Goal: Task Accomplishment & Management: Manage account settings

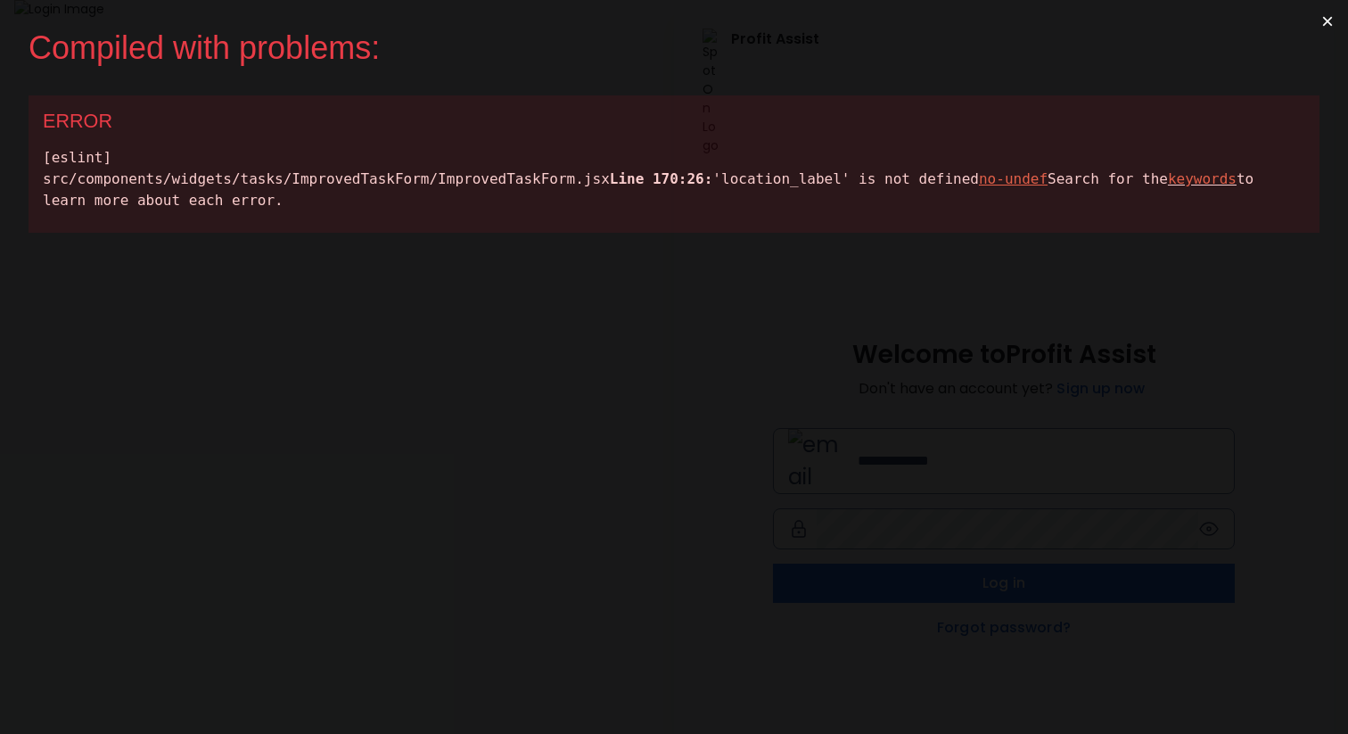
click at [254, 196] on div "[eslint] src/components/widgets/tasks/ImprovedTaskForm/ImprovedTaskForm.jsx Lin…" at bounding box center [674, 179] width 1262 height 64
copy div "location_label"
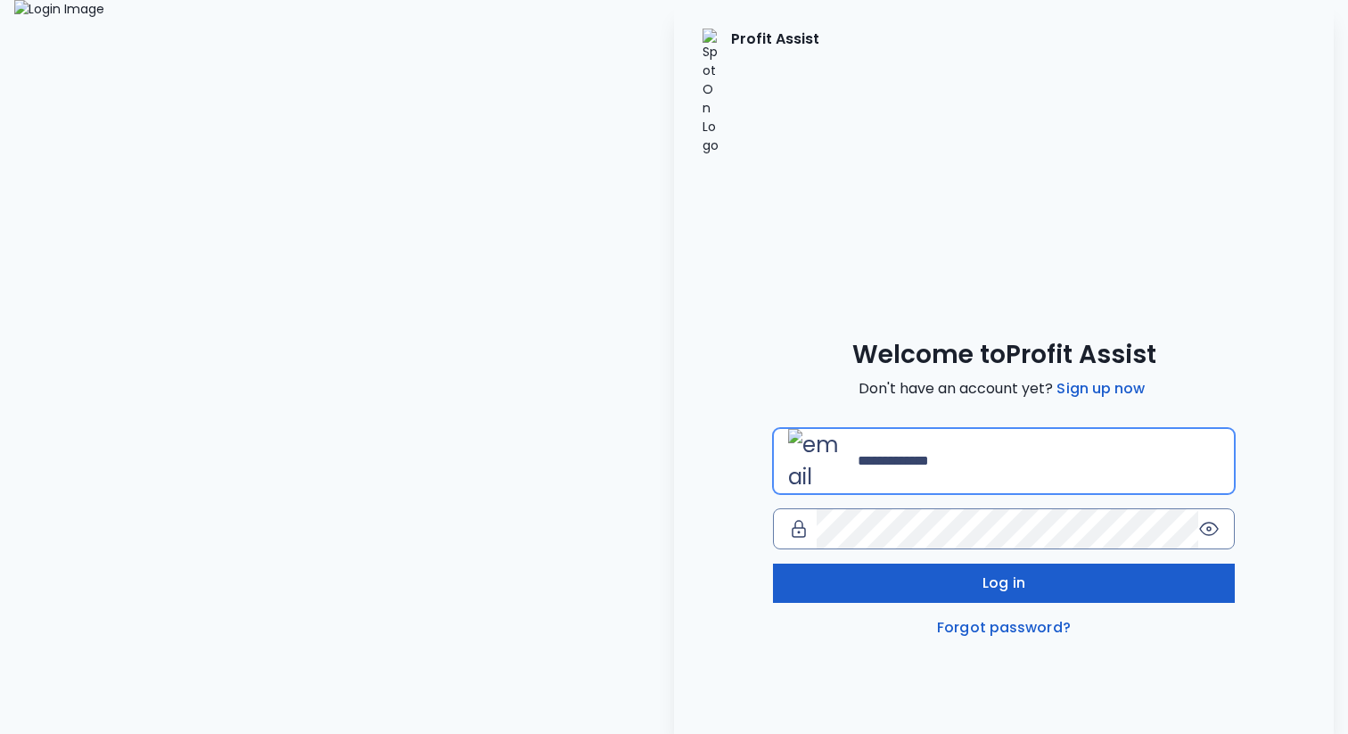
type input "**********"
click at [875, 563] on button "Log in" at bounding box center [1004, 582] width 462 height 39
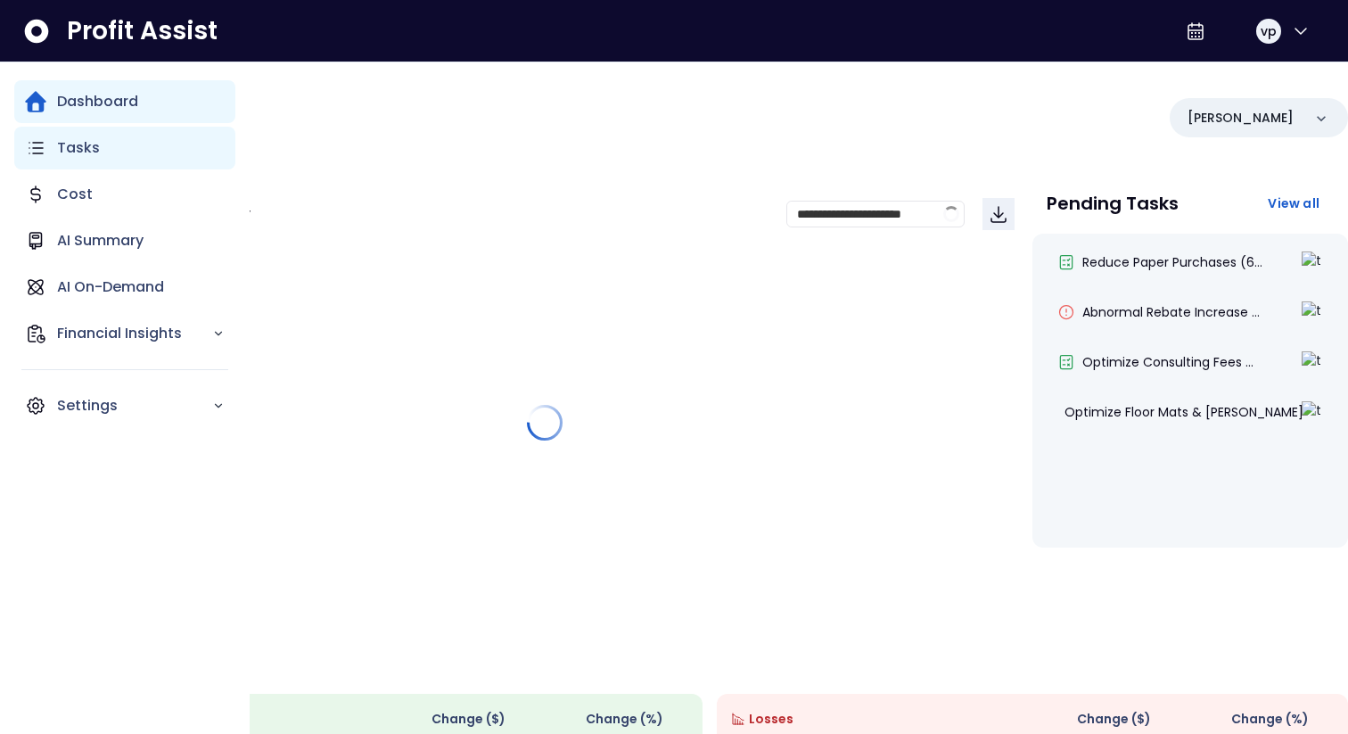
click at [56, 144] on div "Tasks" at bounding box center [124, 148] width 221 height 43
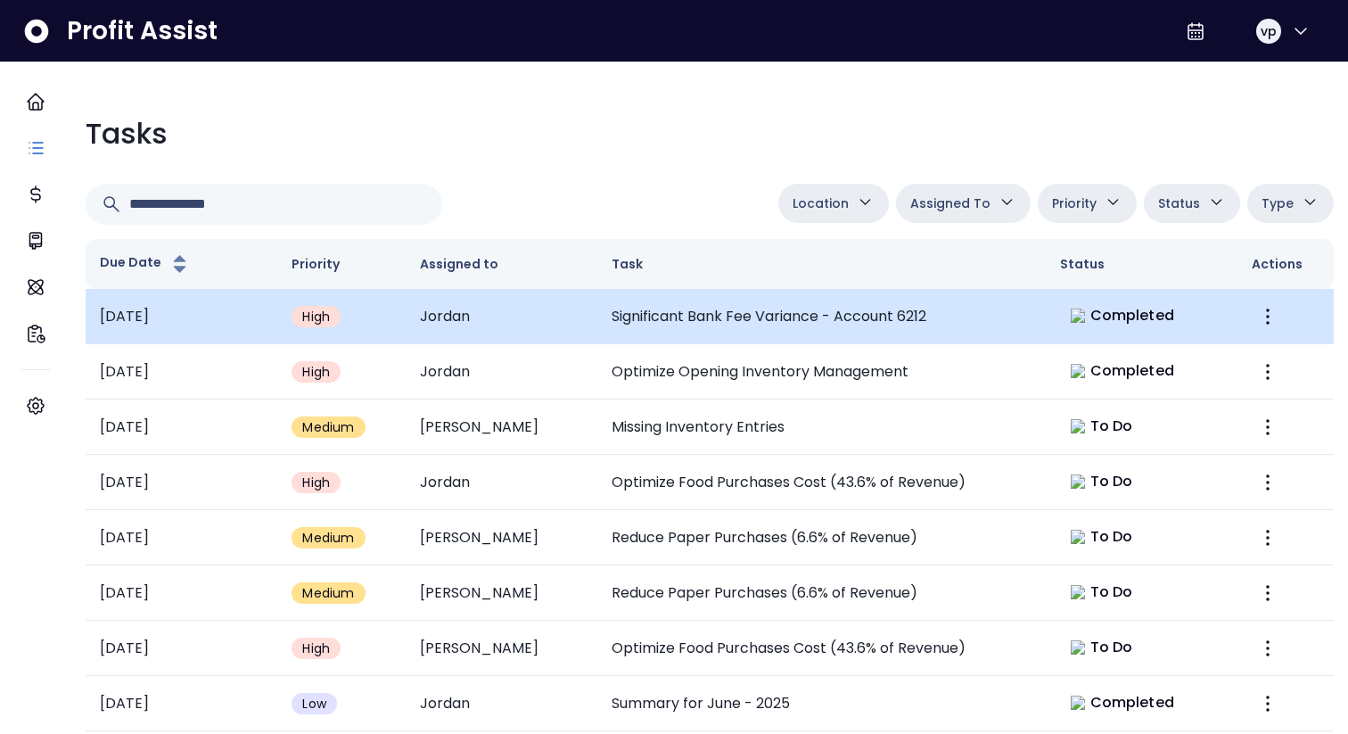
click at [781, 338] on td "Significant Bank Fee Variance - Account 6212" at bounding box center [821, 316] width 448 height 55
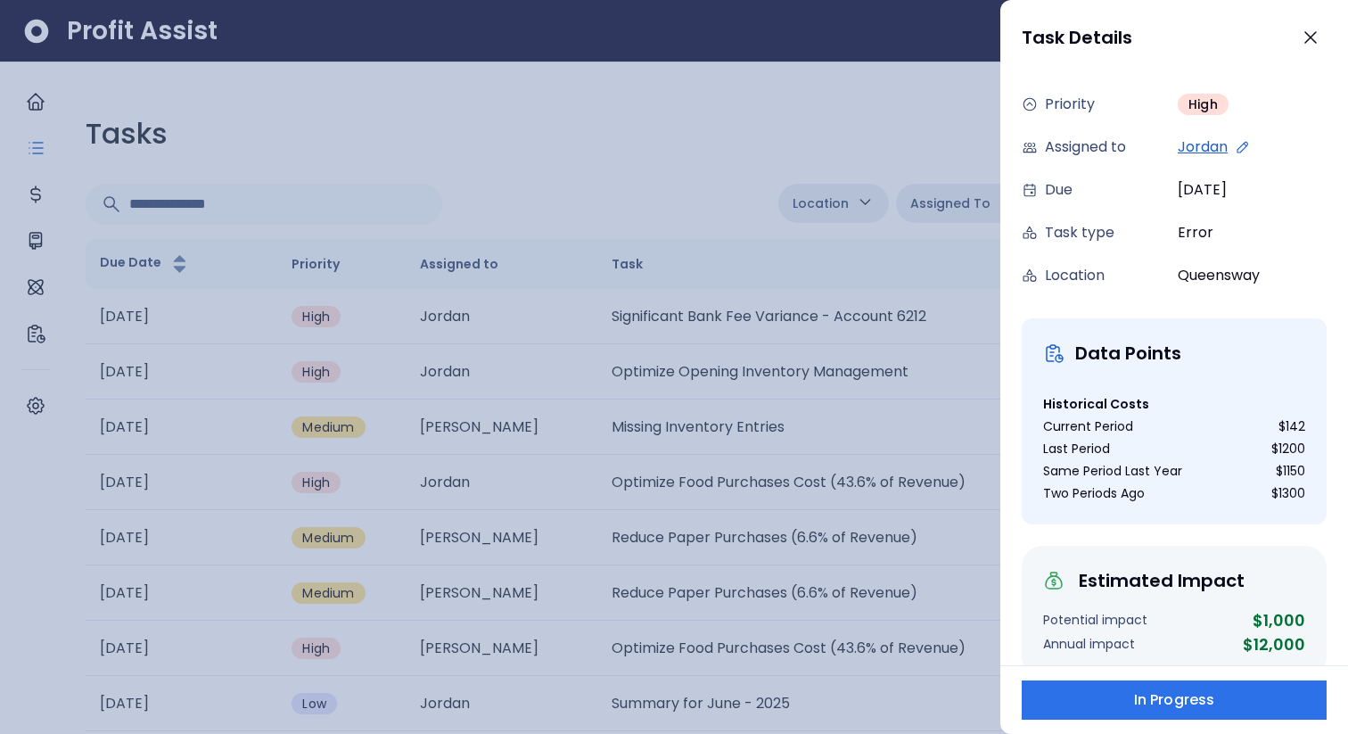
scroll to position [252, 0]
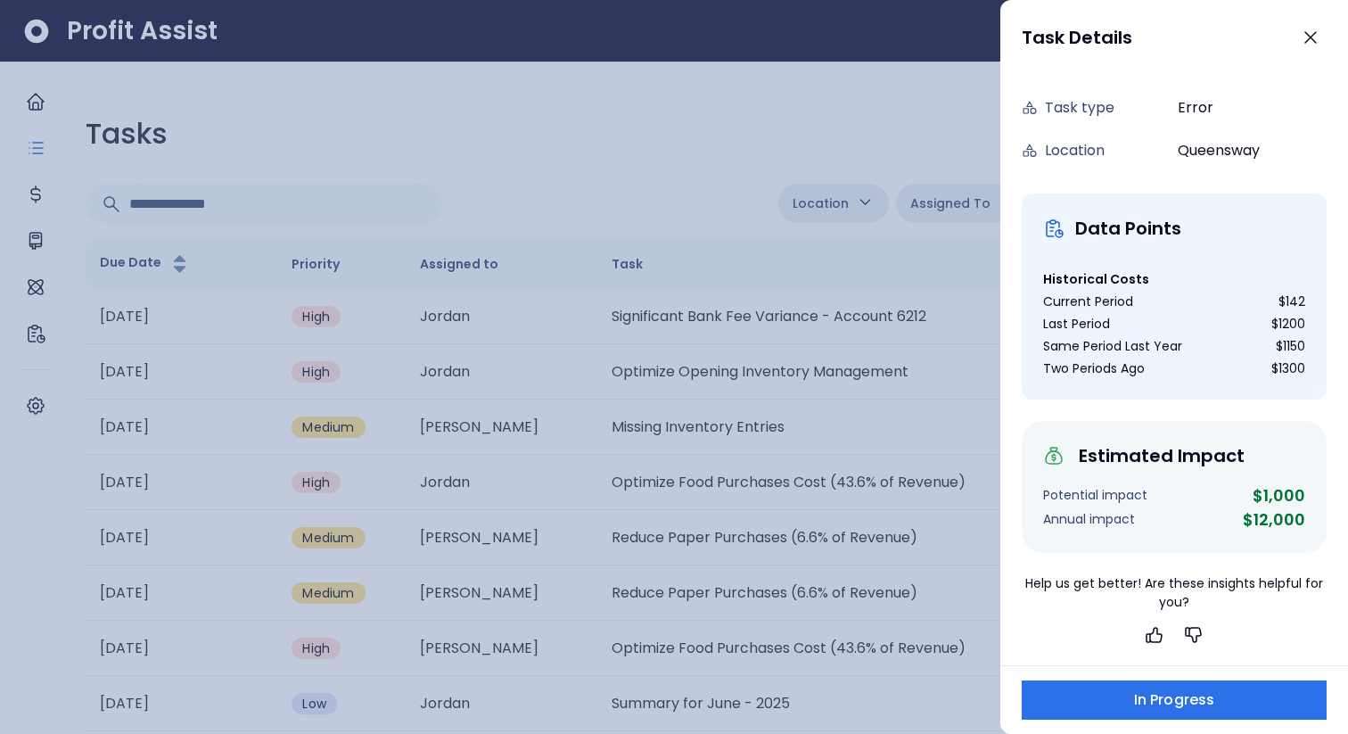
click at [690, 450] on div at bounding box center [674, 367] width 1348 height 734
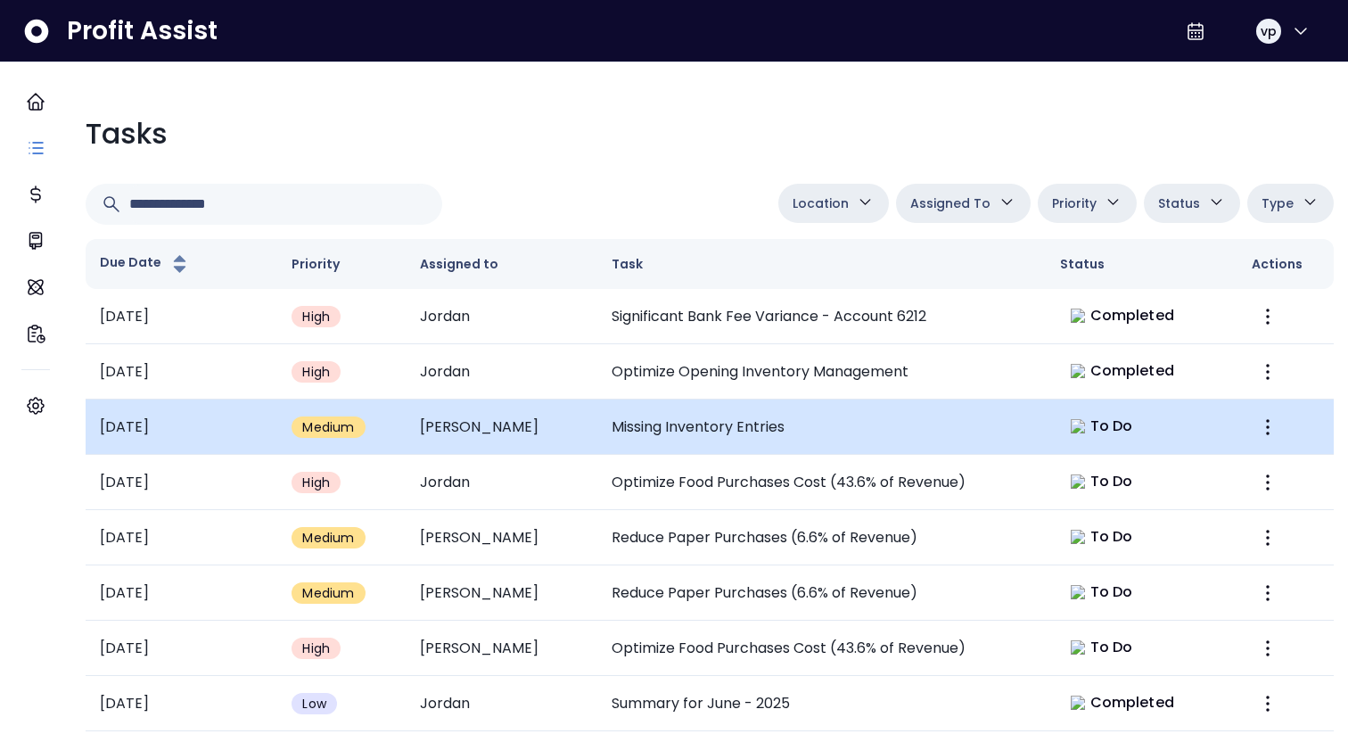
click at [765, 407] on td "Missing Inventory Entries" at bounding box center [821, 426] width 448 height 55
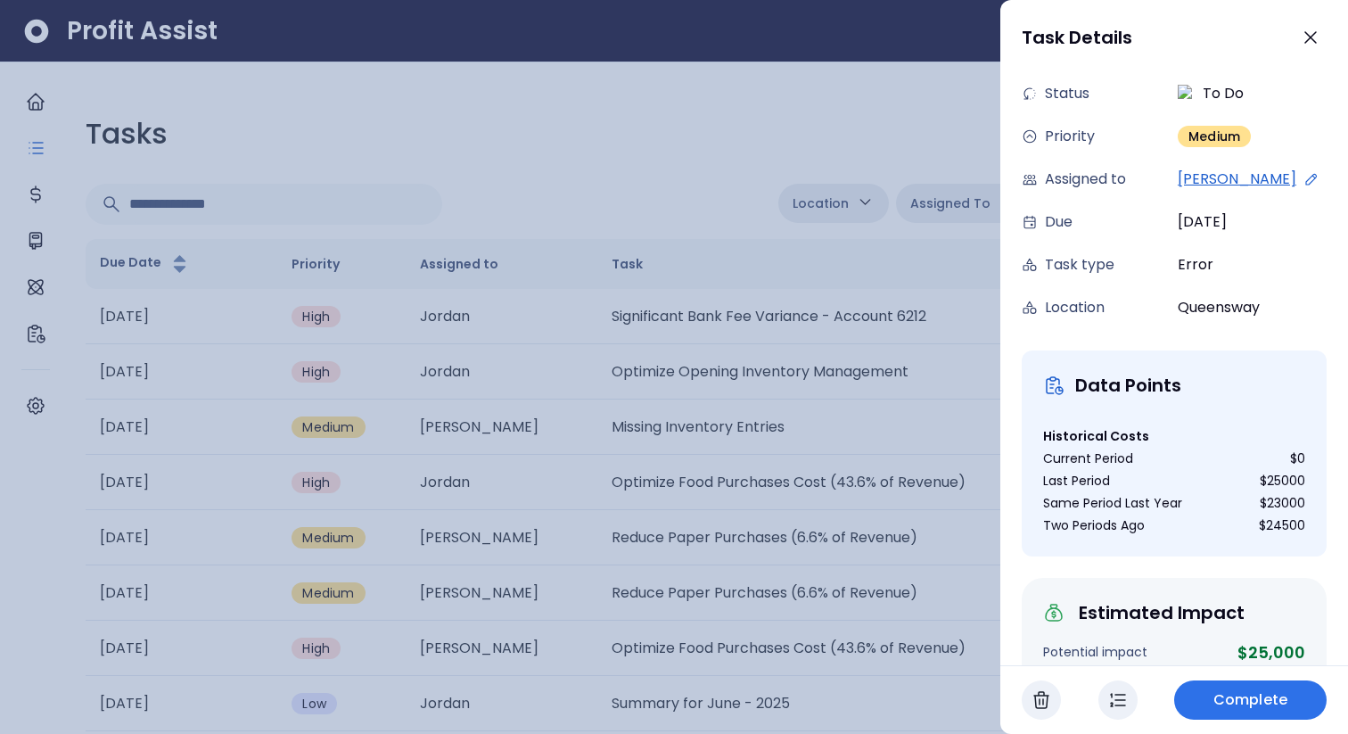
scroll to position [0, 0]
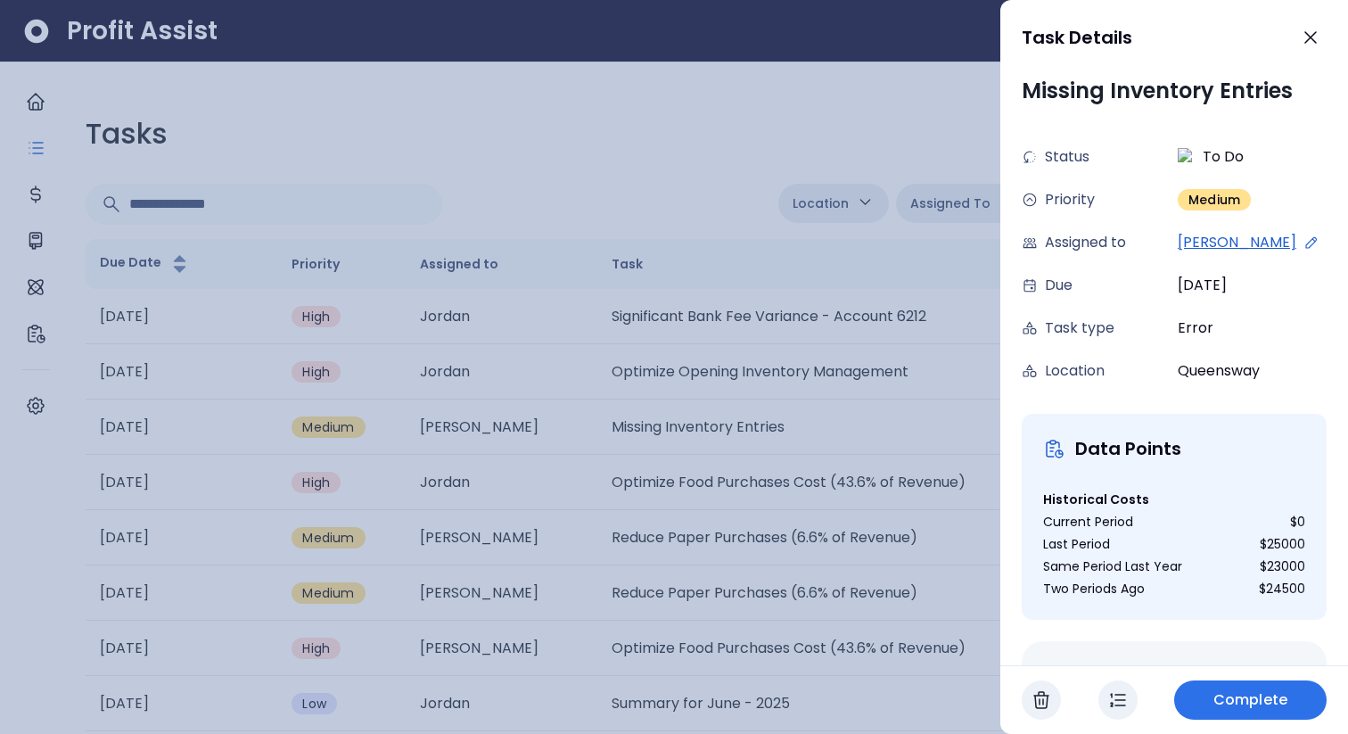
click at [778, 583] on div at bounding box center [674, 367] width 1348 height 734
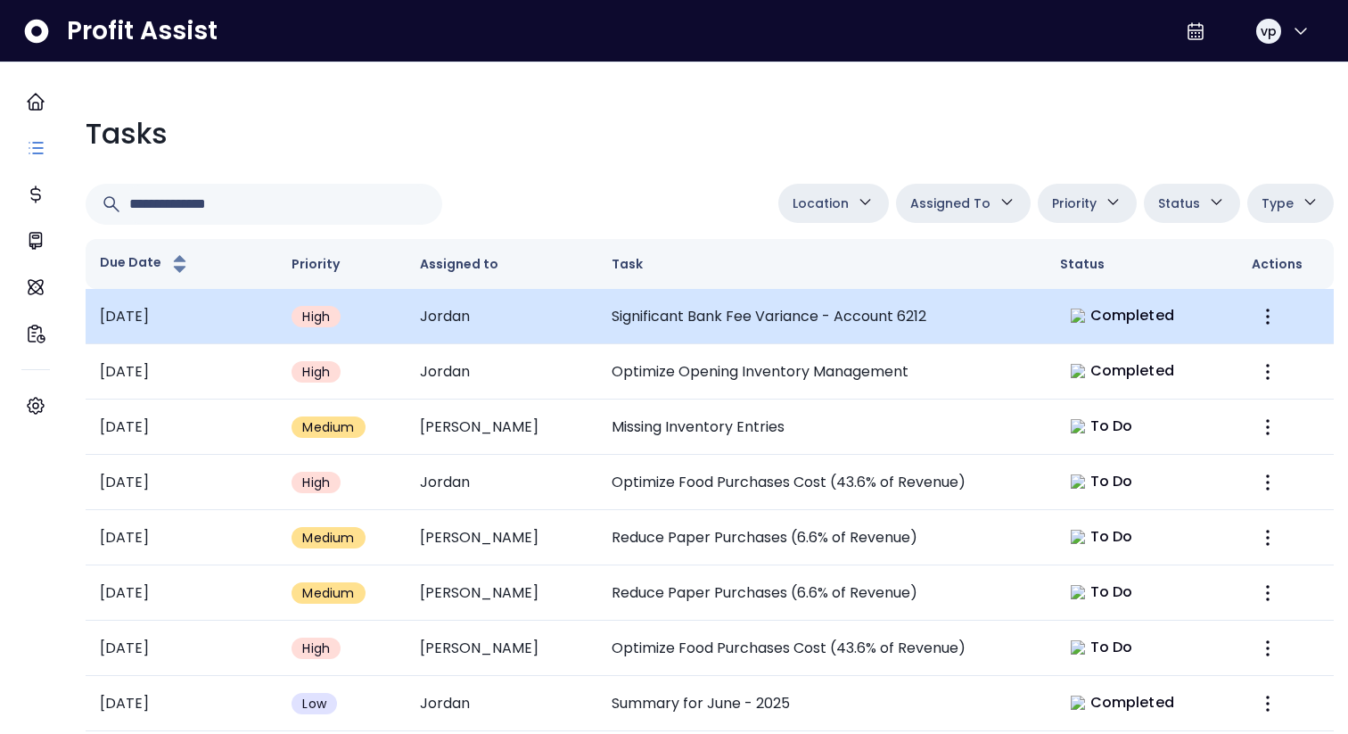
click at [864, 314] on td "Significant Bank Fee Variance - Account 6212" at bounding box center [821, 316] width 448 height 55
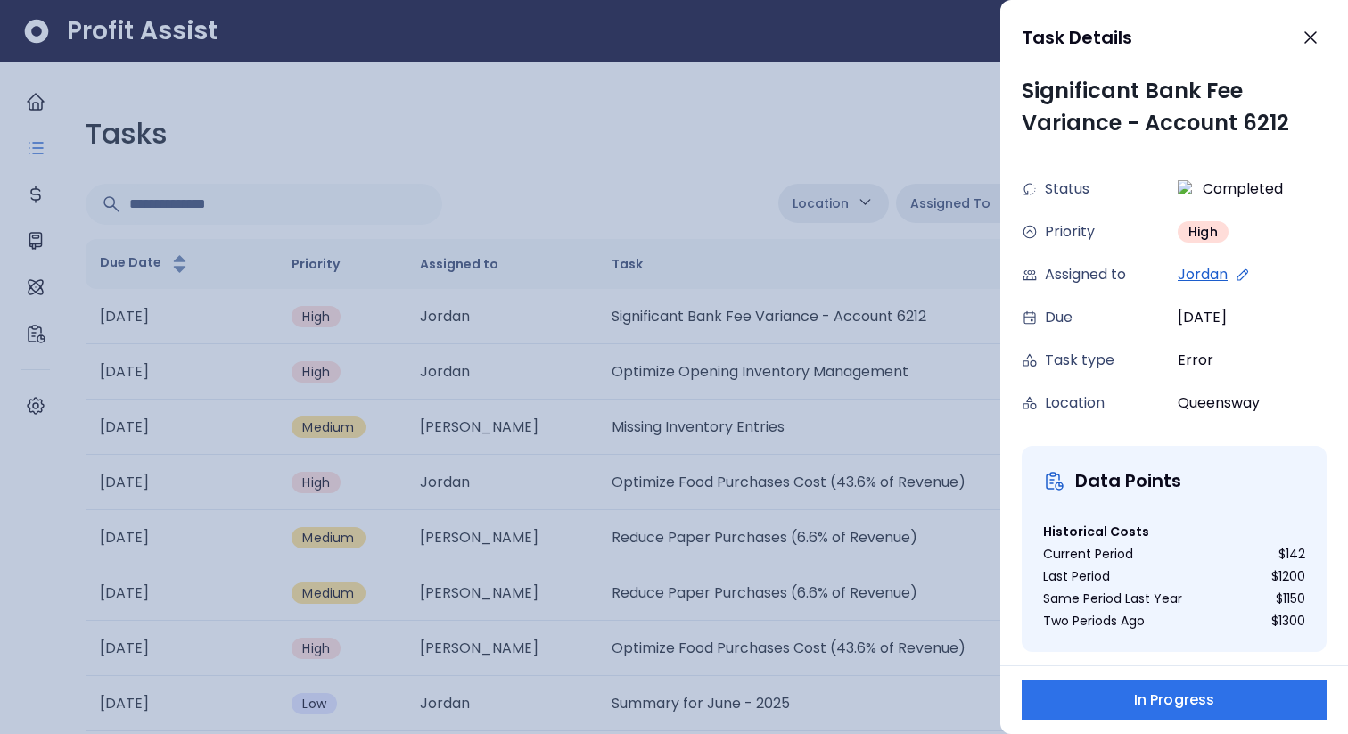
click at [898, 396] on div at bounding box center [674, 367] width 1348 height 734
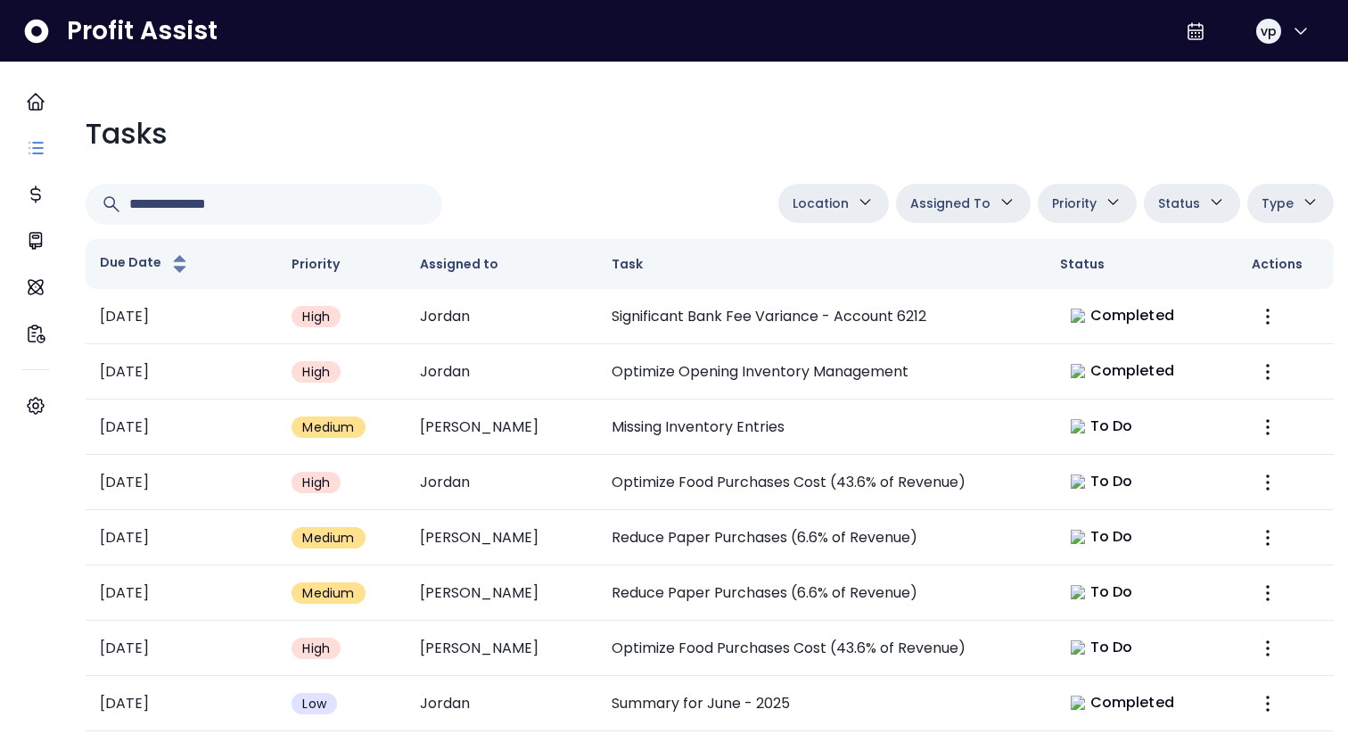
click at [834, 217] on button "Location" at bounding box center [833, 203] width 111 height 39
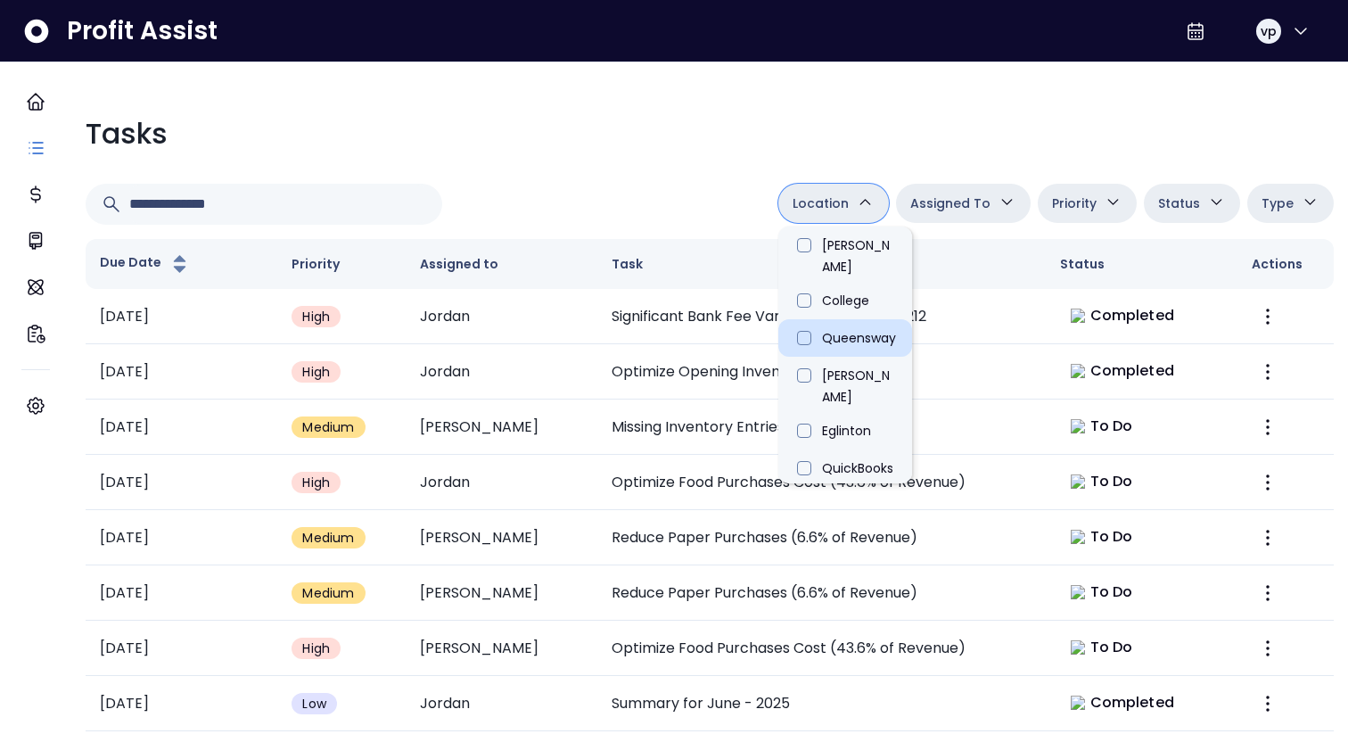
click at [865, 319] on li "Queensway" at bounding box center [845, 337] width 134 height 37
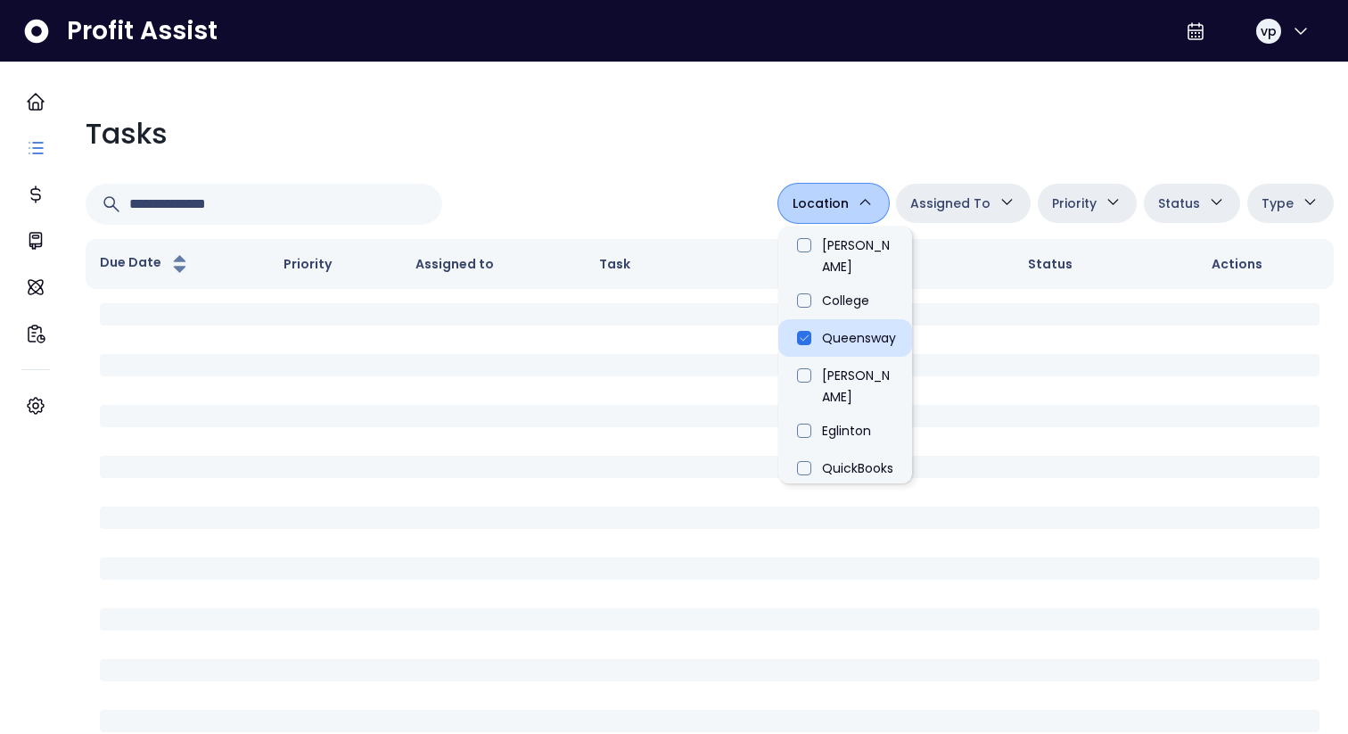
type input "**********"
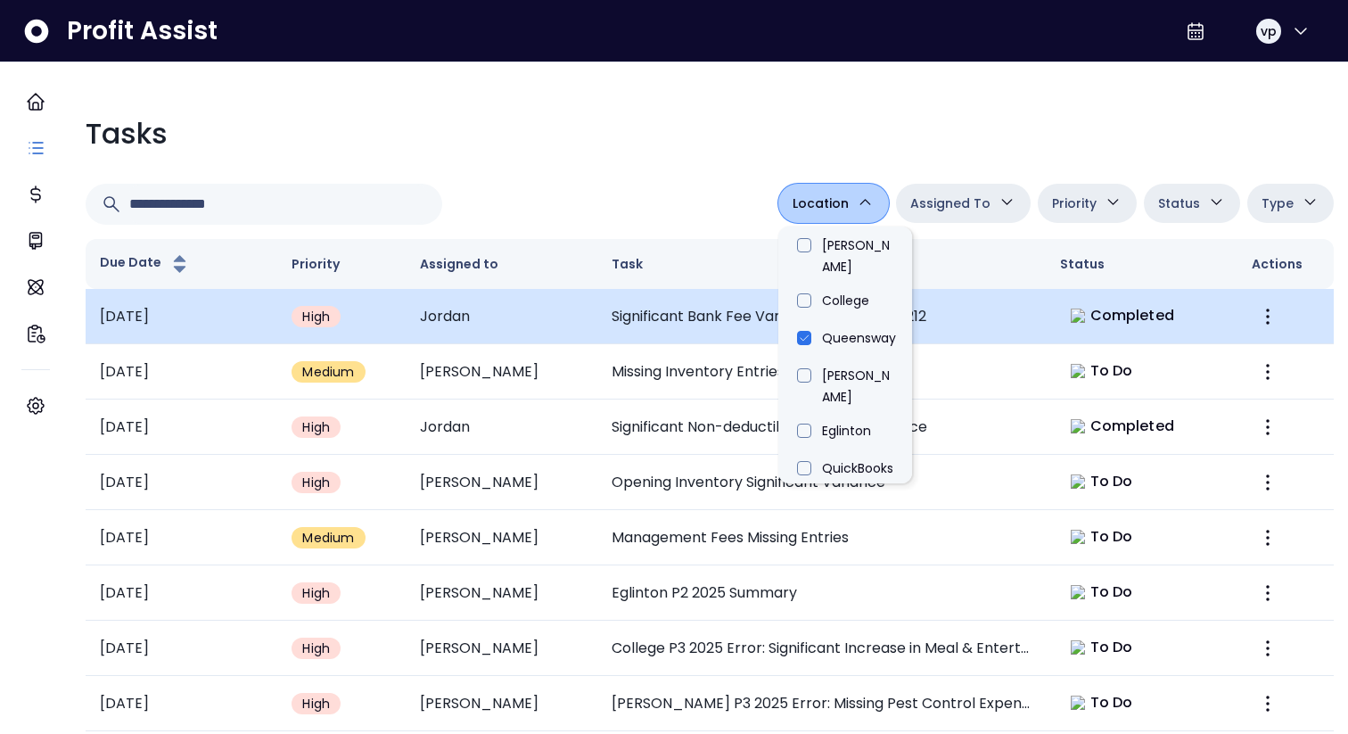
click at [679, 310] on td "Significant Bank Fee Variance - Account 6212" at bounding box center [821, 316] width 448 height 55
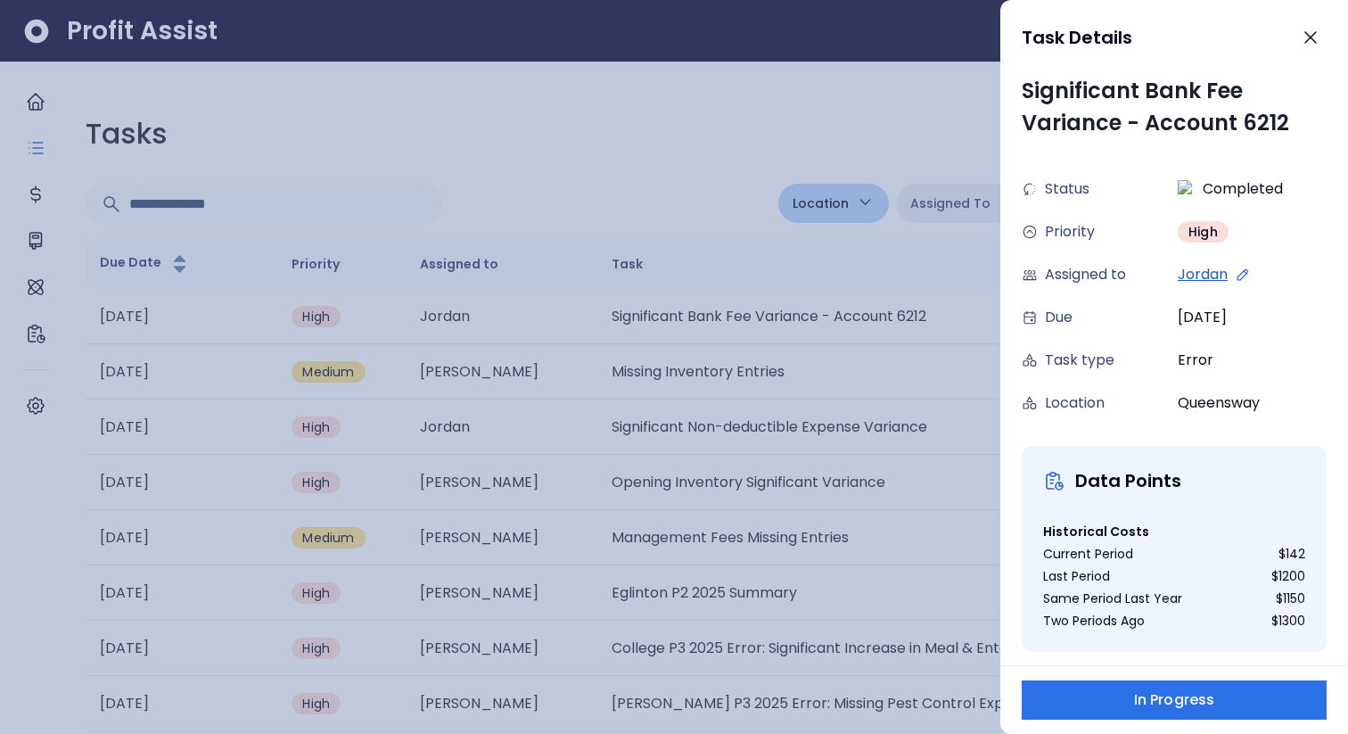
click at [604, 151] on div at bounding box center [674, 367] width 1348 height 734
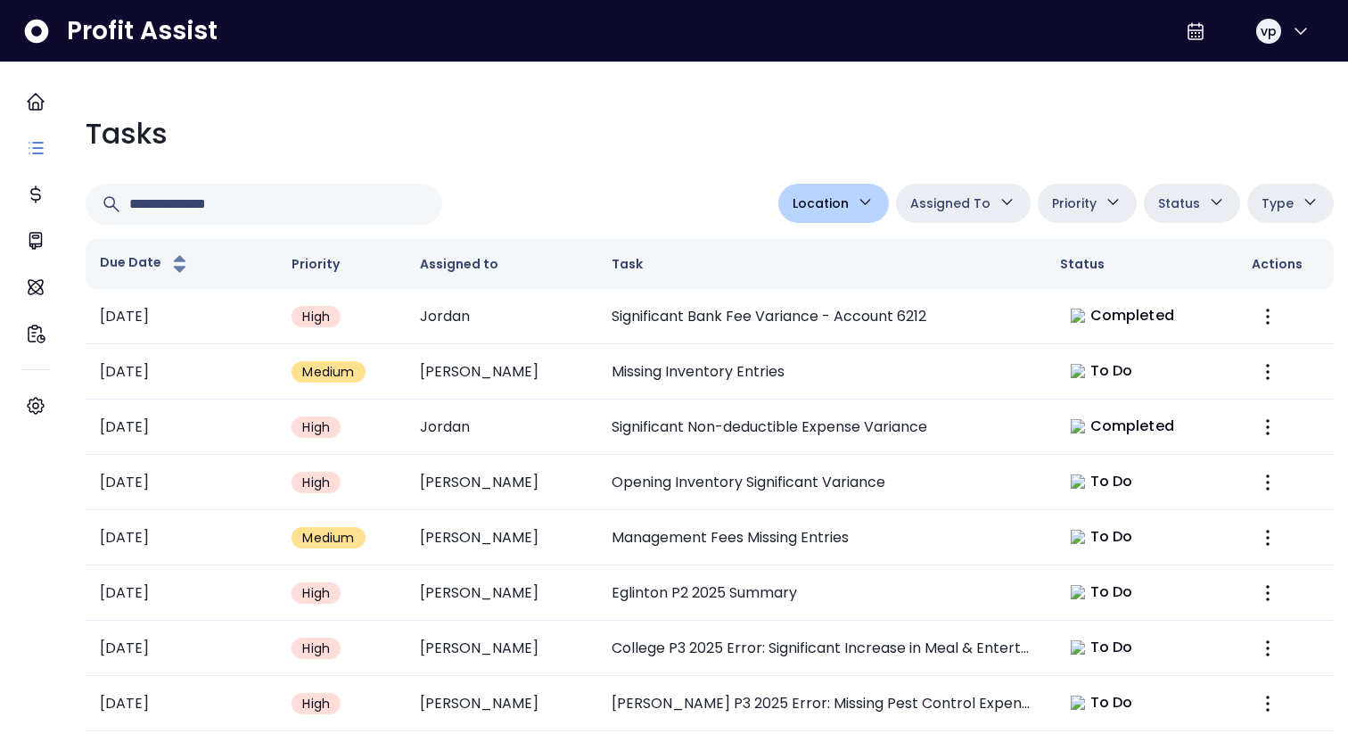
click at [837, 197] on span "Location" at bounding box center [821, 203] width 56 height 21
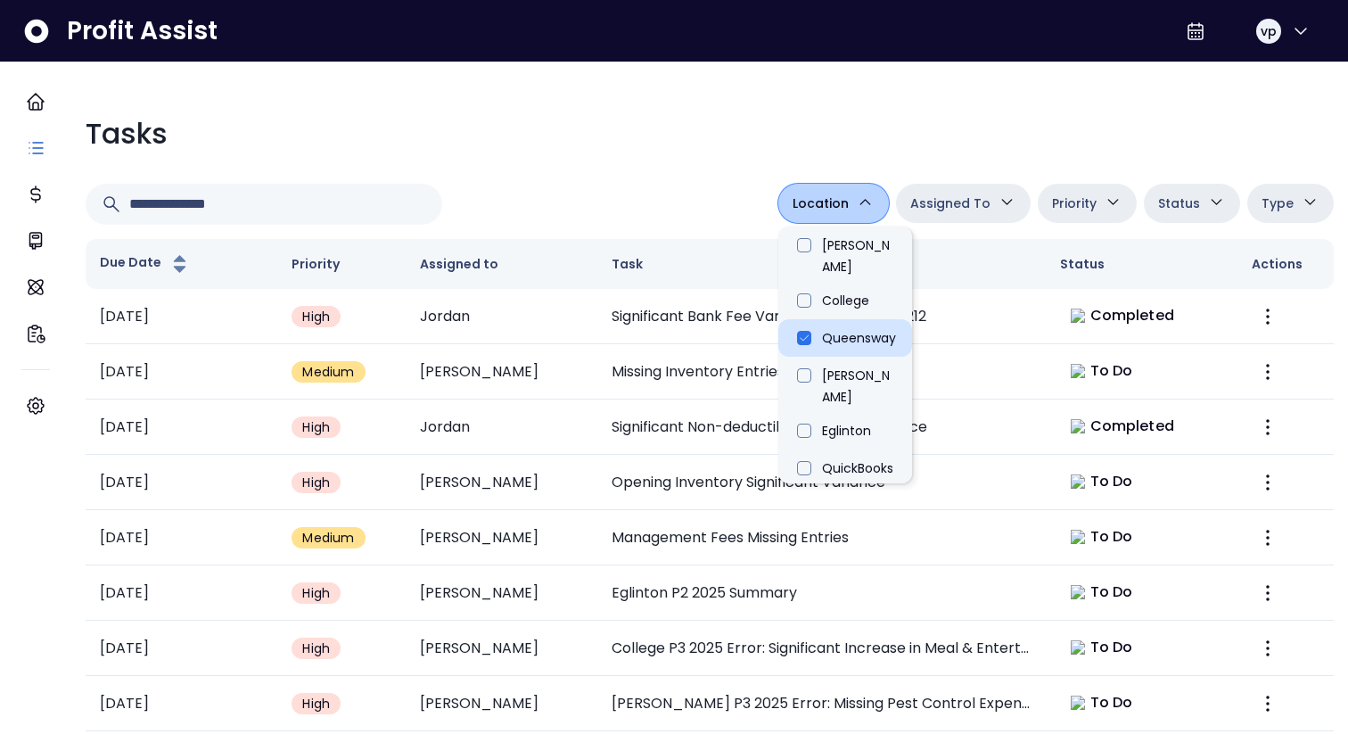
click at [823, 319] on li "Queensway" at bounding box center [845, 337] width 134 height 37
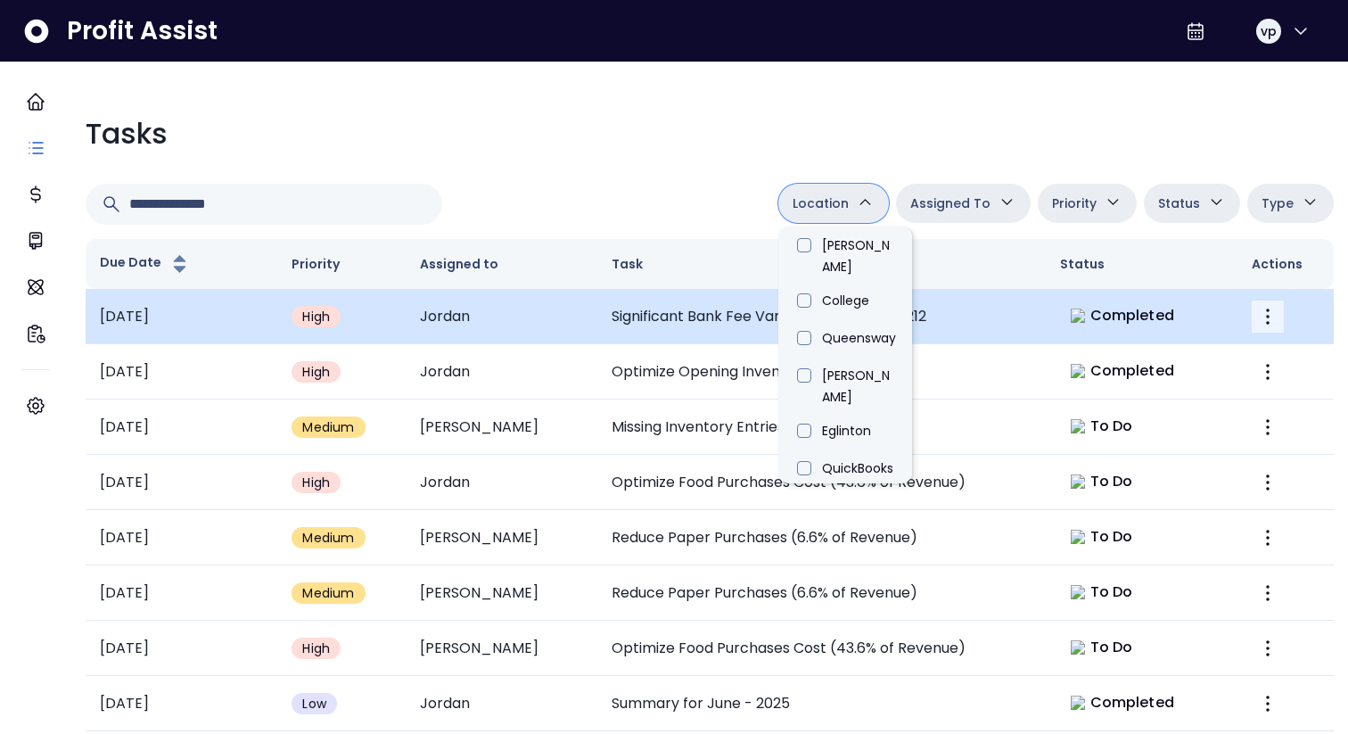
click at [1266, 324] on button "More" at bounding box center [1268, 316] width 32 height 32
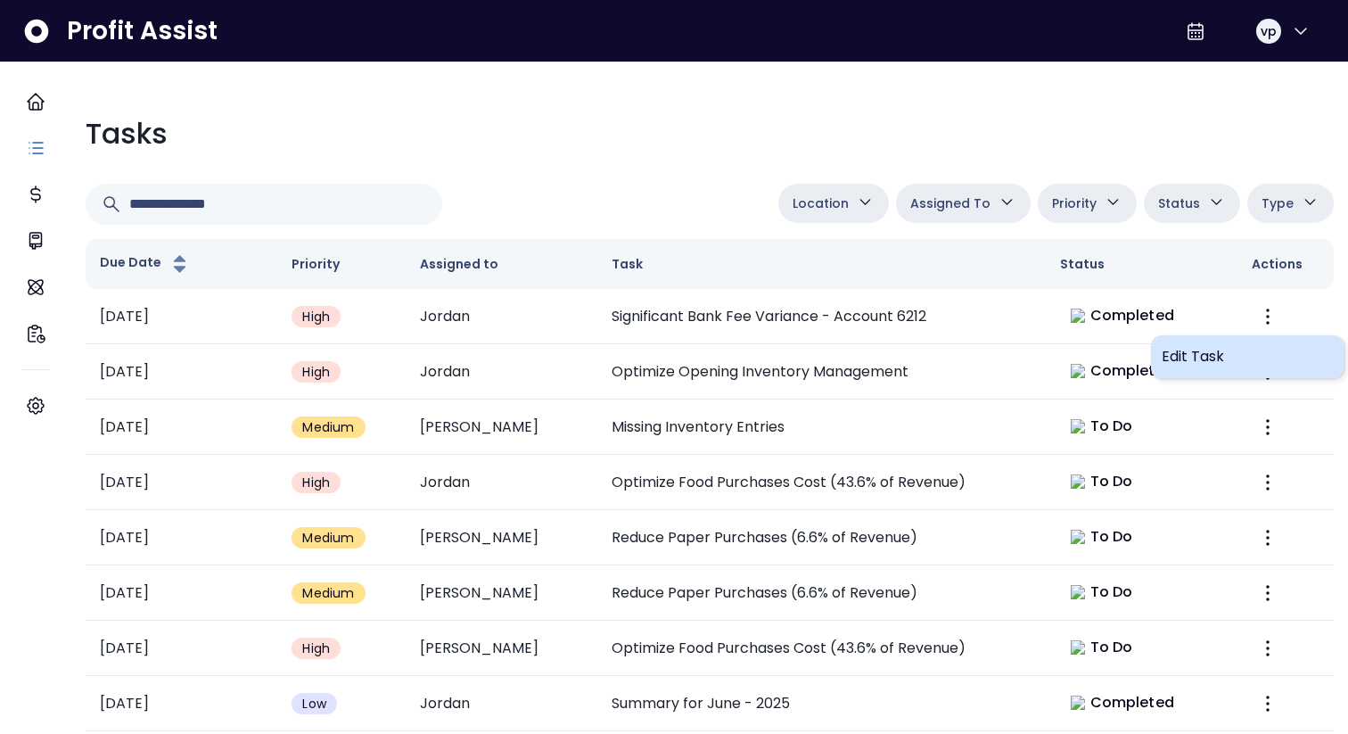
click at [1180, 359] on span "Edit Task" at bounding box center [1247, 356] width 171 height 21
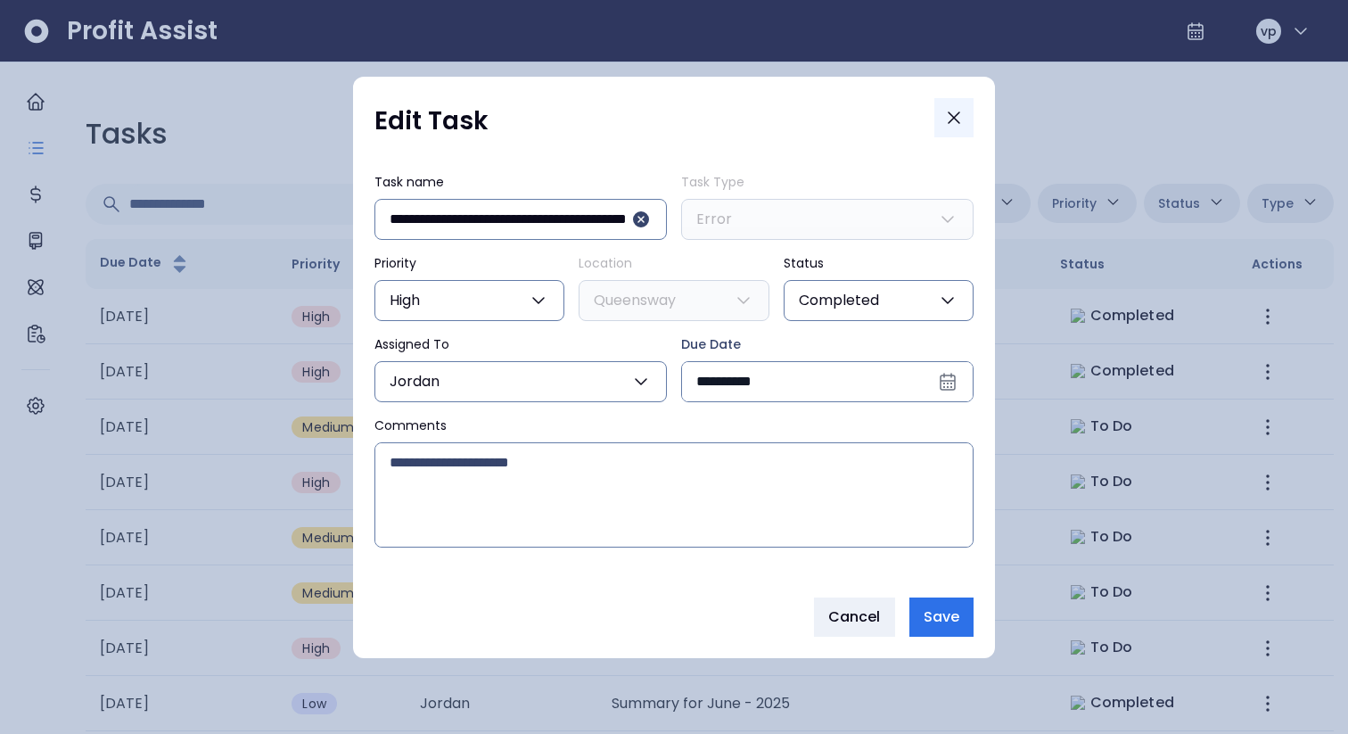
click at [963, 116] on icon "Close" at bounding box center [953, 117] width 21 height 21
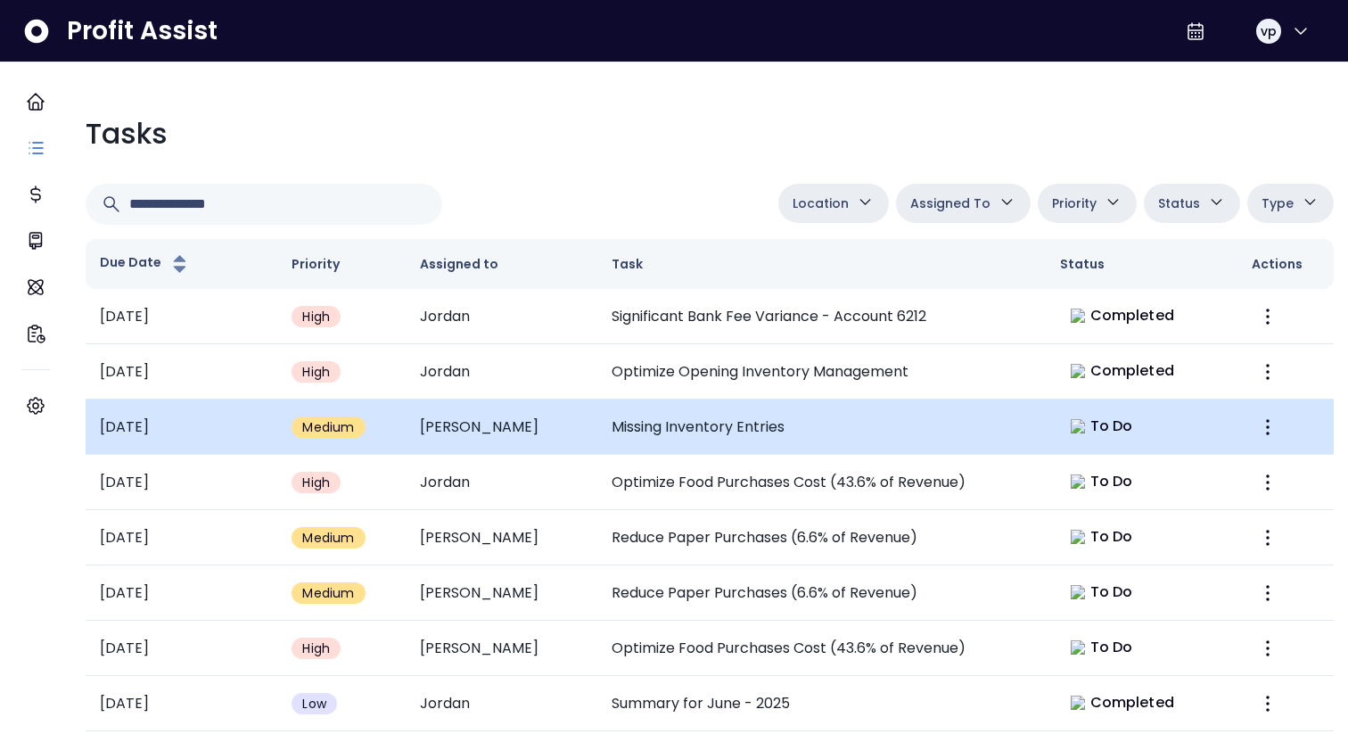
click at [739, 408] on td "Missing Inventory Entries" at bounding box center [821, 426] width 448 height 55
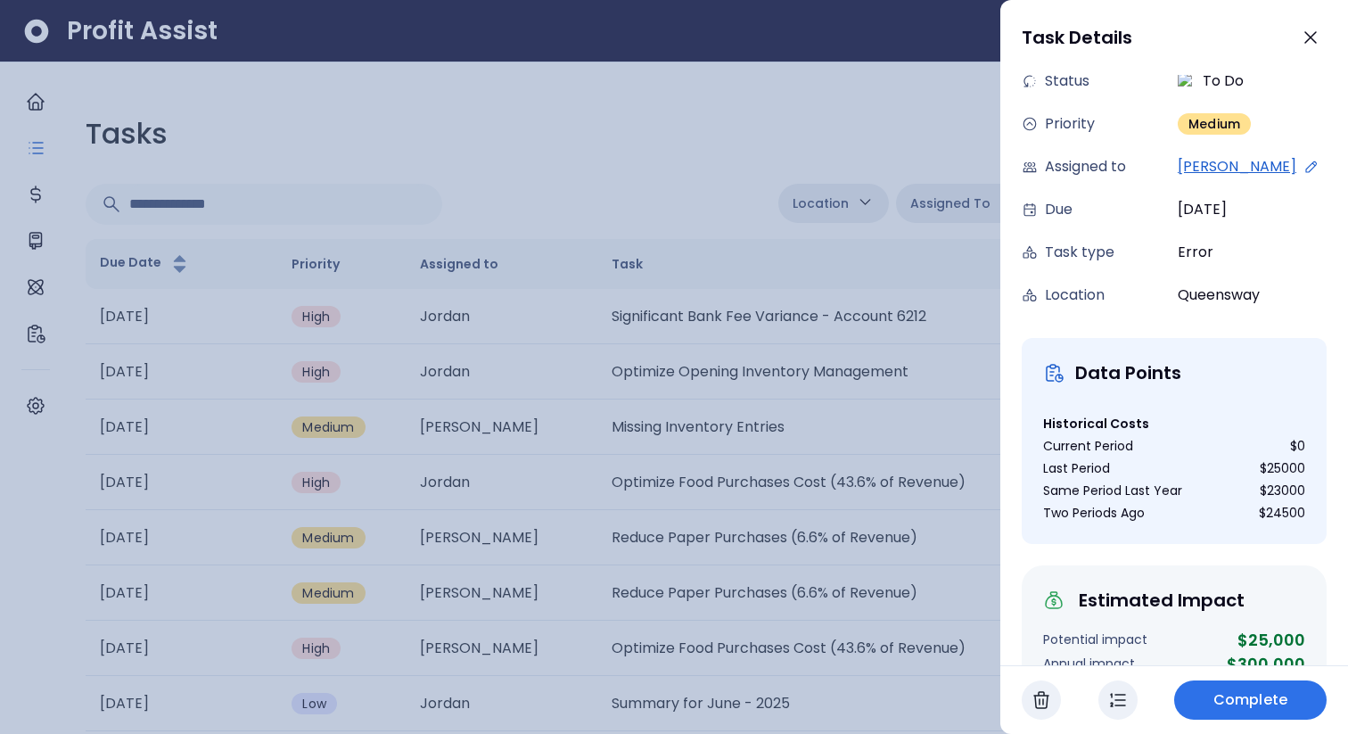
scroll to position [220, 0]
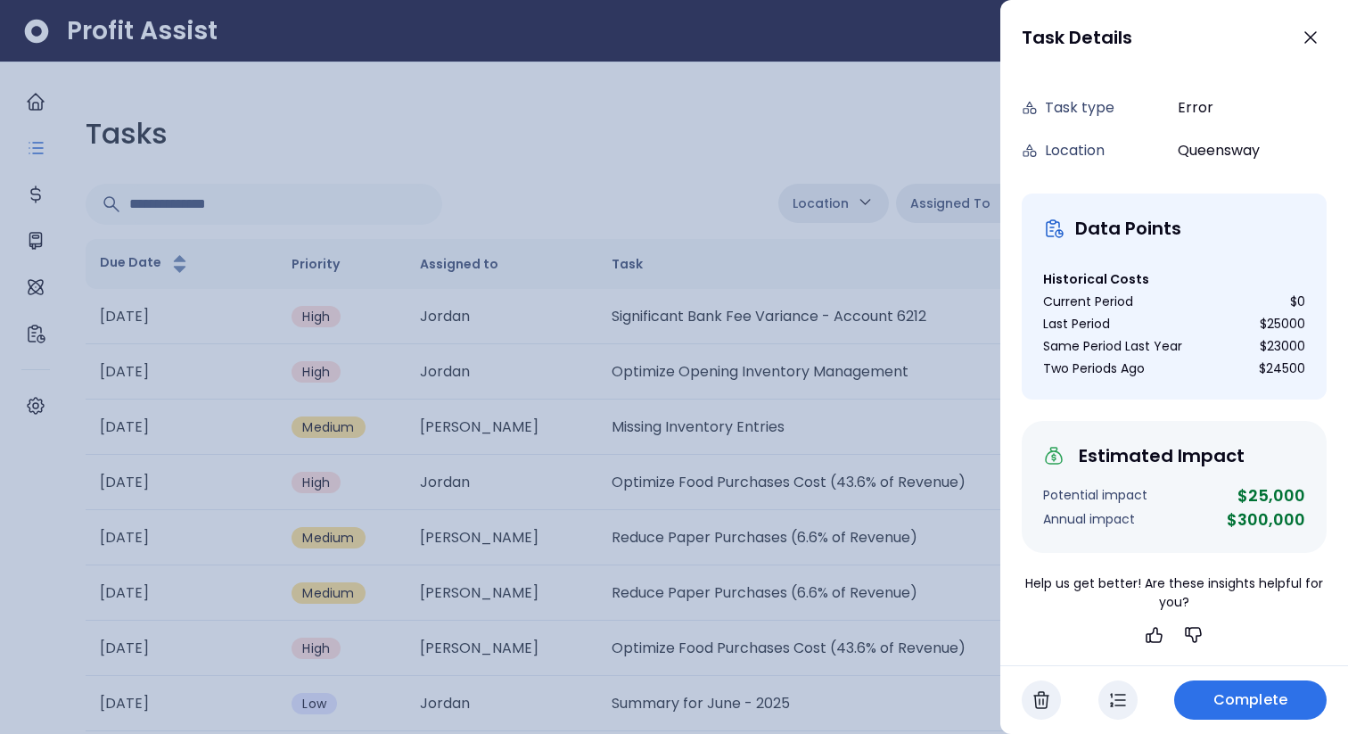
click at [773, 538] on div at bounding box center [674, 367] width 1348 height 734
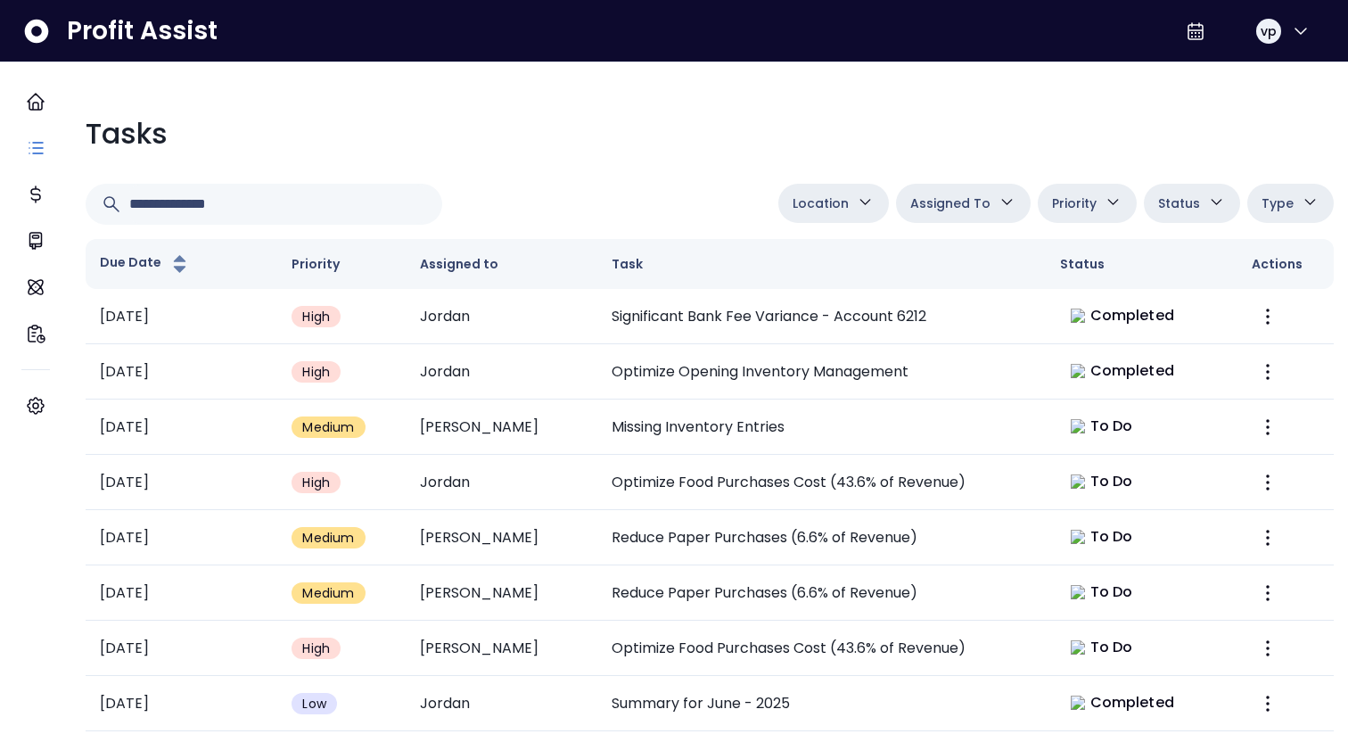
scroll to position [728, 0]
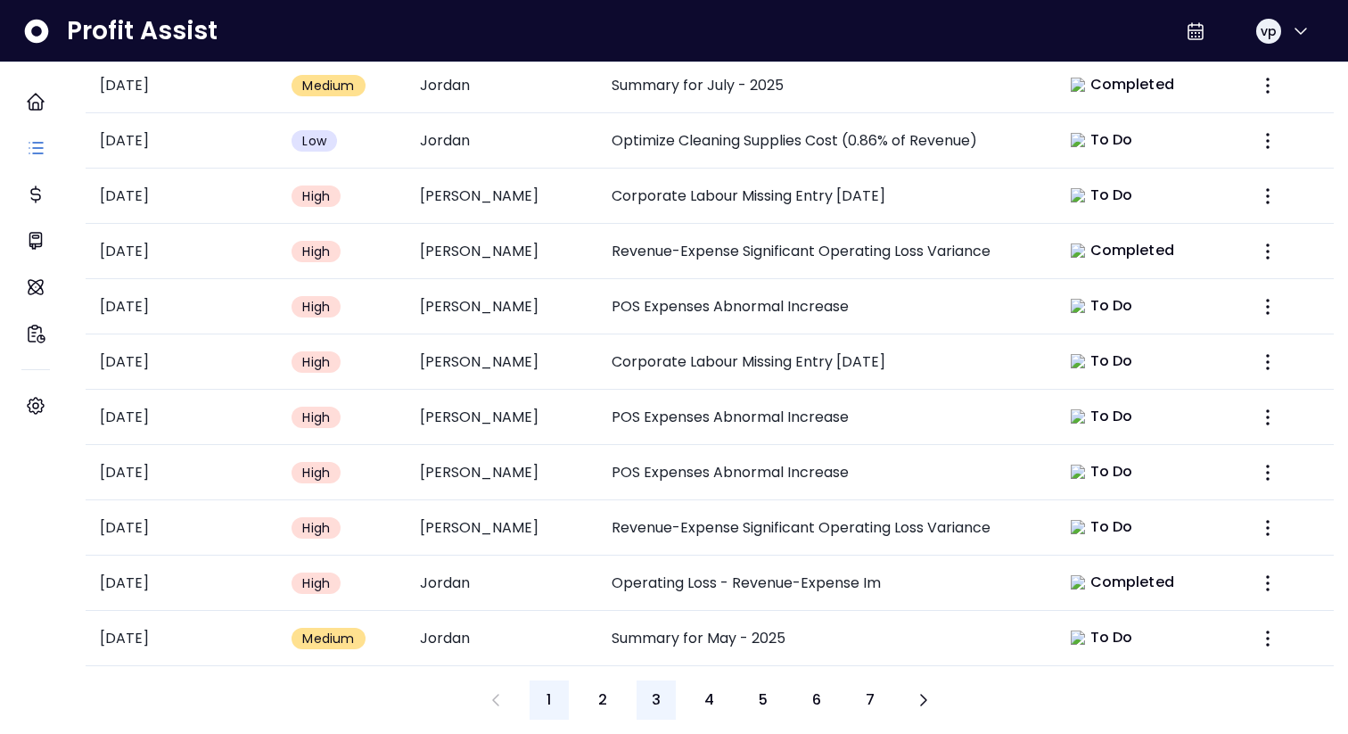
click at [651, 680] on button "3" at bounding box center [656, 699] width 39 height 39
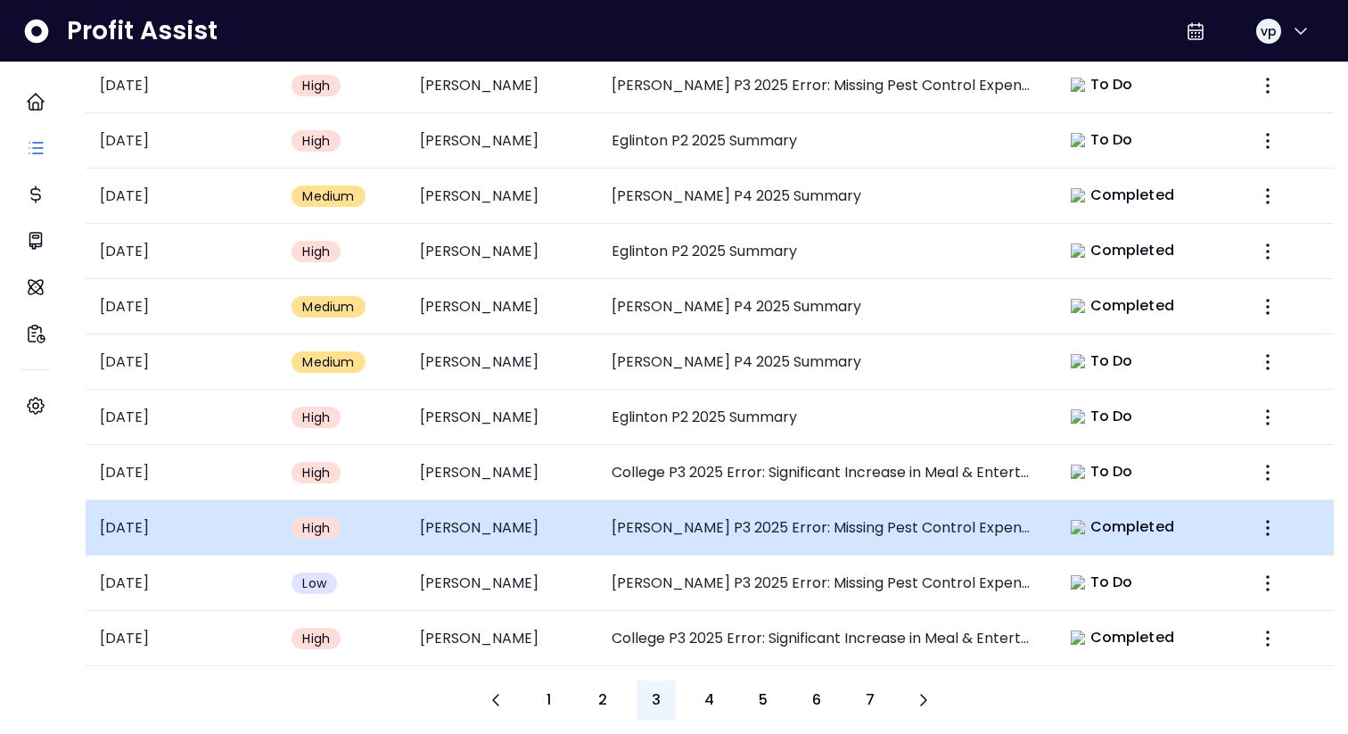
click at [711, 520] on td "[PERSON_NAME] P3 2025 Error: Missing Pest Control Expense" at bounding box center [821, 527] width 448 height 55
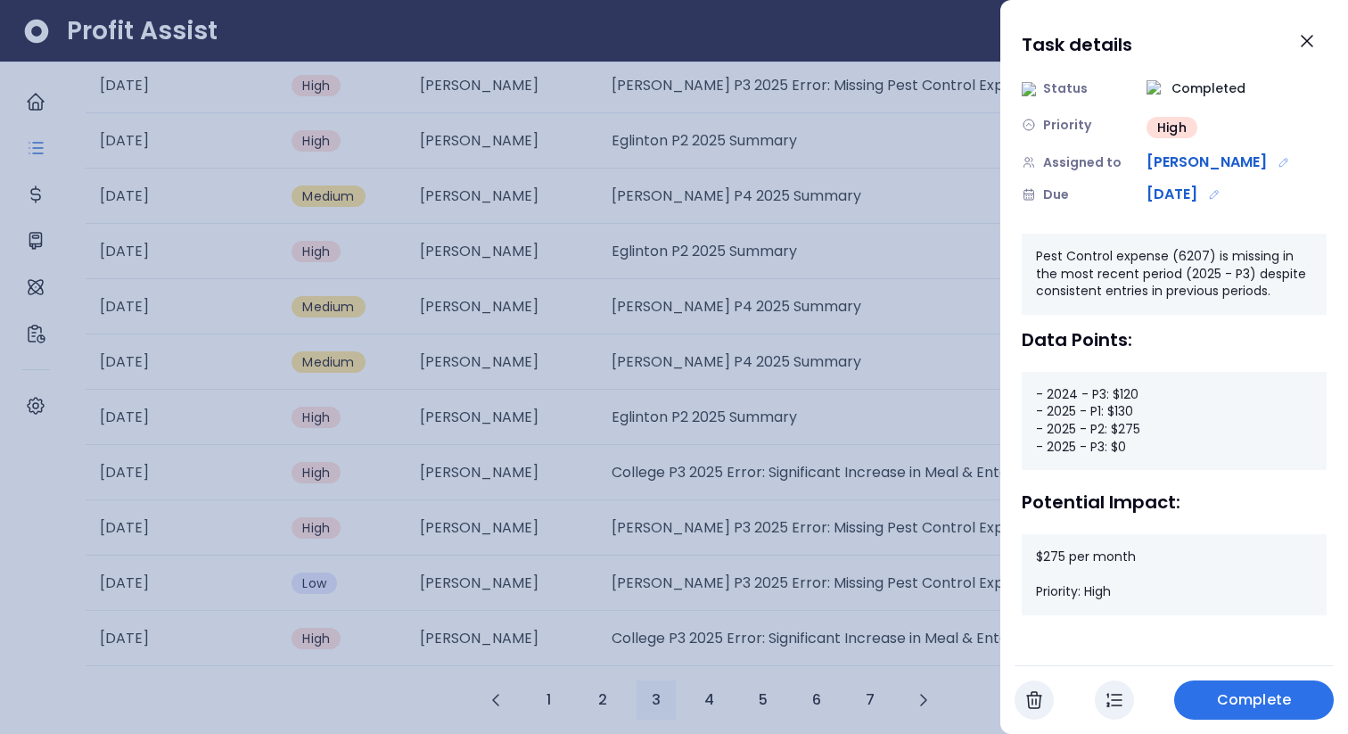
scroll to position [0, 0]
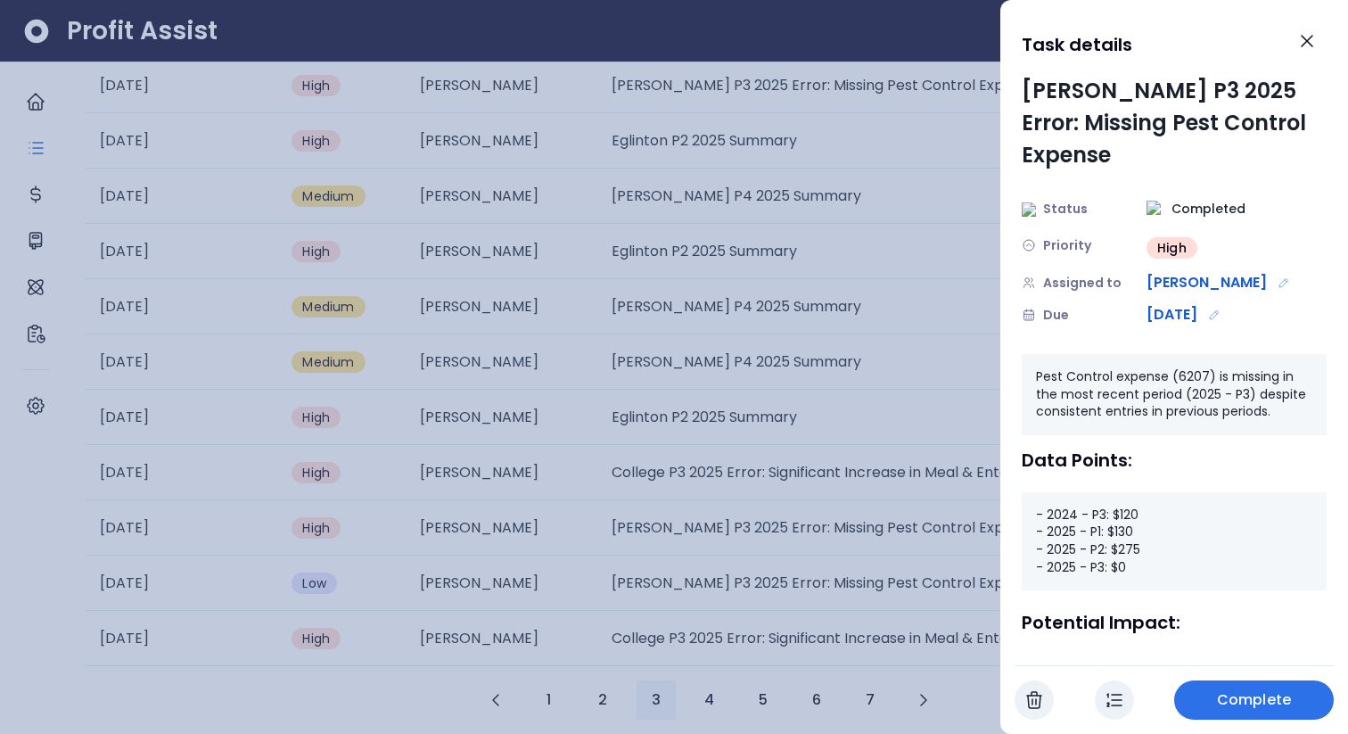
click at [817, 399] on div at bounding box center [674, 367] width 1348 height 734
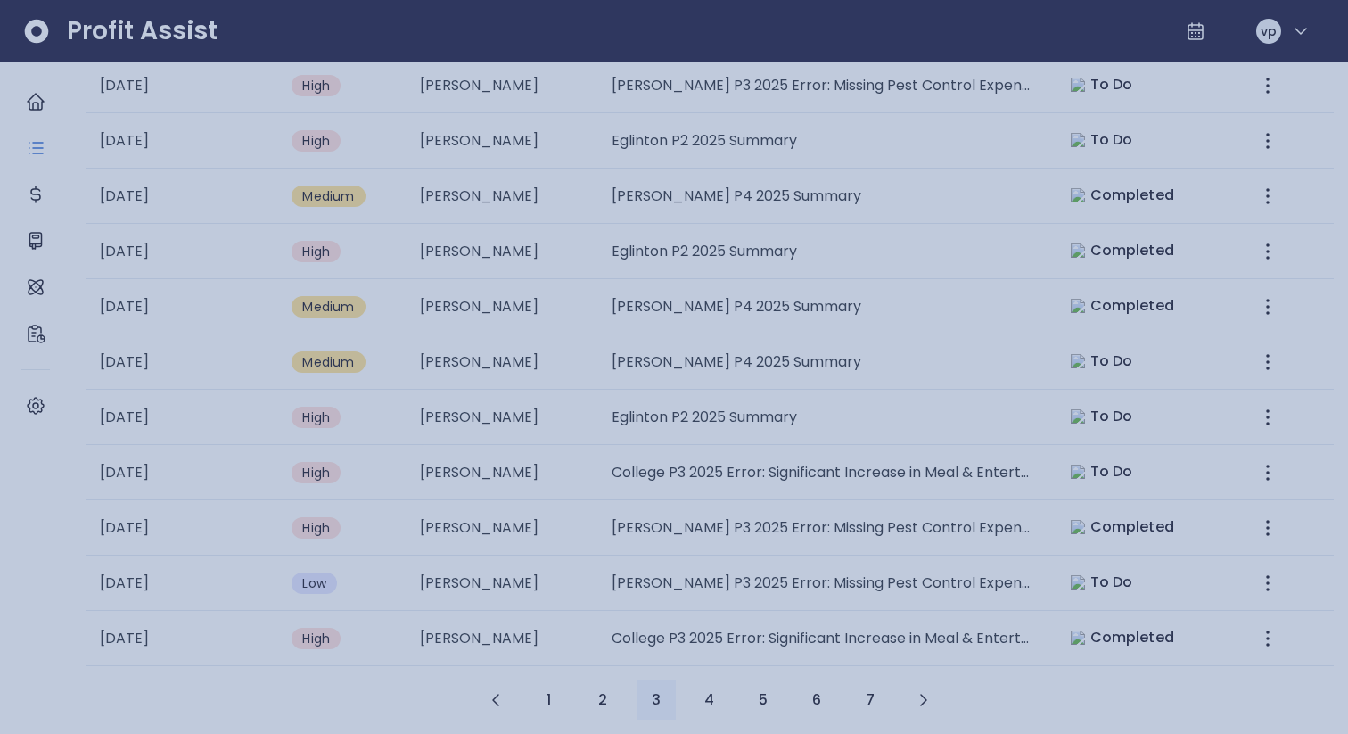
scroll to position [728, 0]
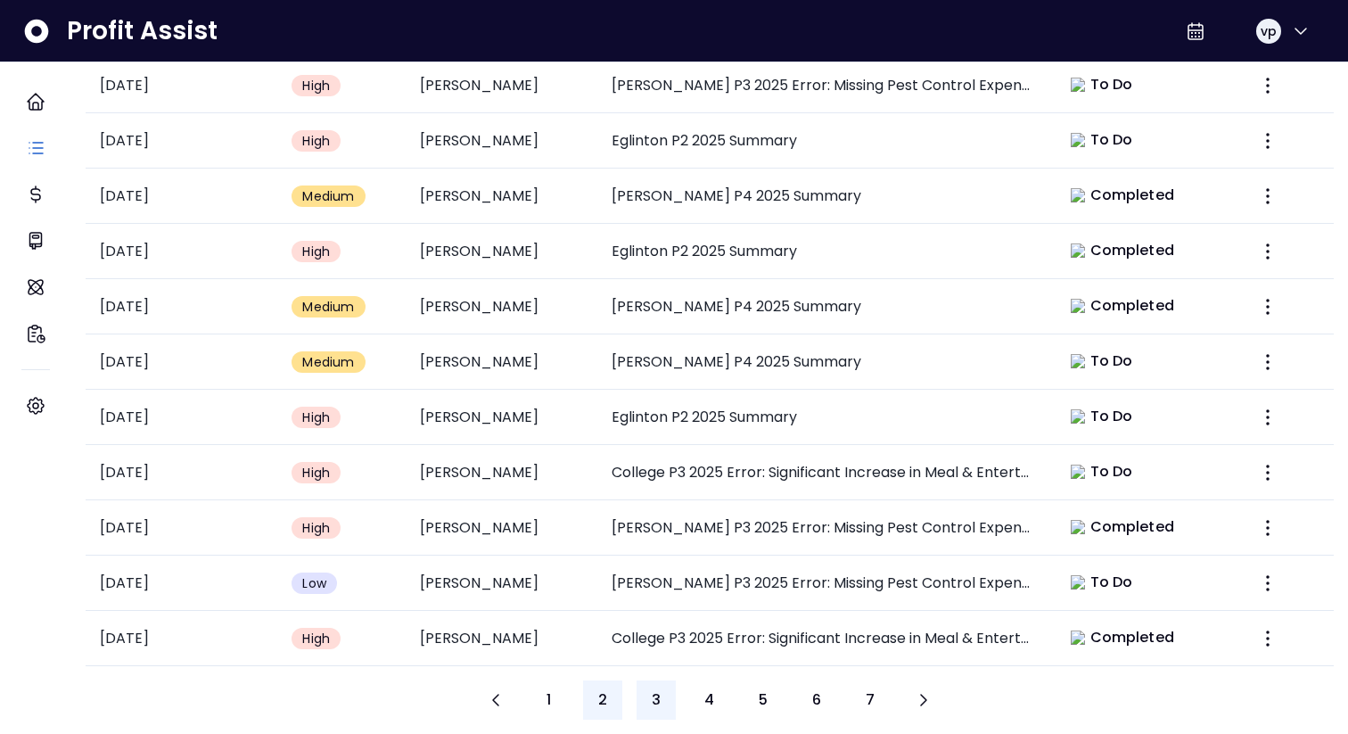
click at [603, 689] on span "2" at bounding box center [602, 699] width 9 height 21
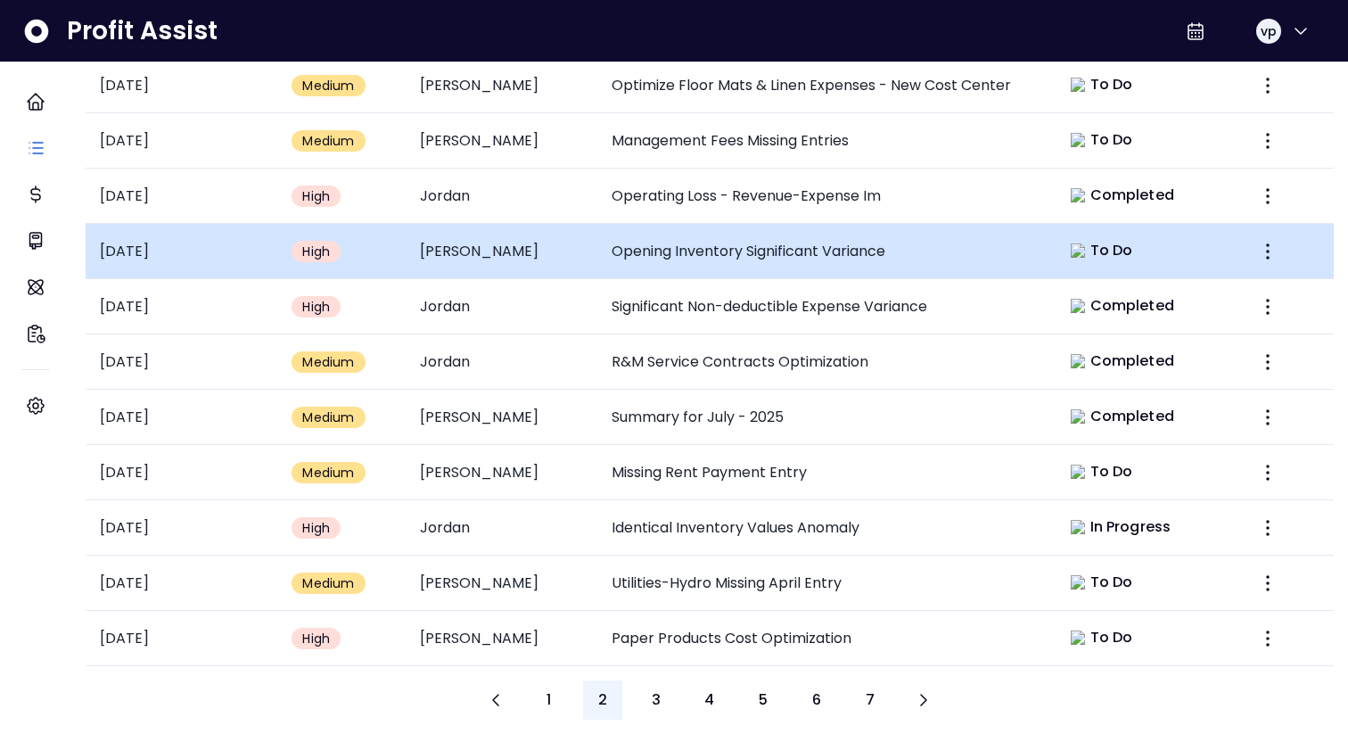
click at [655, 237] on td "Opening Inventory Significant Variance" at bounding box center [821, 251] width 448 height 55
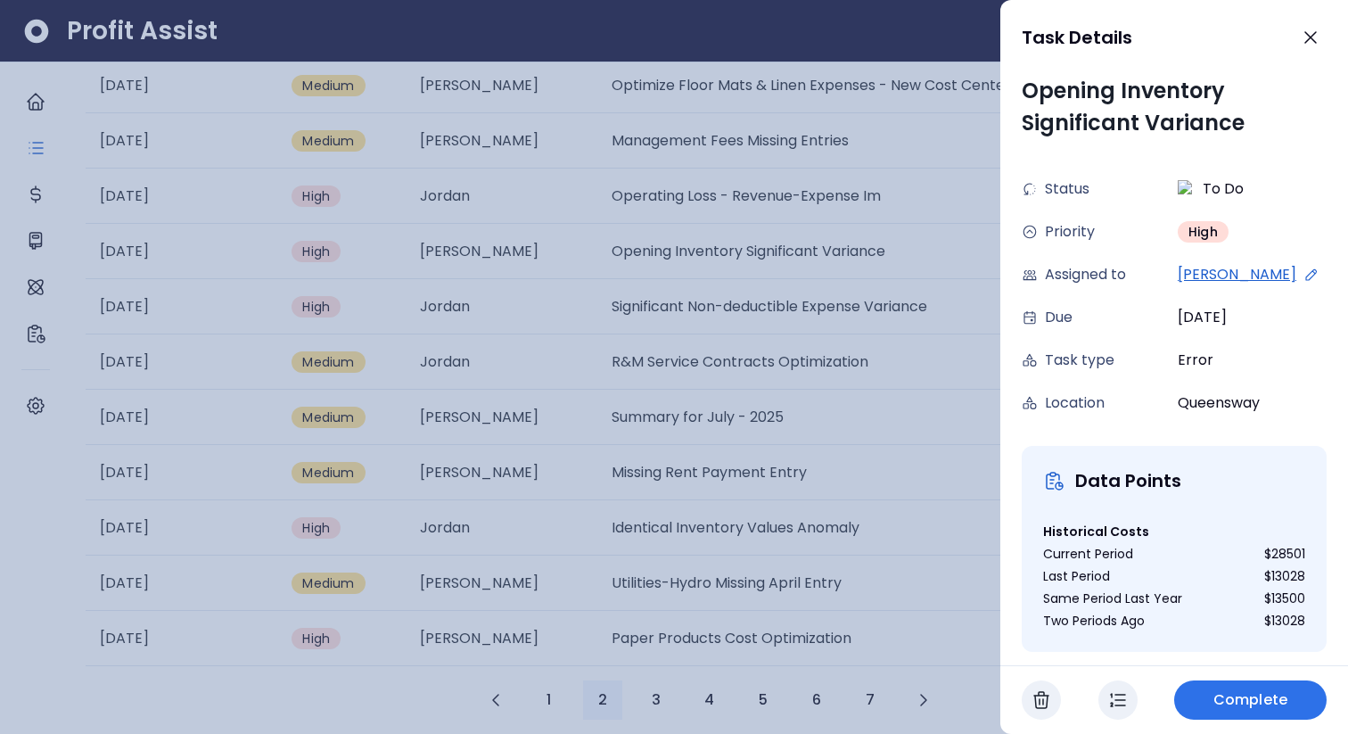
click at [829, 349] on div at bounding box center [674, 367] width 1348 height 734
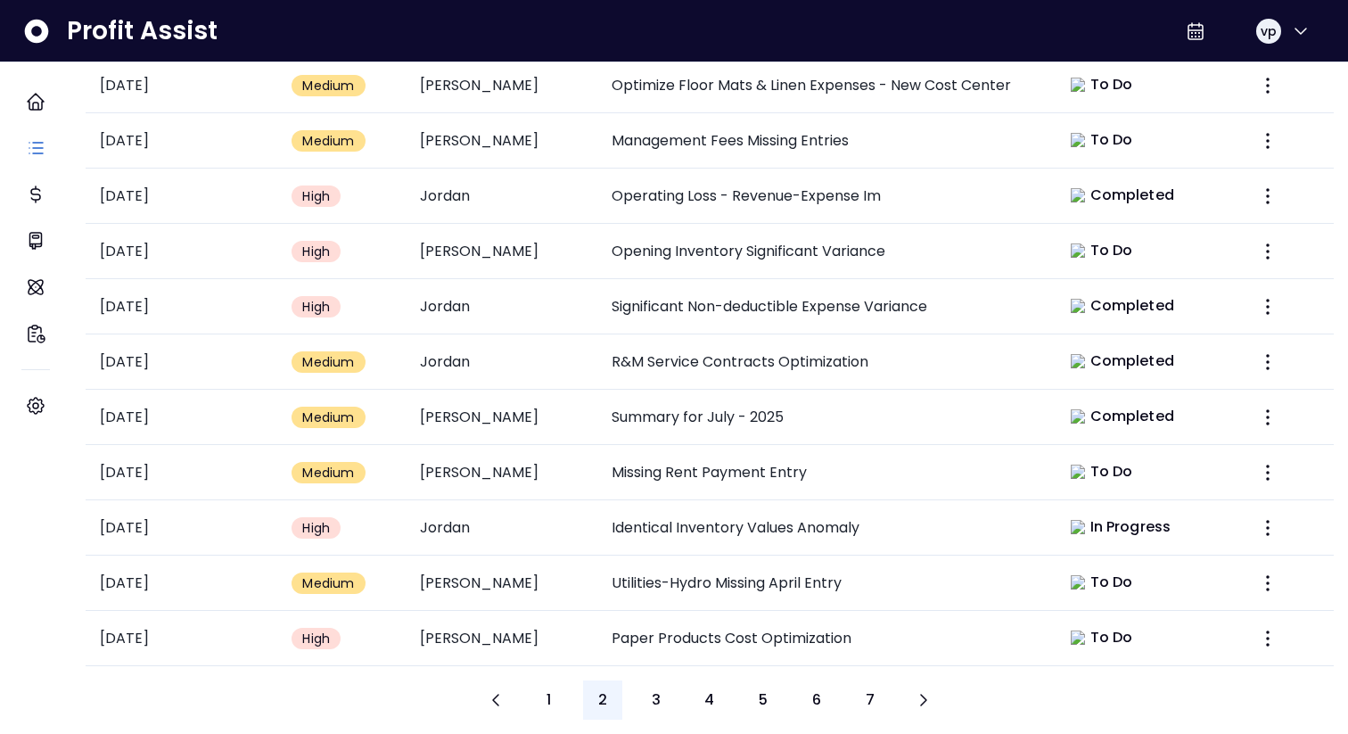
scroll to position [728, 0]
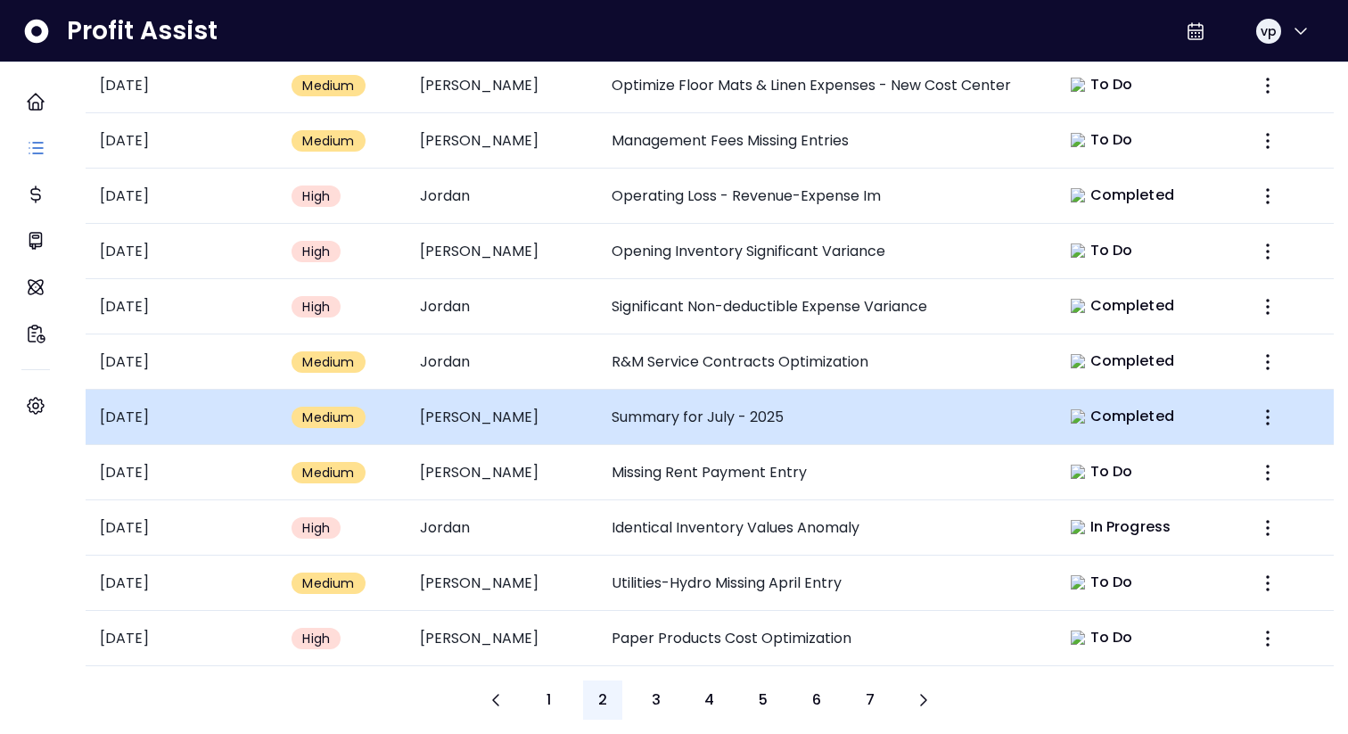
click at [797, 390] on td "Summary for July - 2025" at bounding box center [821, 417] width 448 height 55
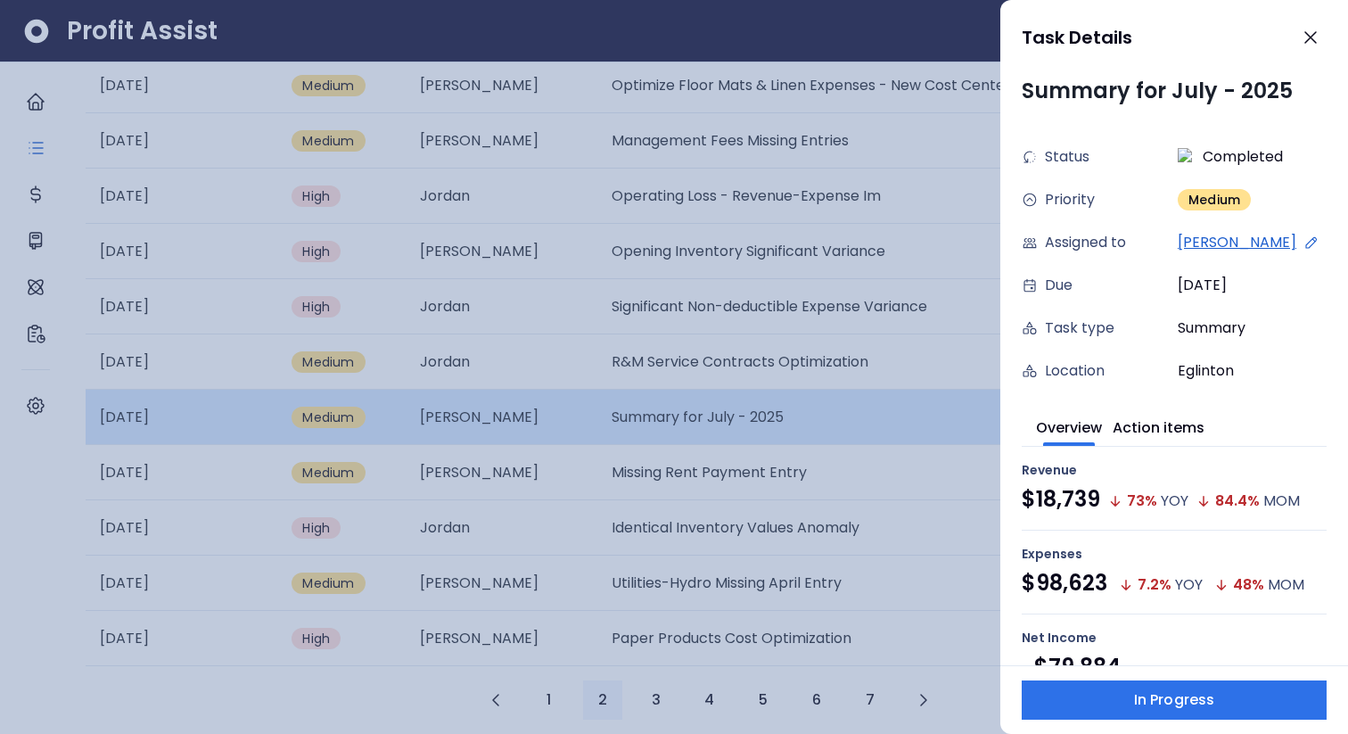
click at [797, 381] on div at bounding box center [674, 367] width 1348 height 734
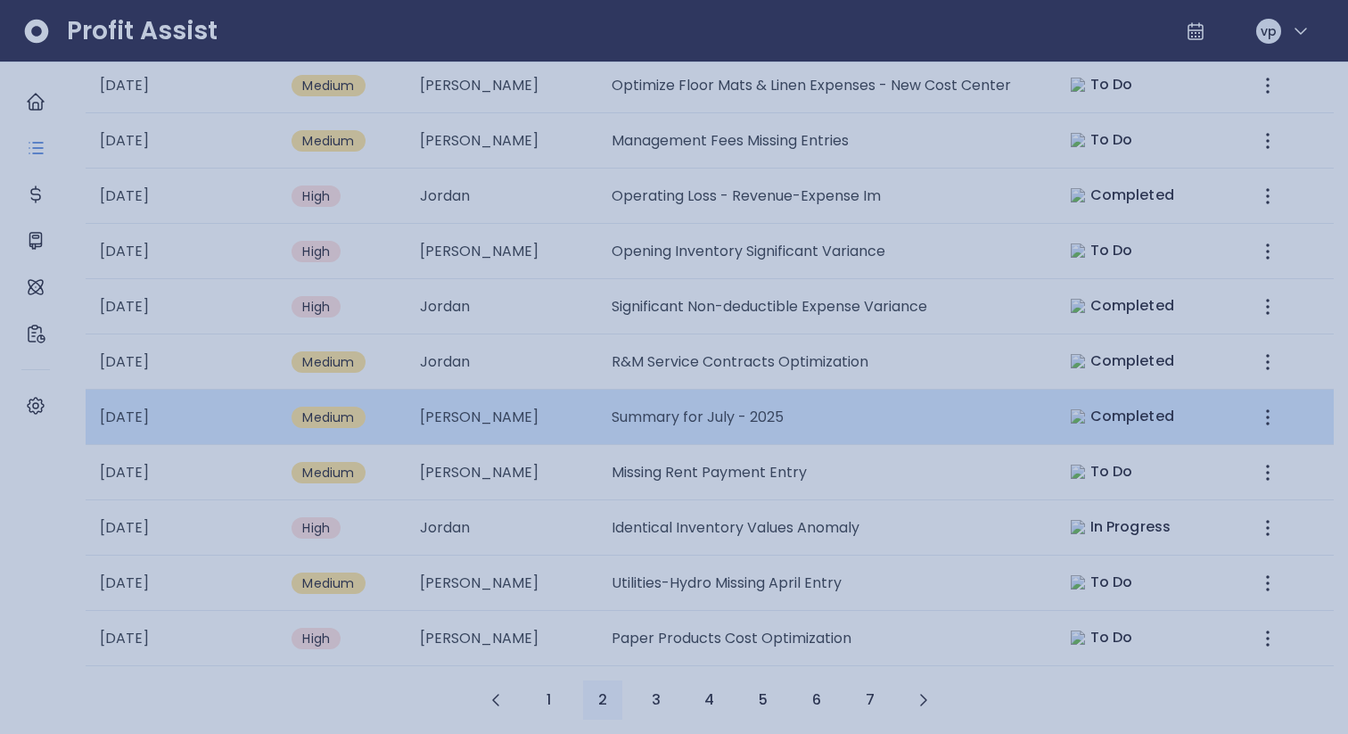
click at [797, 381] on div at bounding box center [674, 367] width 1348 height 734
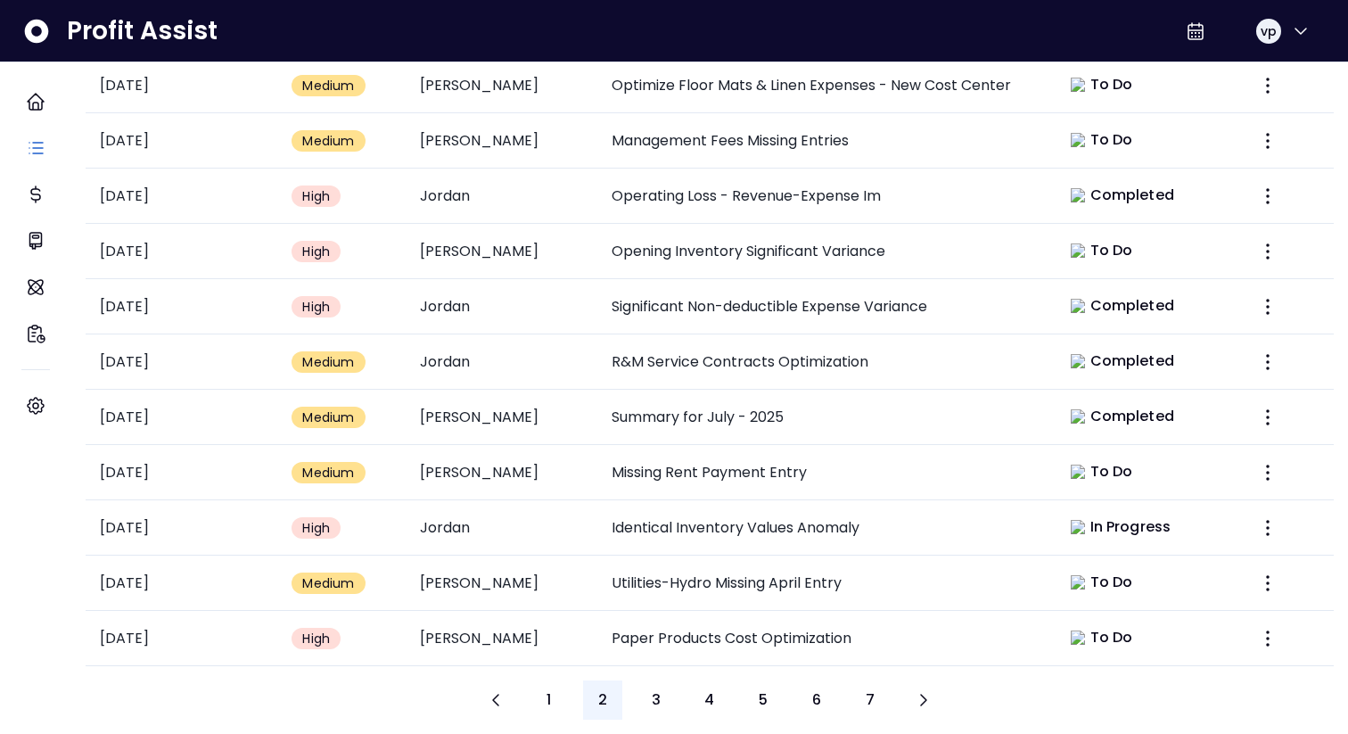
click at [941, 182] on div "Tasks Location [PERSON_NAME][GEOGRAPHIC_DATA] [GEOGRAPHIC_DATA] [PERSON_NAME] Q…" at bounding box center [709, 52] width 1277 height 1364
click at [936, 90] on li "Jordan" at bounding box center [963, 71] width 135 height 37
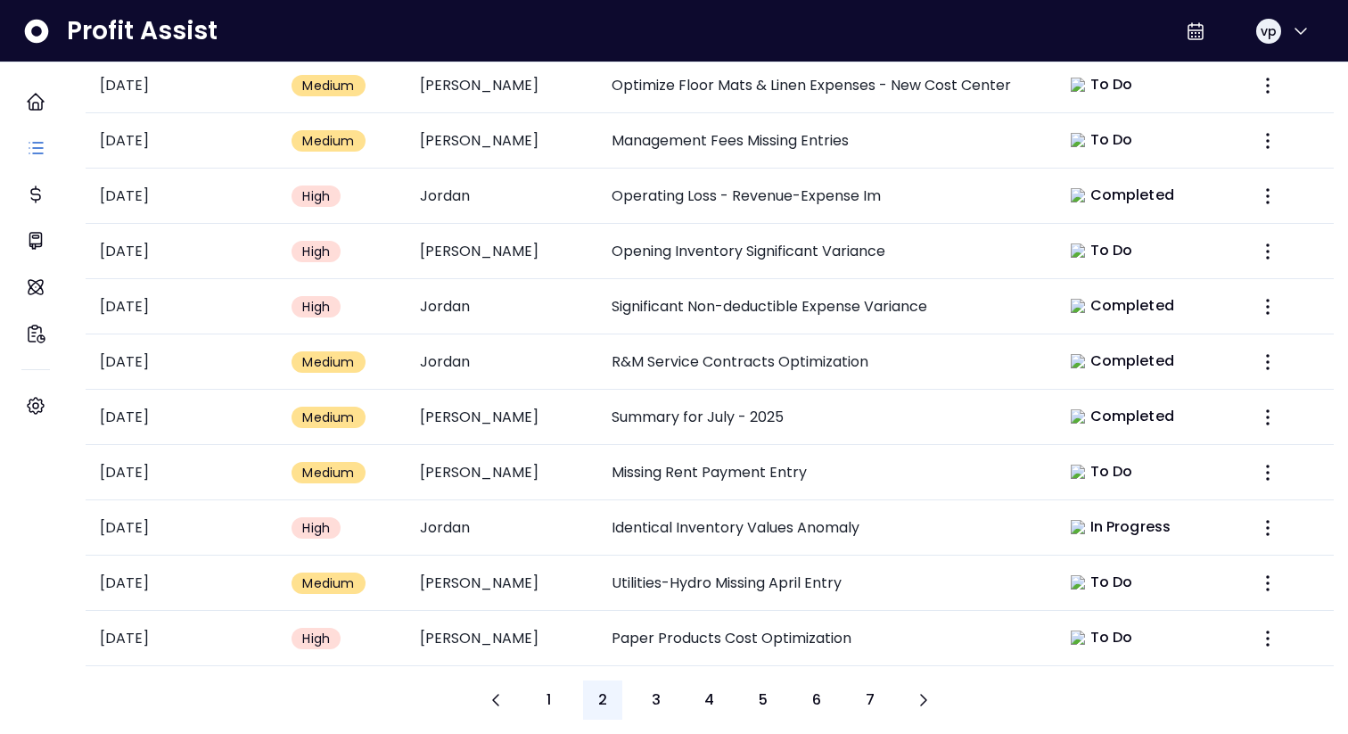
type input "*****"
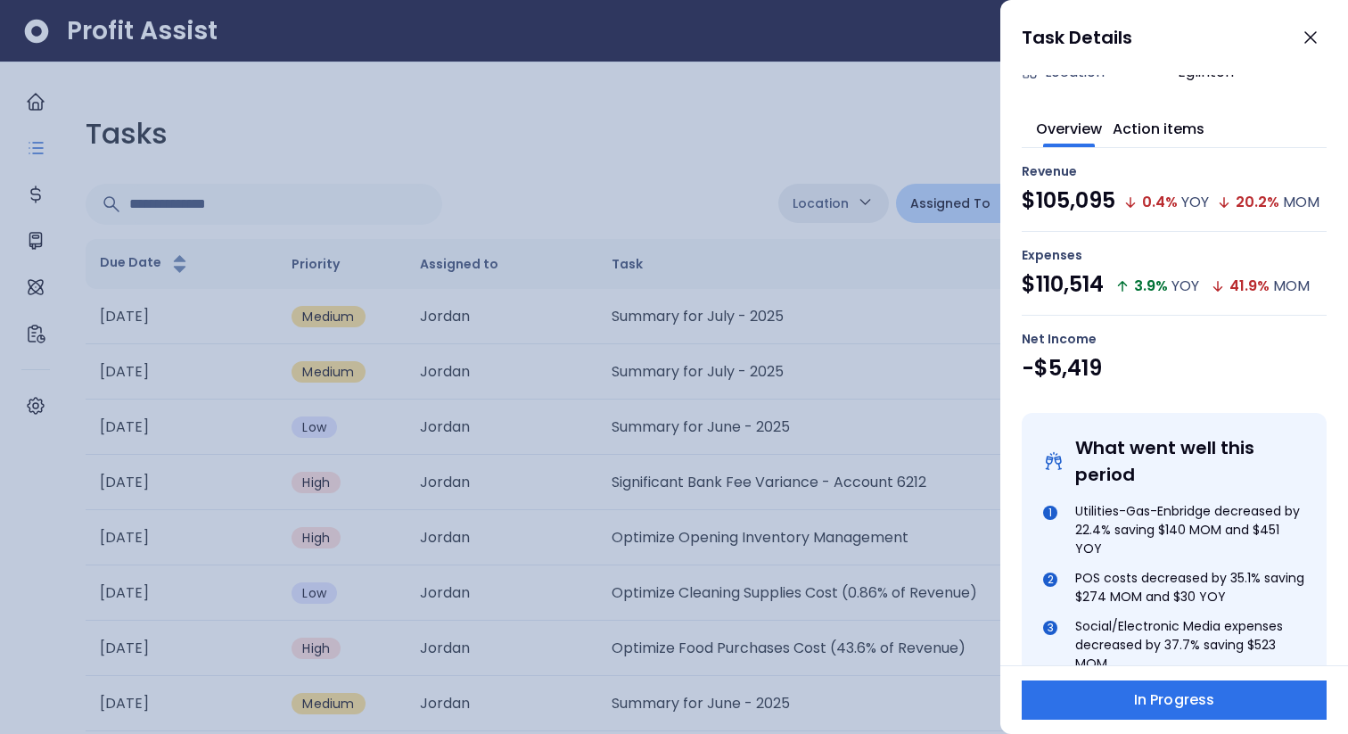
scroll to position [0, 0]
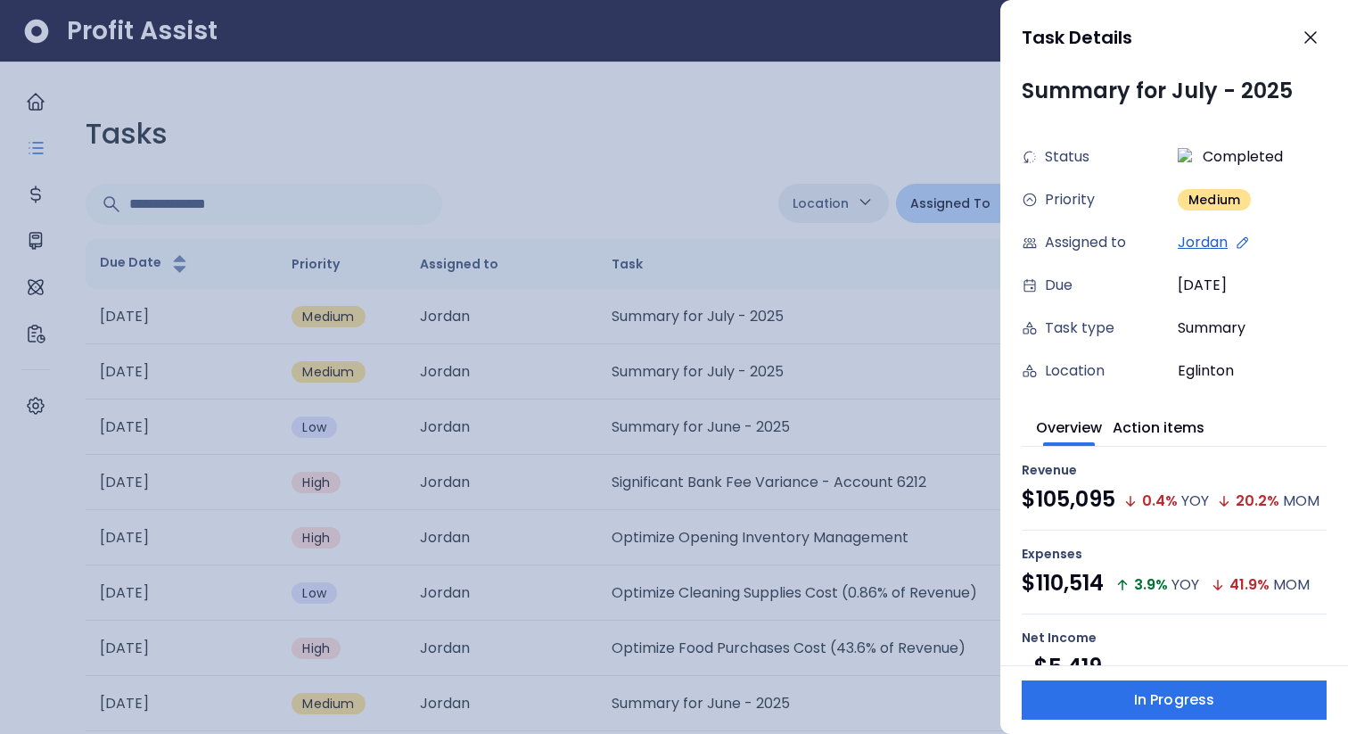
click at [578, 392] on div at bounding box center [674, 367] width 1348 height 734
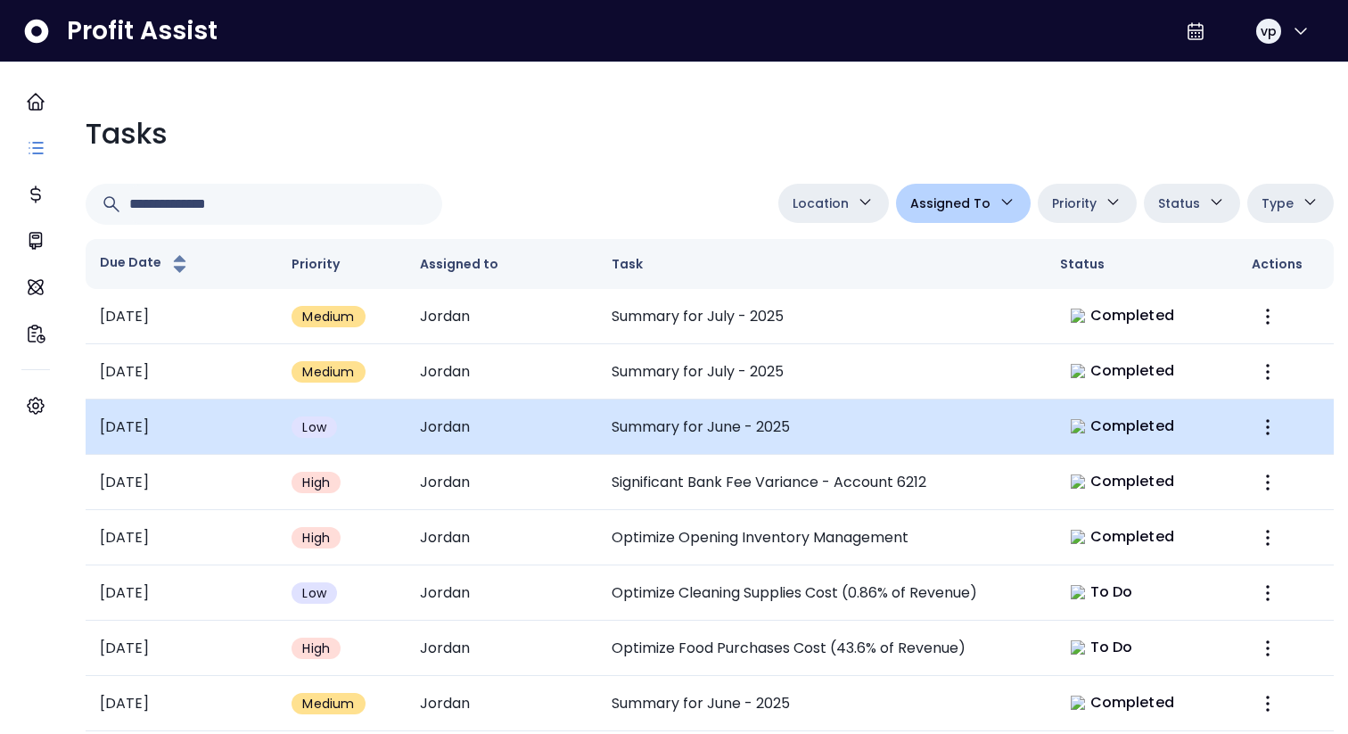
click at [578, 446] on td "Jordan" at bounding box center [502, 426] width 192 height 55
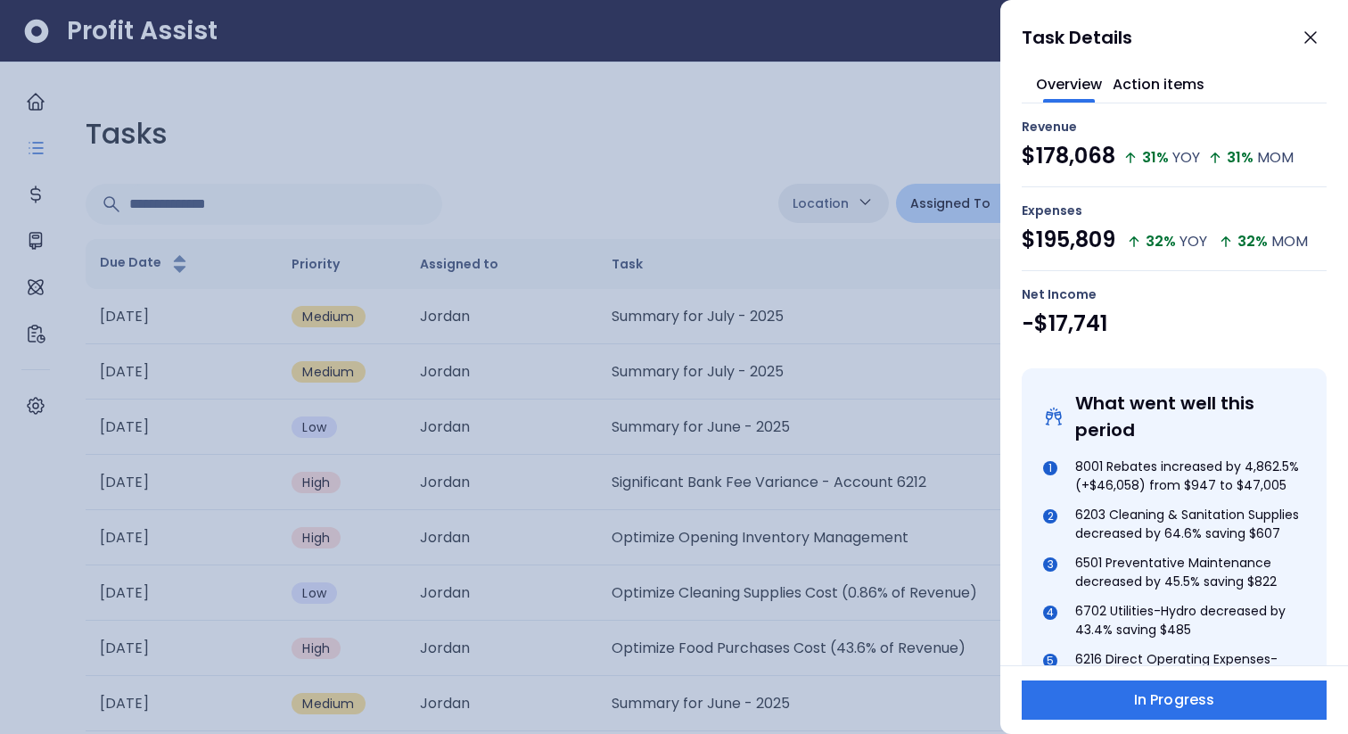
scroll to position [896, 0]
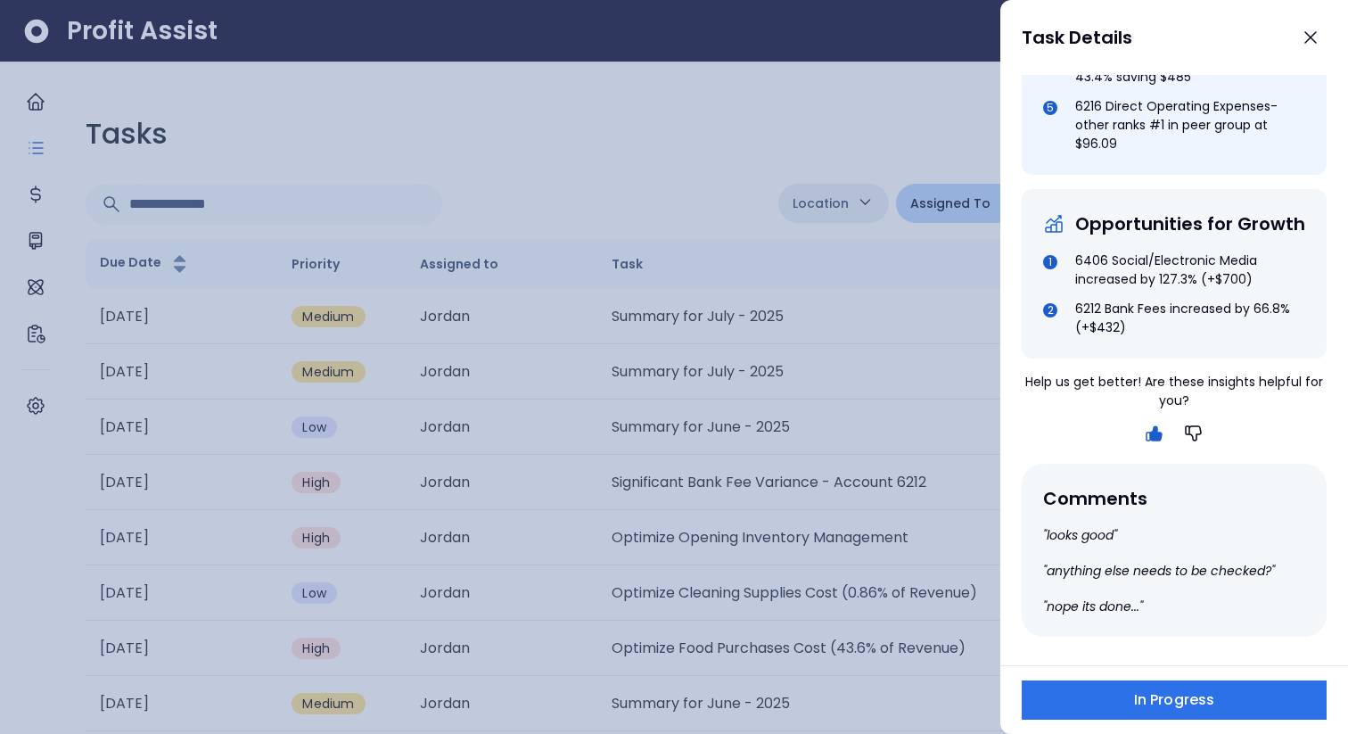
click at [668, 384] on div at bounding box center [674, 367] width 1348 height 734
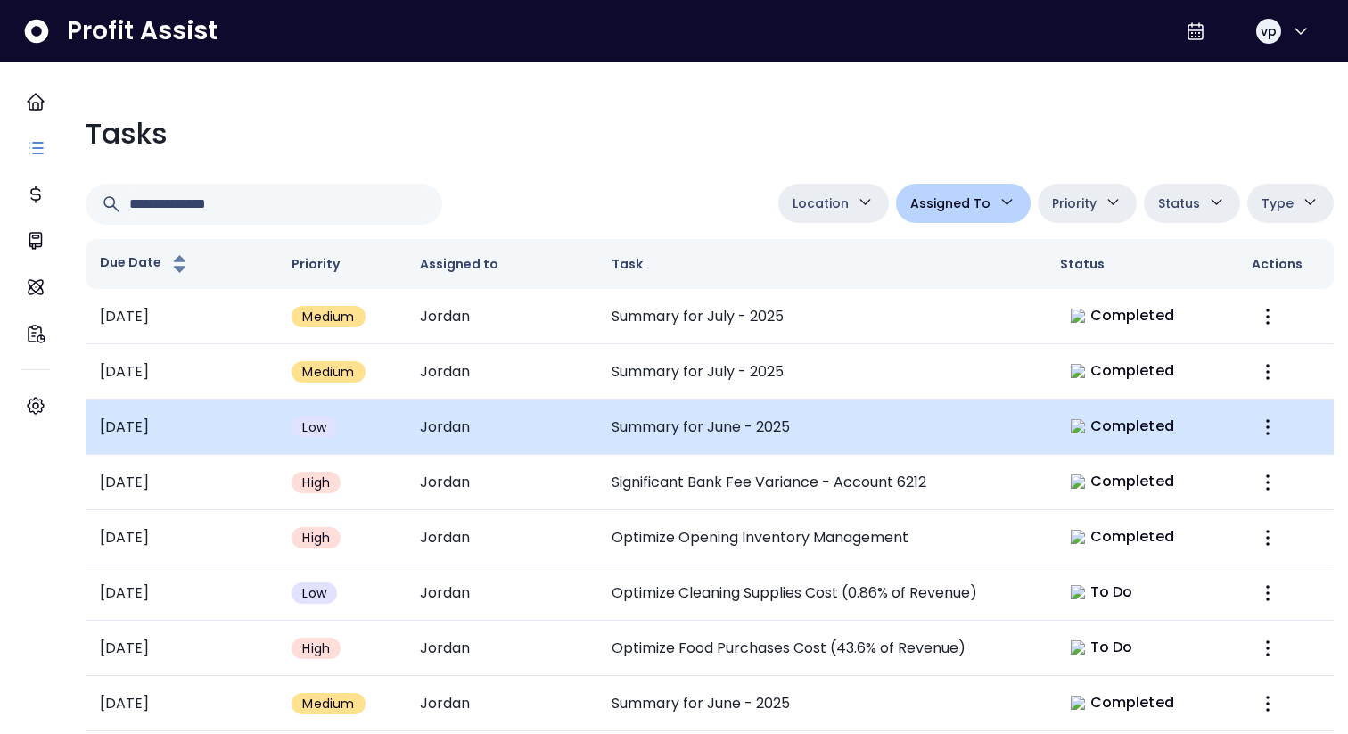
click at [678, 440] on td "Summary for June - 2025" at bounding box center [821, 426] width 448 height 55
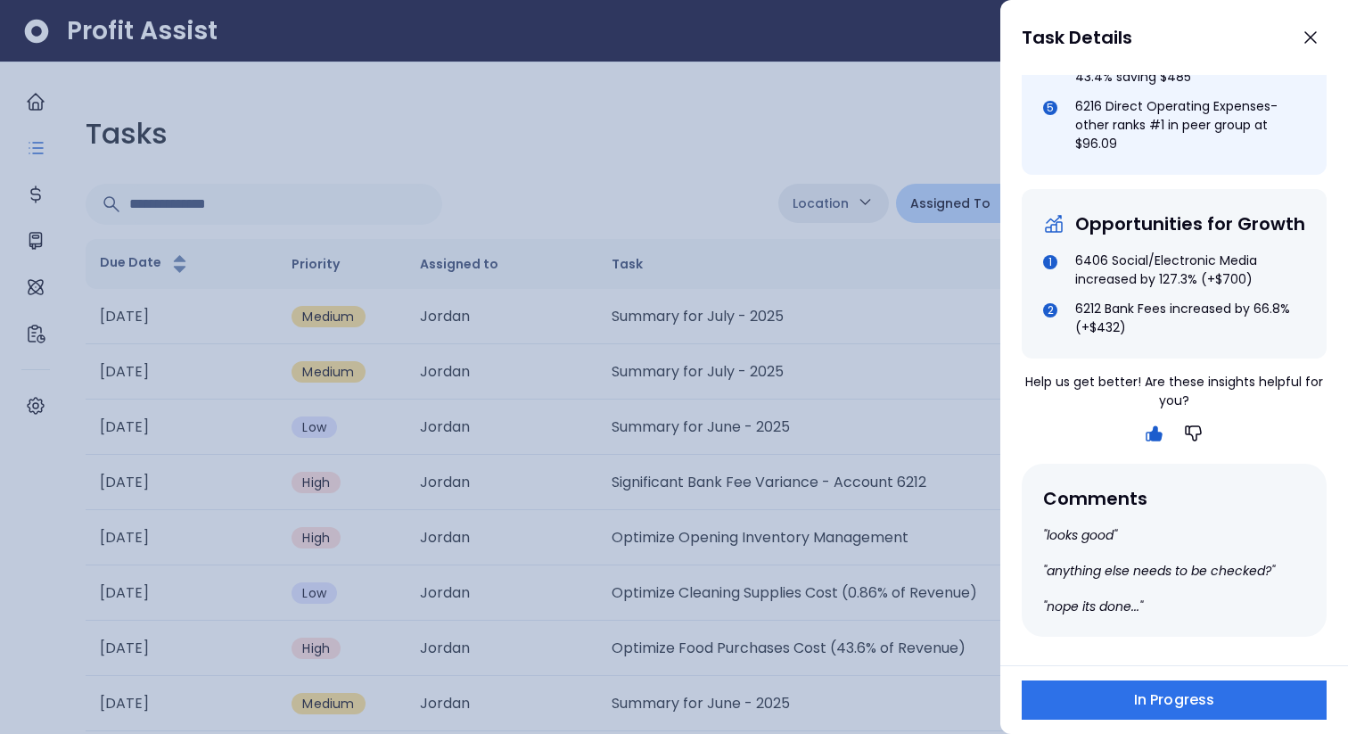
click at [732, 653] on div at bounding box center [674, 367] width 1348 height 734
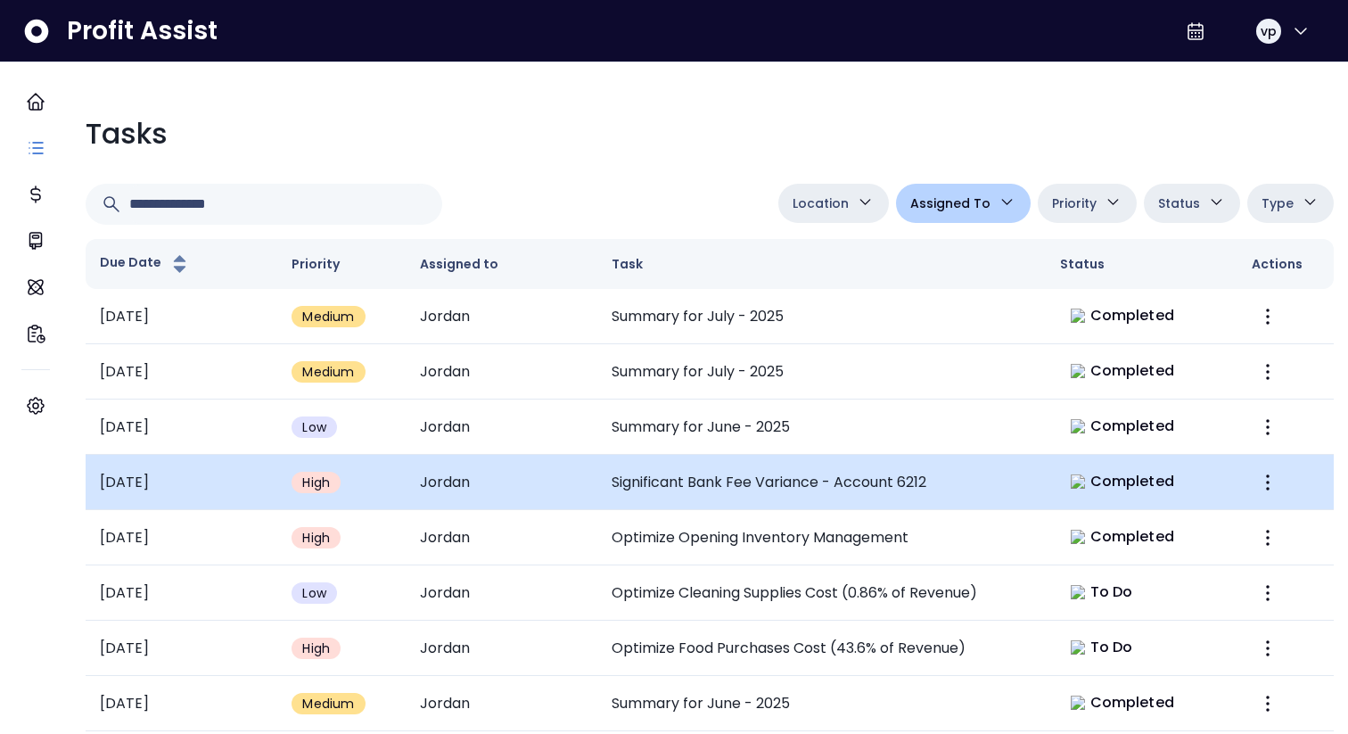
click at [691, 467] on td "Significant Bank Fee Variance - Account 6212" at bounding box center [821, 482] width 448 height 55
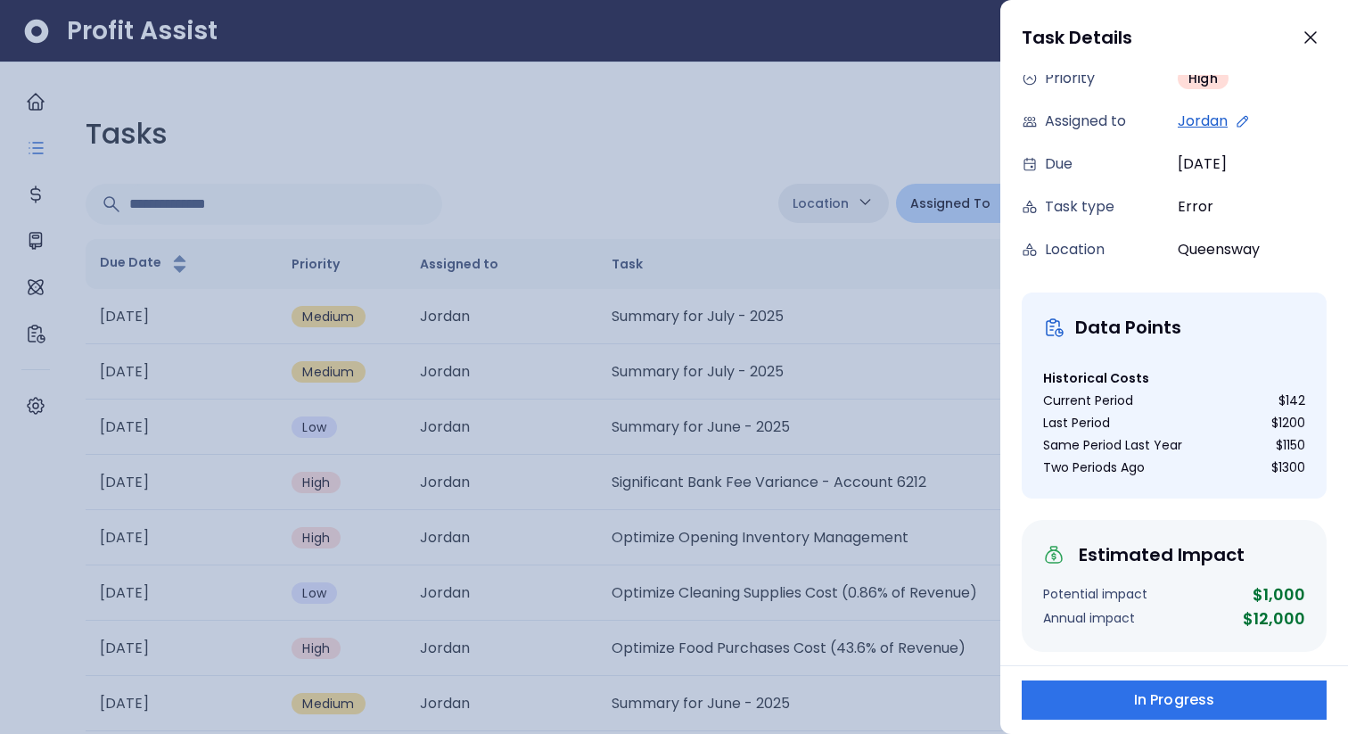
scroll to position [0, 0]
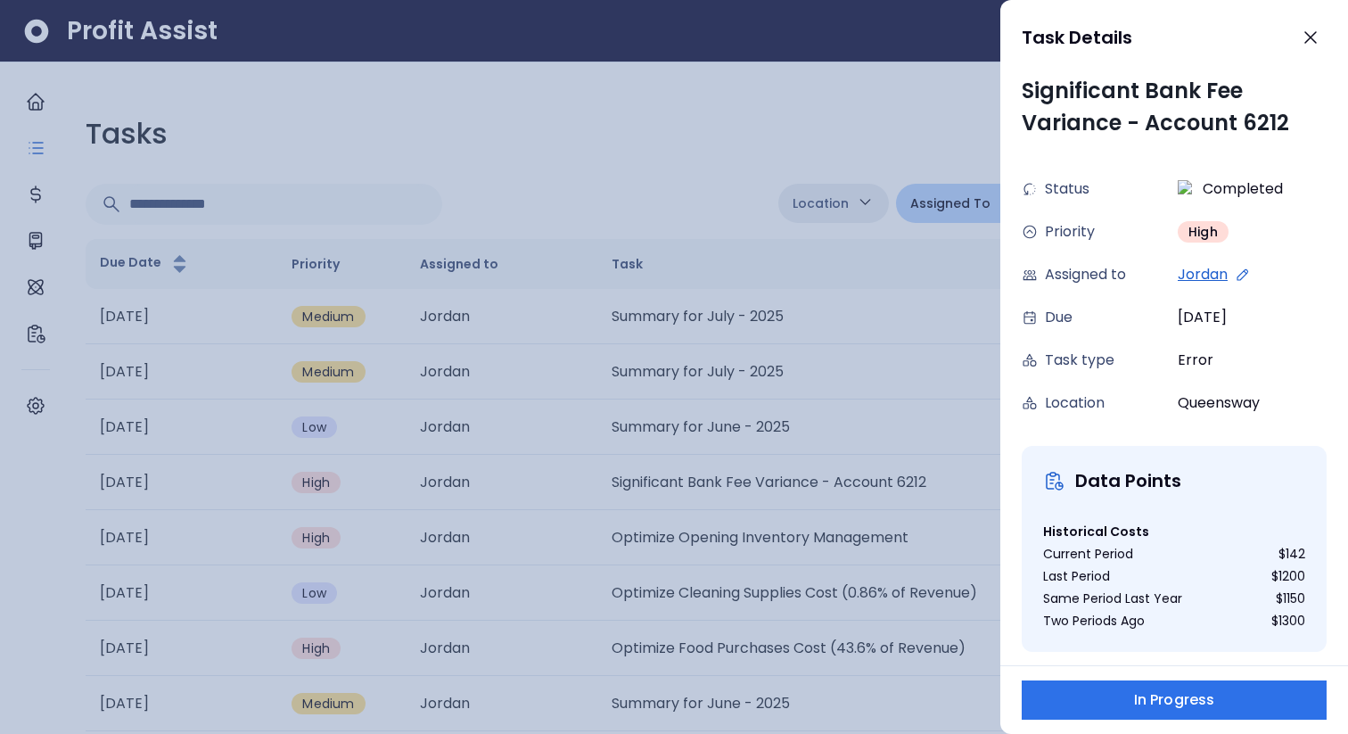
click at [854, 368] on div at bounding box center [674, 367] width 1348 height 734
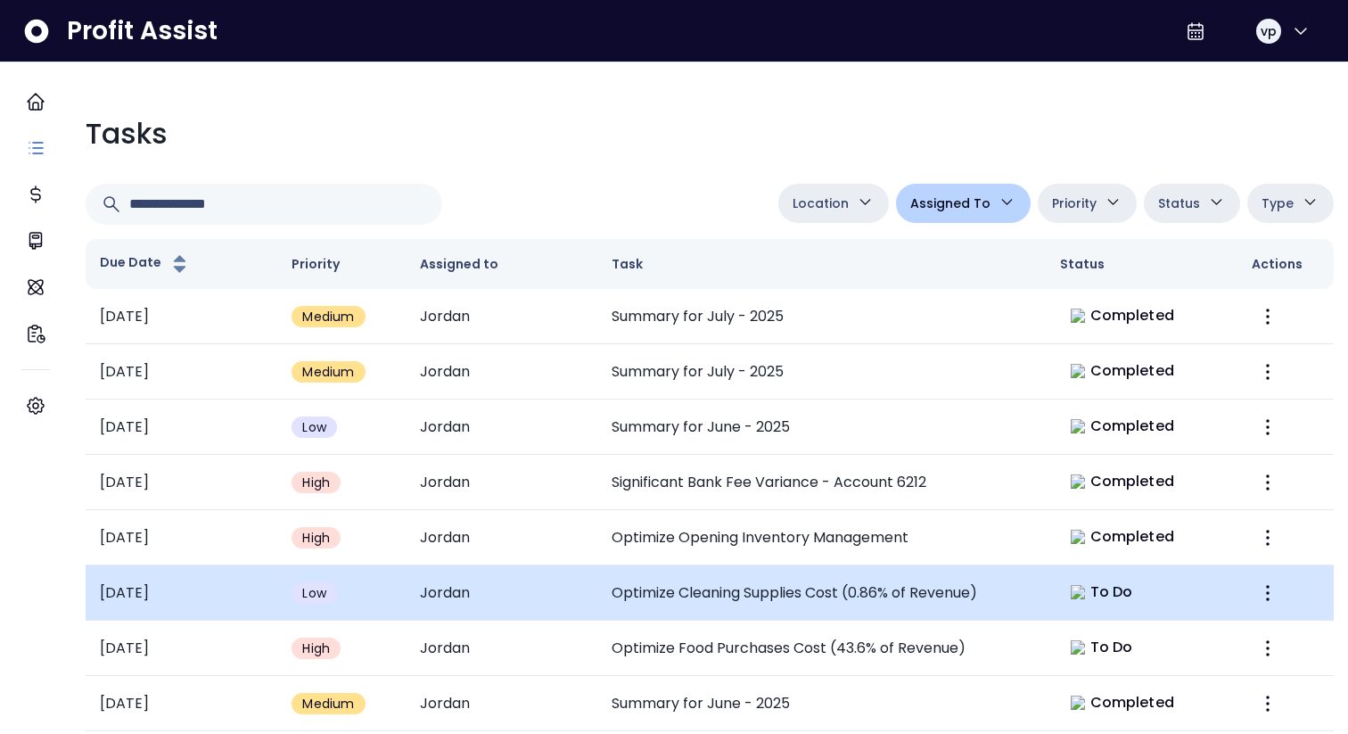
click at [851, 597] on td "Optimize Cleaning Supplies Cost (0.86% of Revenue)" at bounding box center [821, 592] width 448 height 55
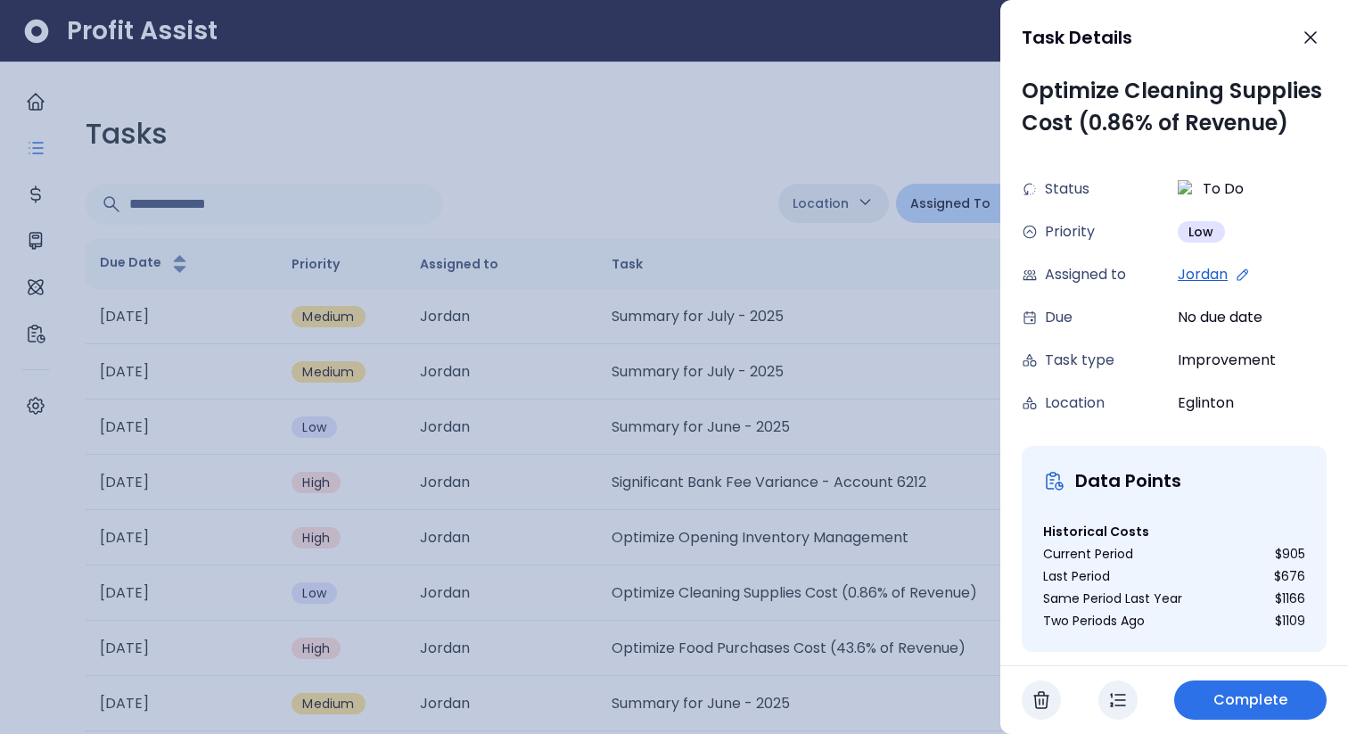
click at [851, 597] on div at bounding box center [674, 367] width 1348 height 734
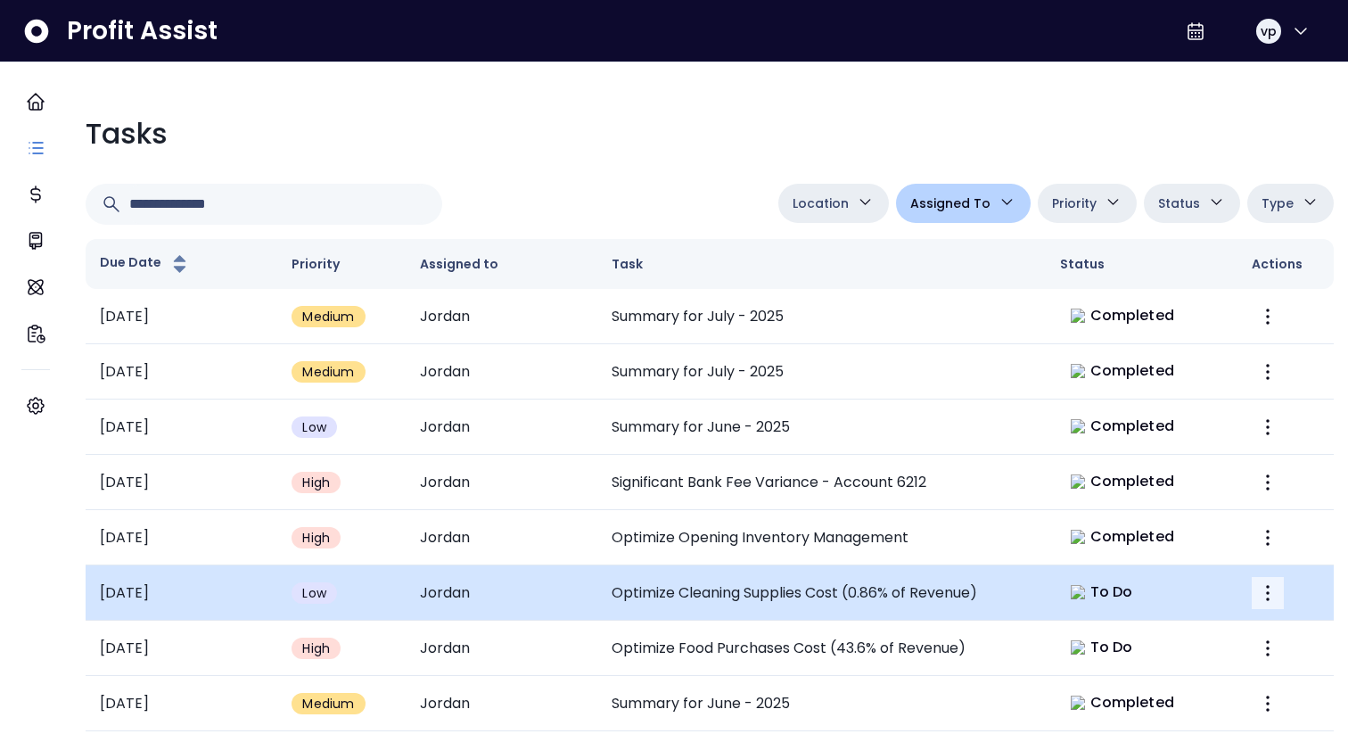
click at [1252, 577] on button "More" at bounding box center [1268, 593] width 32 height 32
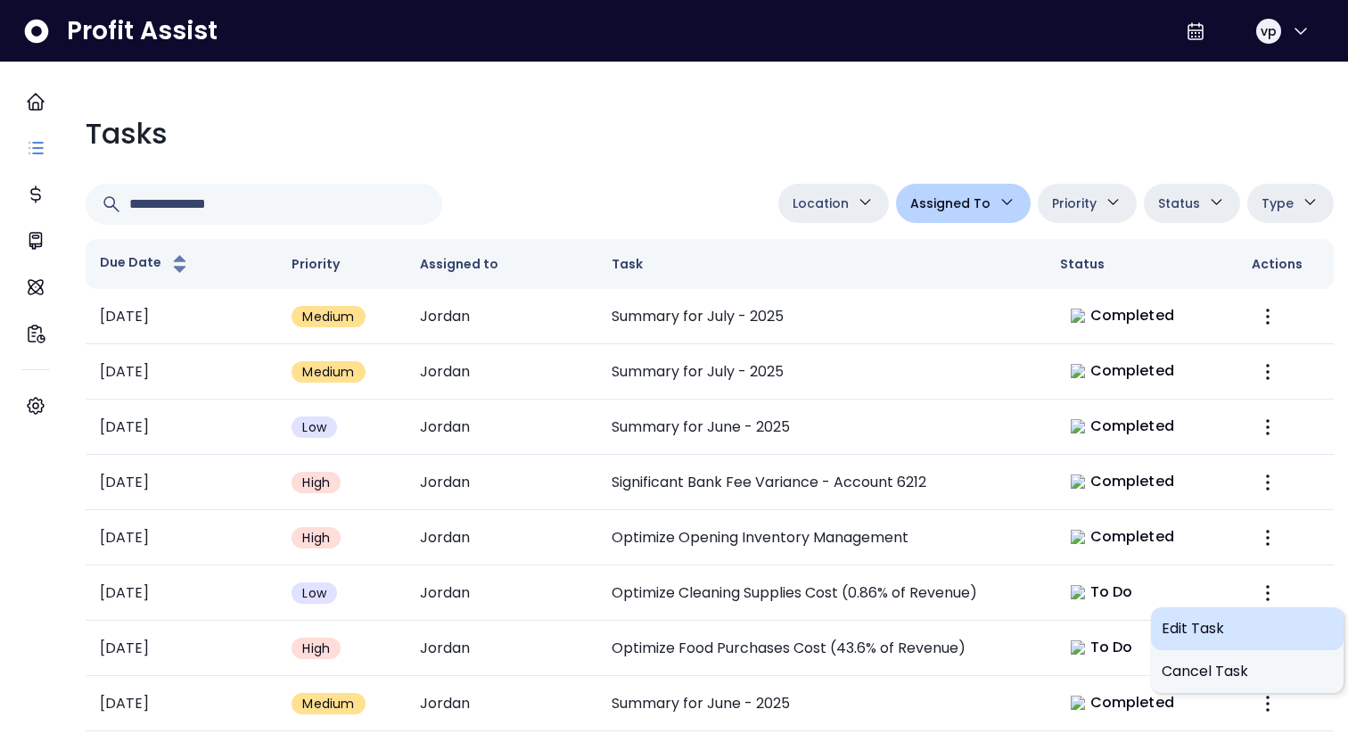
click at [1209, 618] on span "Edit Task" at bounding box center [1247, 628] width 171 height 21
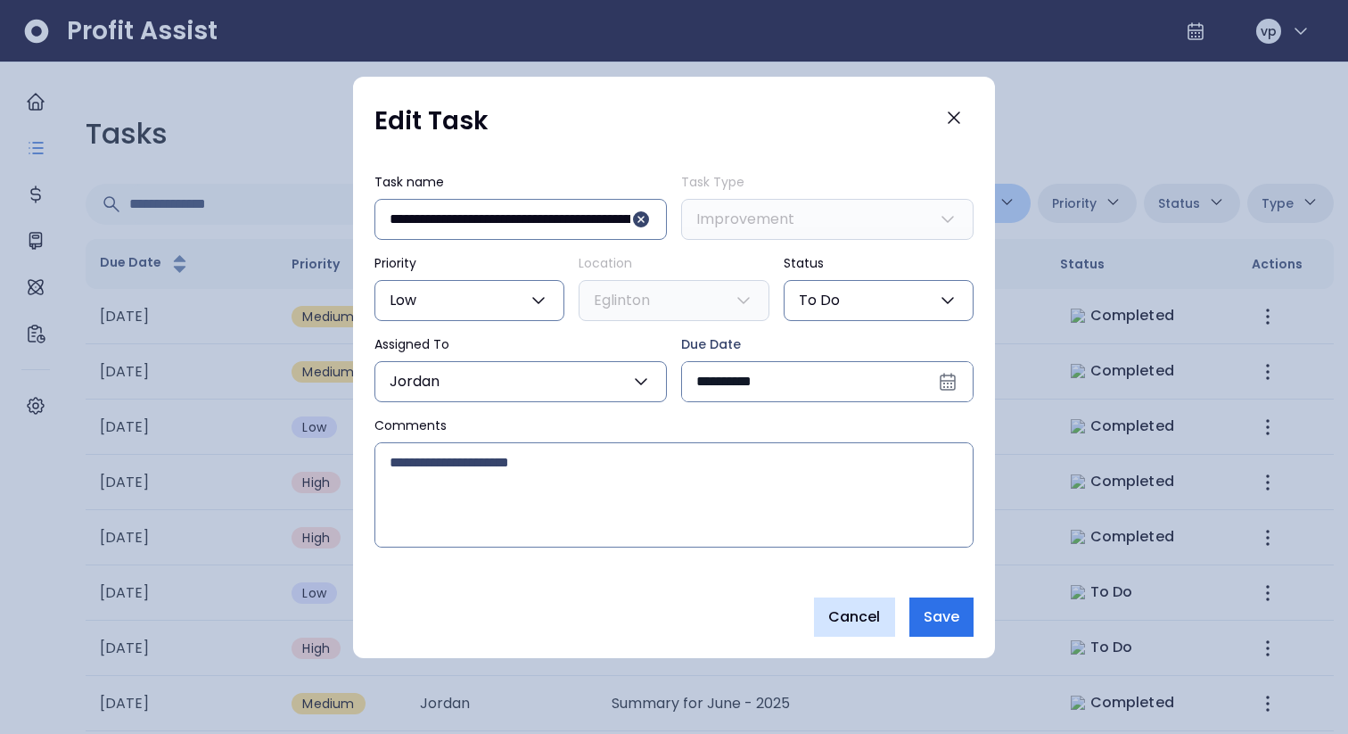
click at [857, 632] on button "Cancel" at bounding box center [854, 616] width 81 height 39
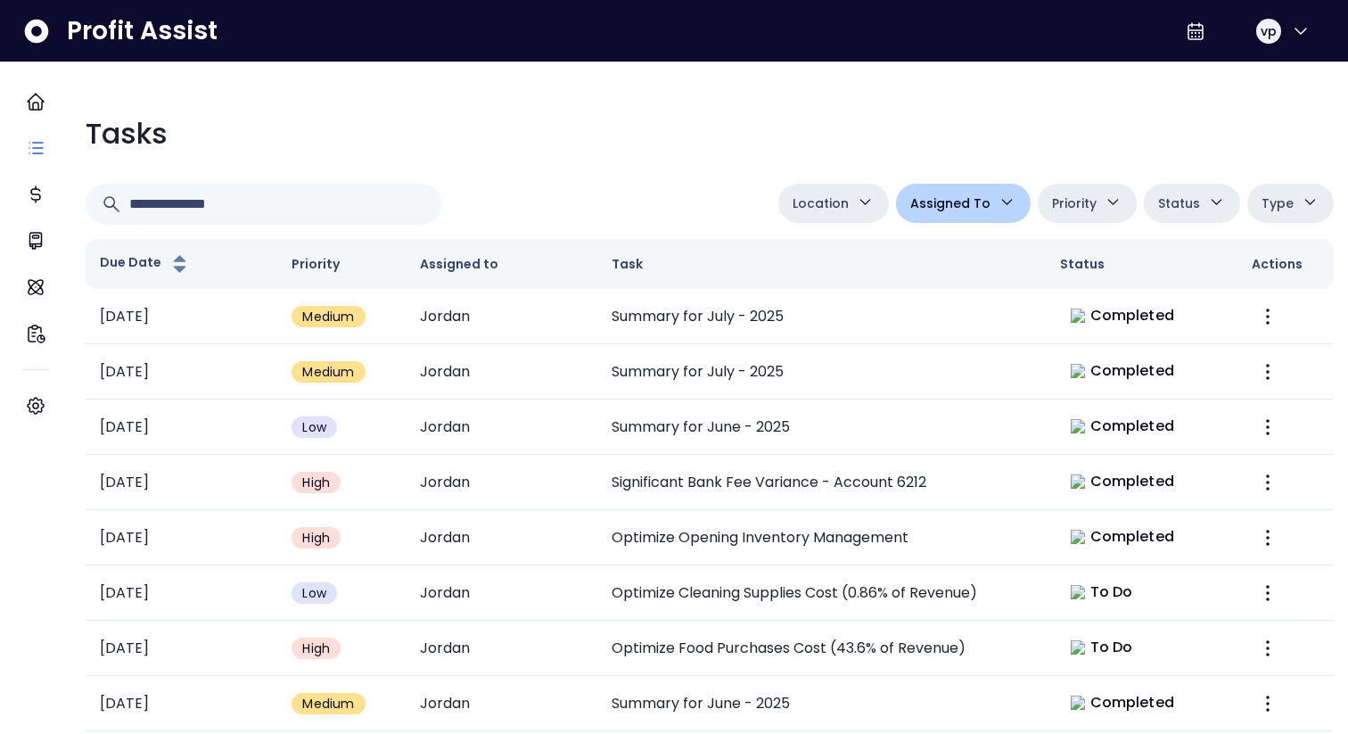
click at [851, 218] on button "Location" at bounding box center [833, 203] width 111 height 39
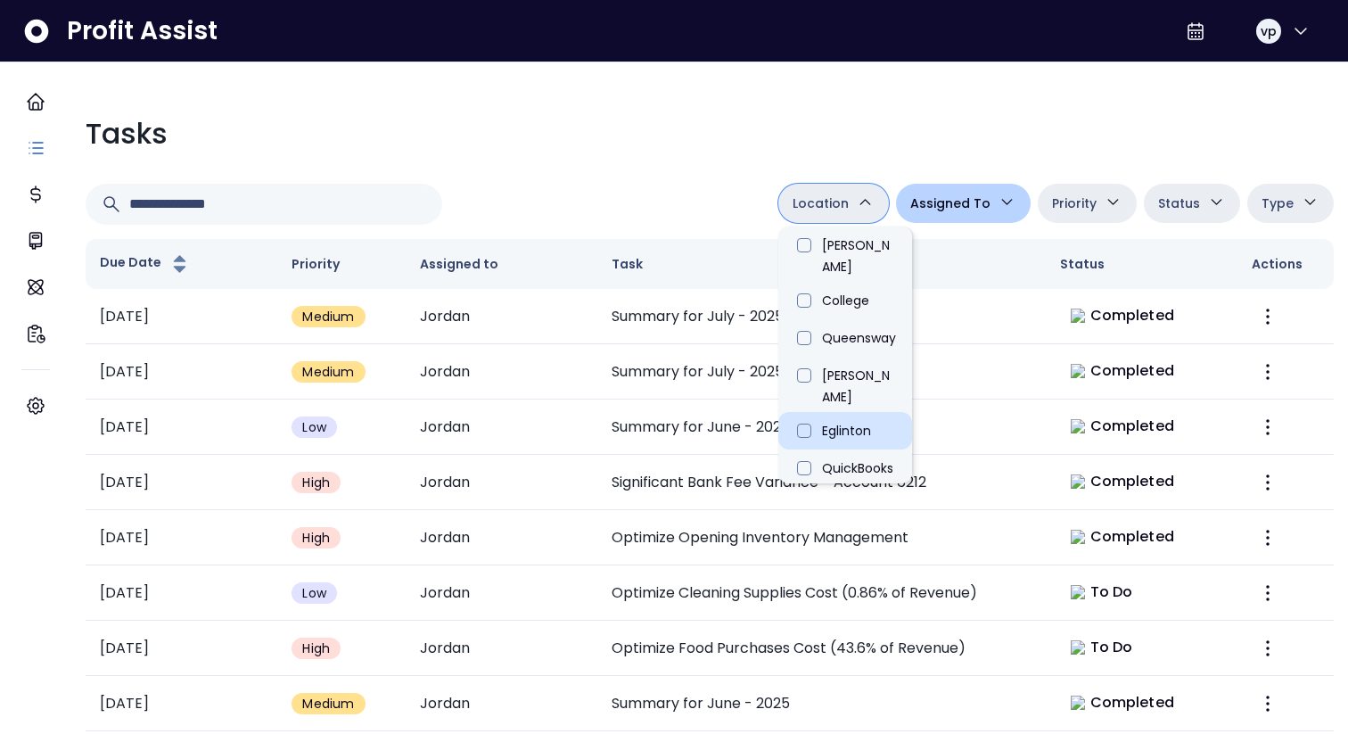
click at [847, 412] on li "Eglinton" at bounding box center [845, 430] width 134 height 37
type input "**********"
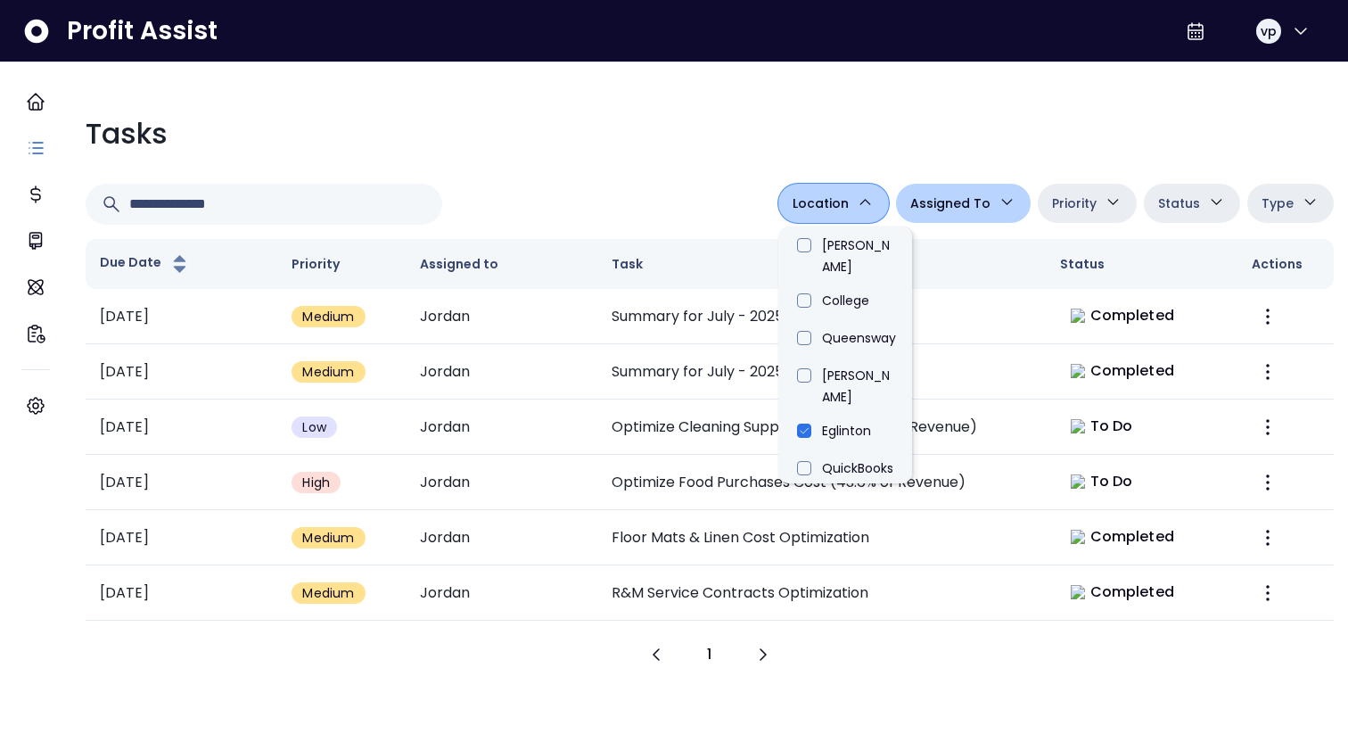
click at [685, 104] on div "**********" at bounding box center [709, 393] width 1277 height 590
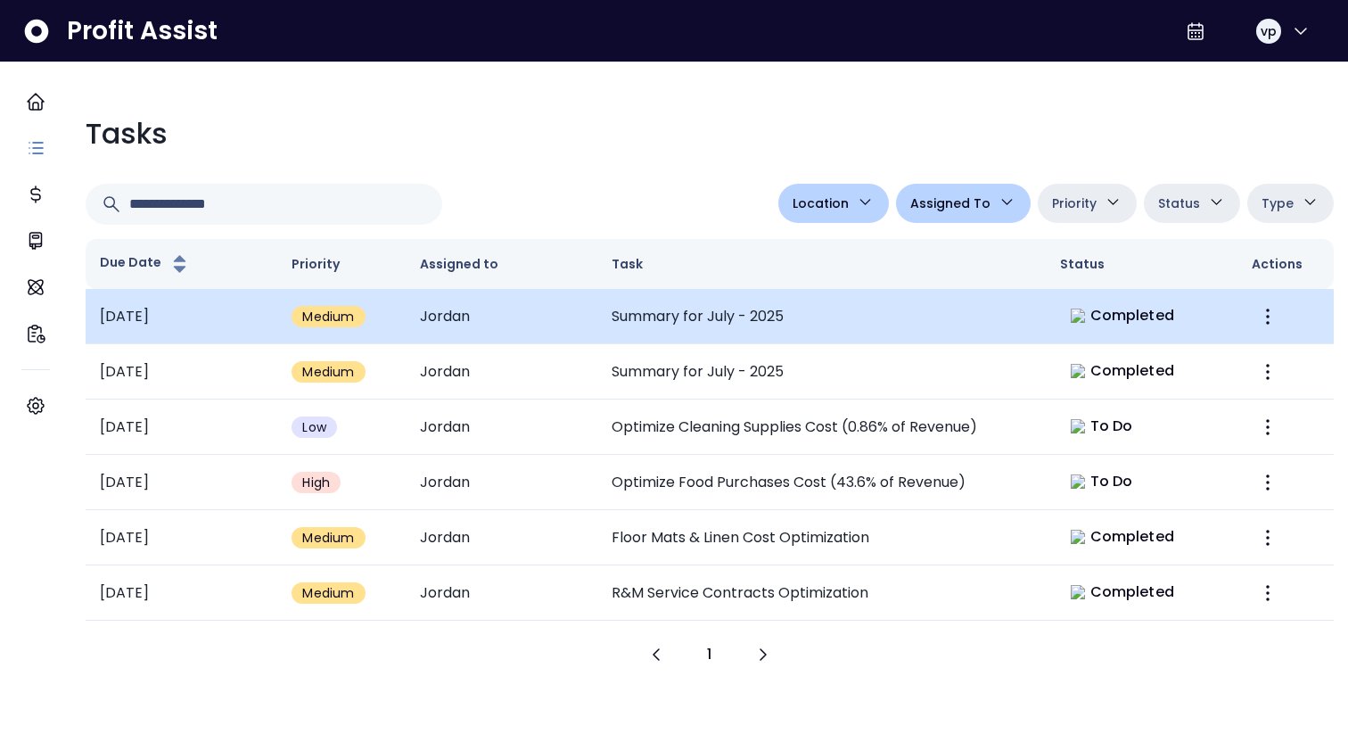
click at [843, 313] on td "Summary for July - 2025" at bounding box center [821, 316] width 448 height 55
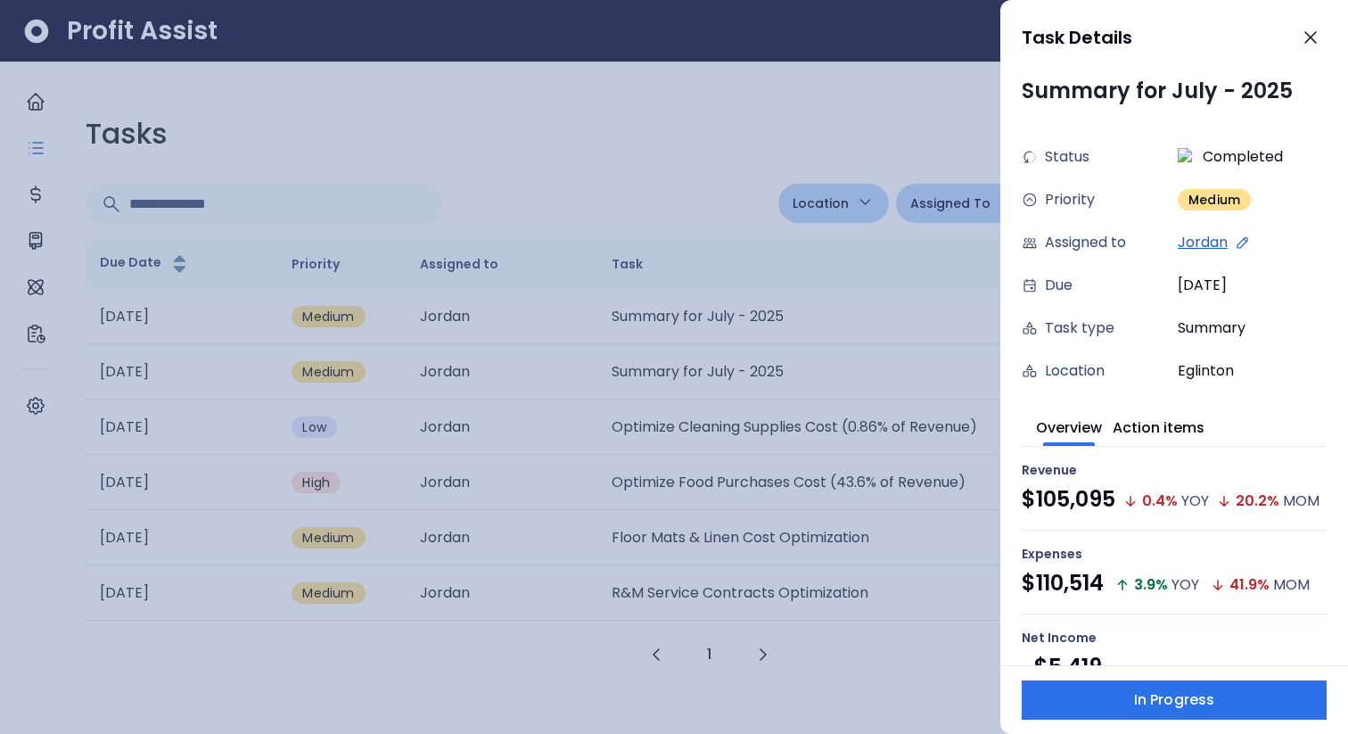
click at [803, 414] on div at bounding box center [674, 367] width 1348 height 734
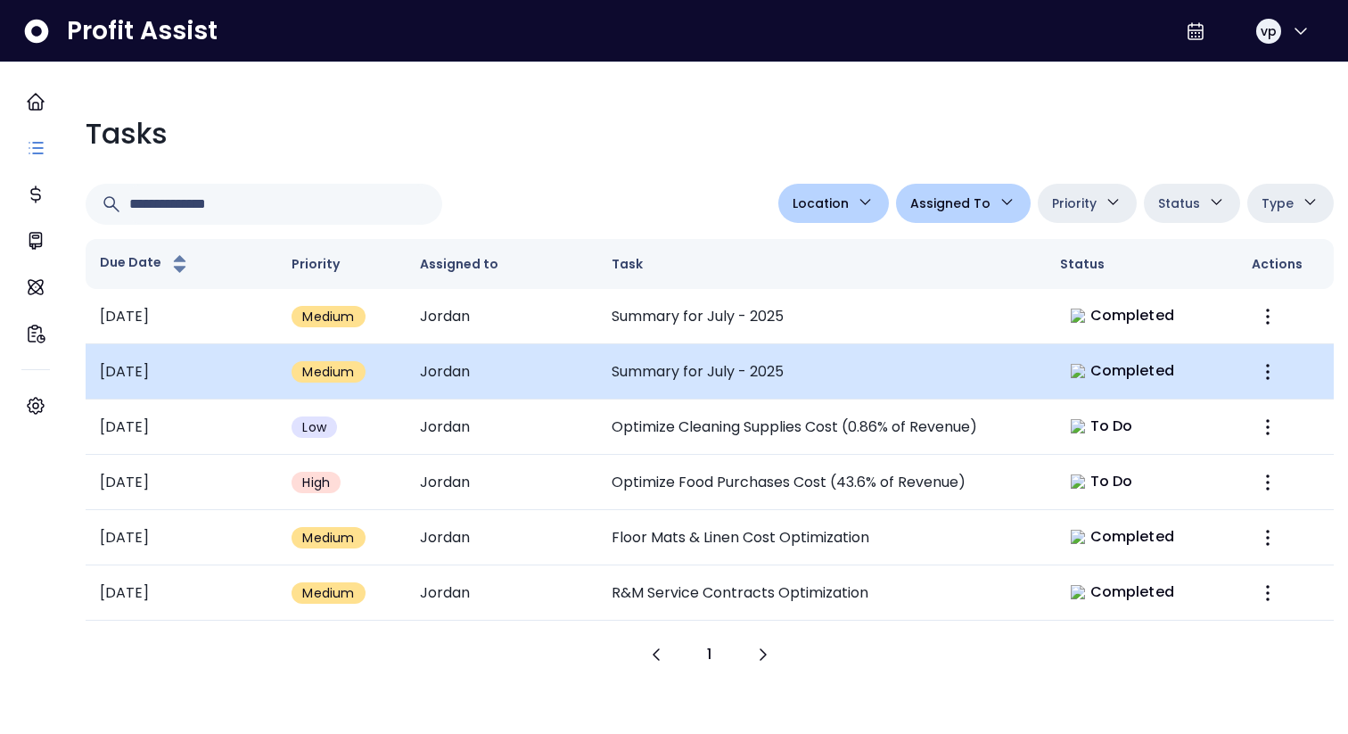
click at [809, 379] on td "Summary for July - 2025" at bounding box center [821, 371] width 448 height 55
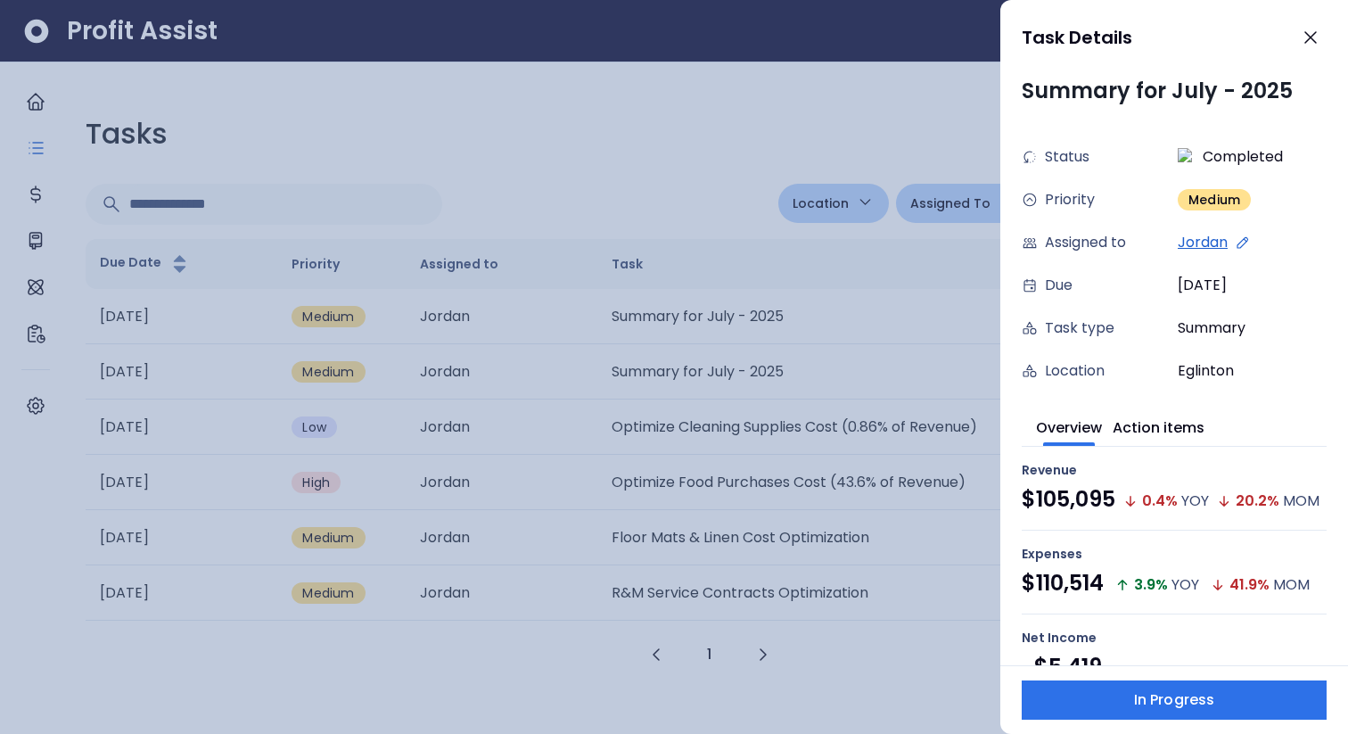
click at [801, 448] on div at bounding box center [674, 367] width 1348 height 734
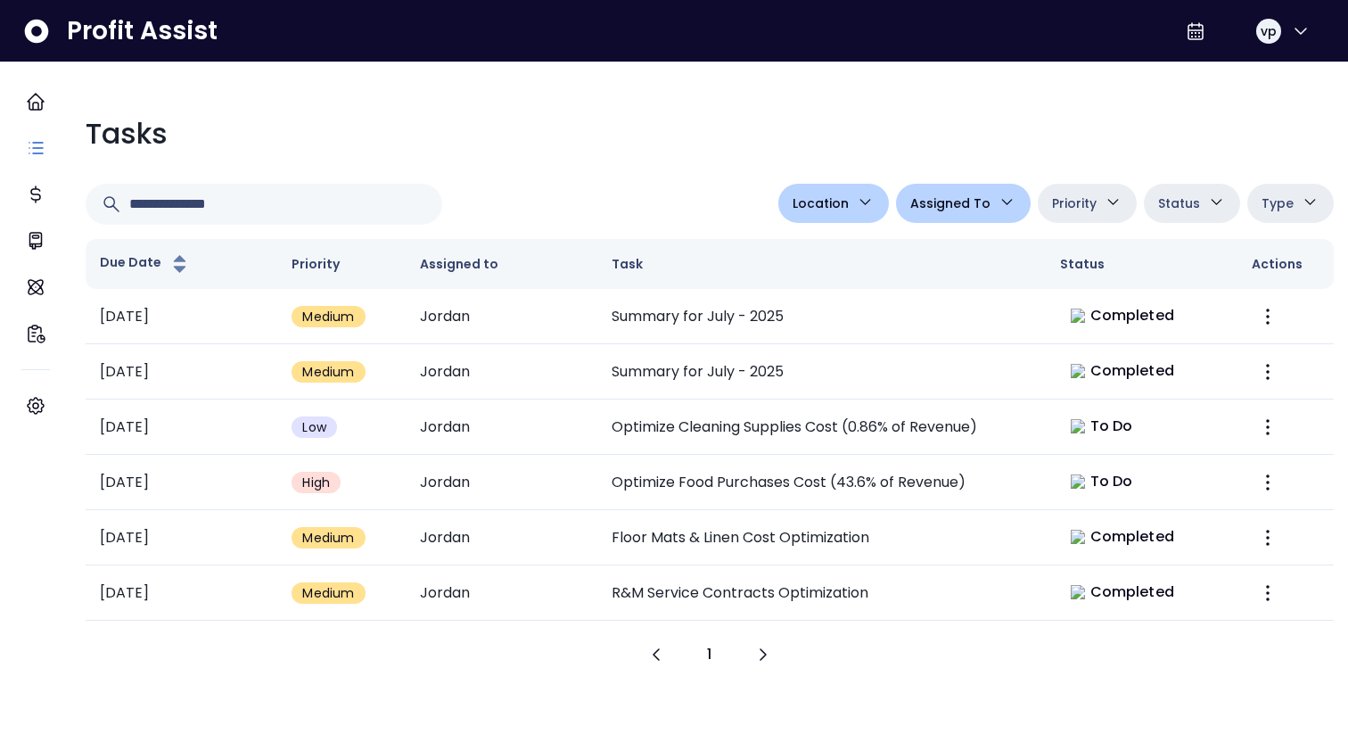
click at [801, 448] on td "Optimize Cleaning Supplies Cost (0.86% of Revenue)" at bounding box center [821, 426] width 448 height 55
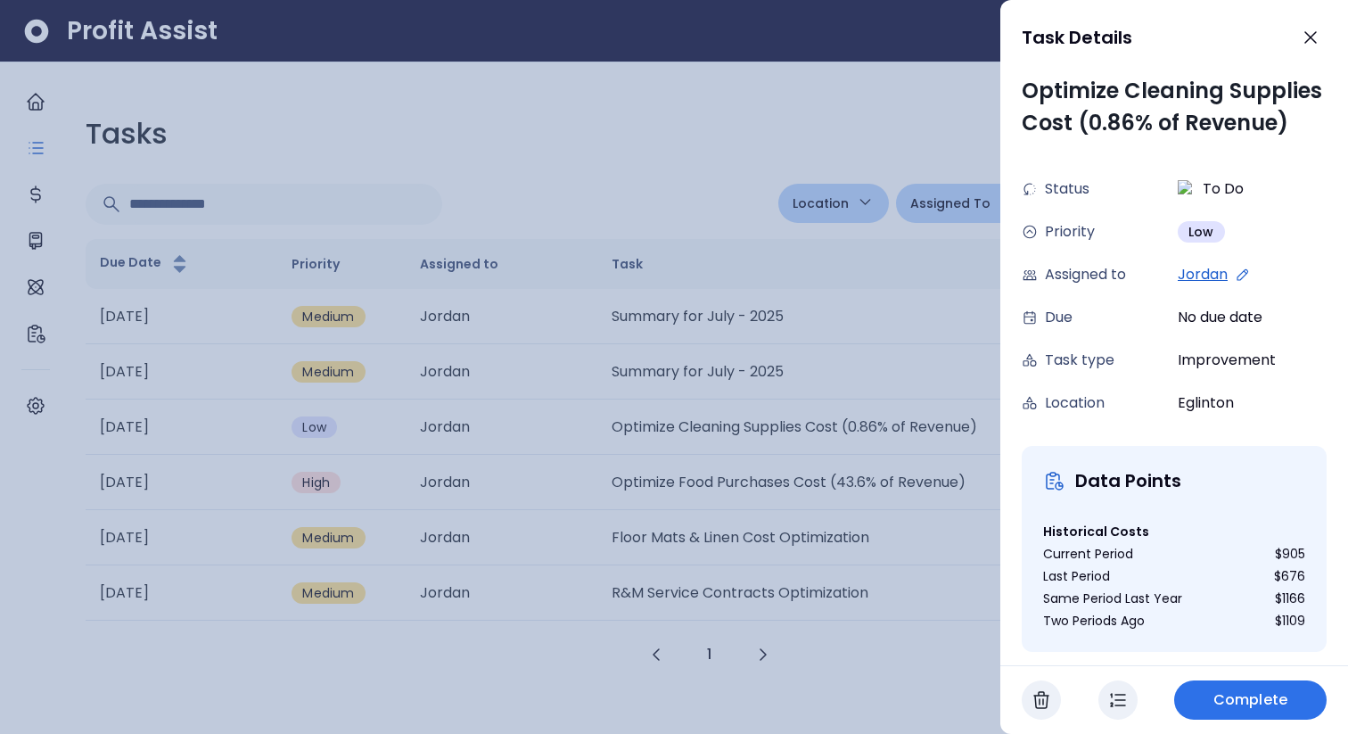
click at [801, 448] on div at bounding box center [674, 367] width 1348 height 734
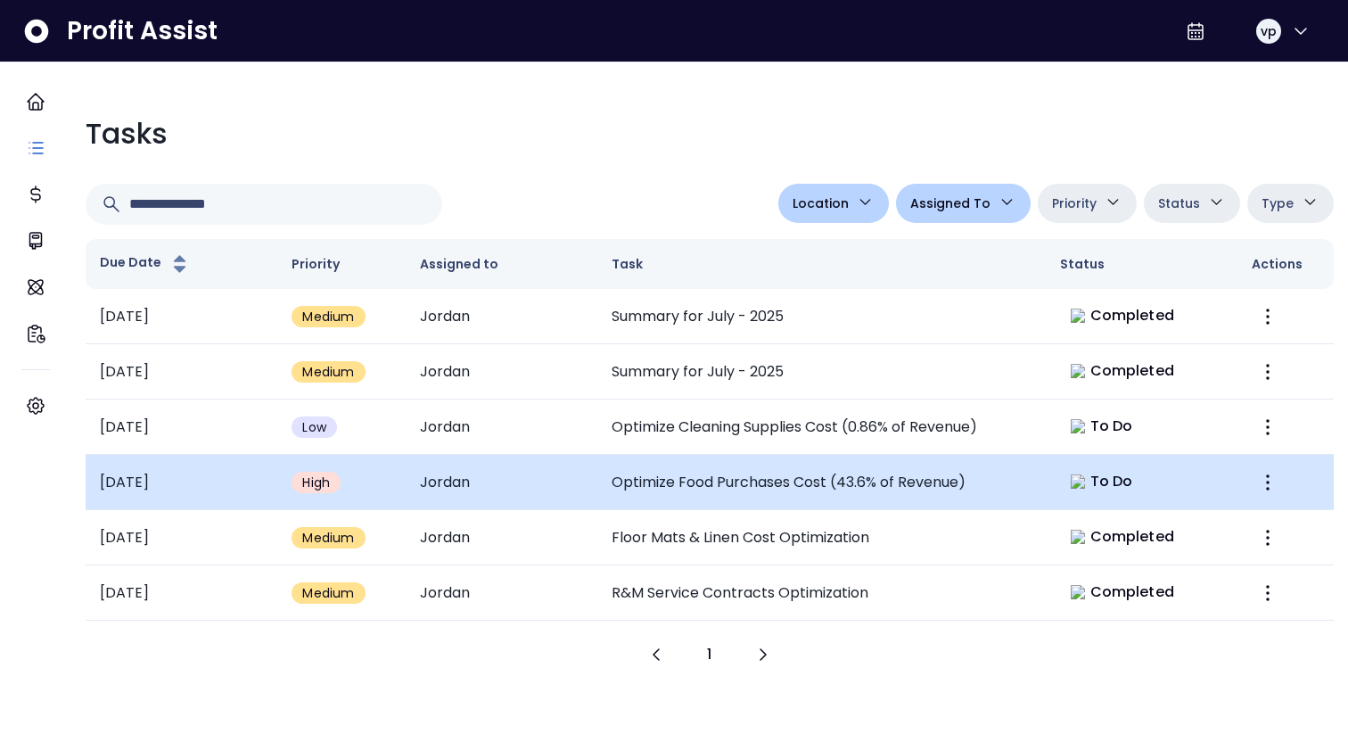
click at [801, 470] on td "Optimize Food Purchases Cost (43.6% of Revenue)" at bounding box center [821, 482] width 448 height 55
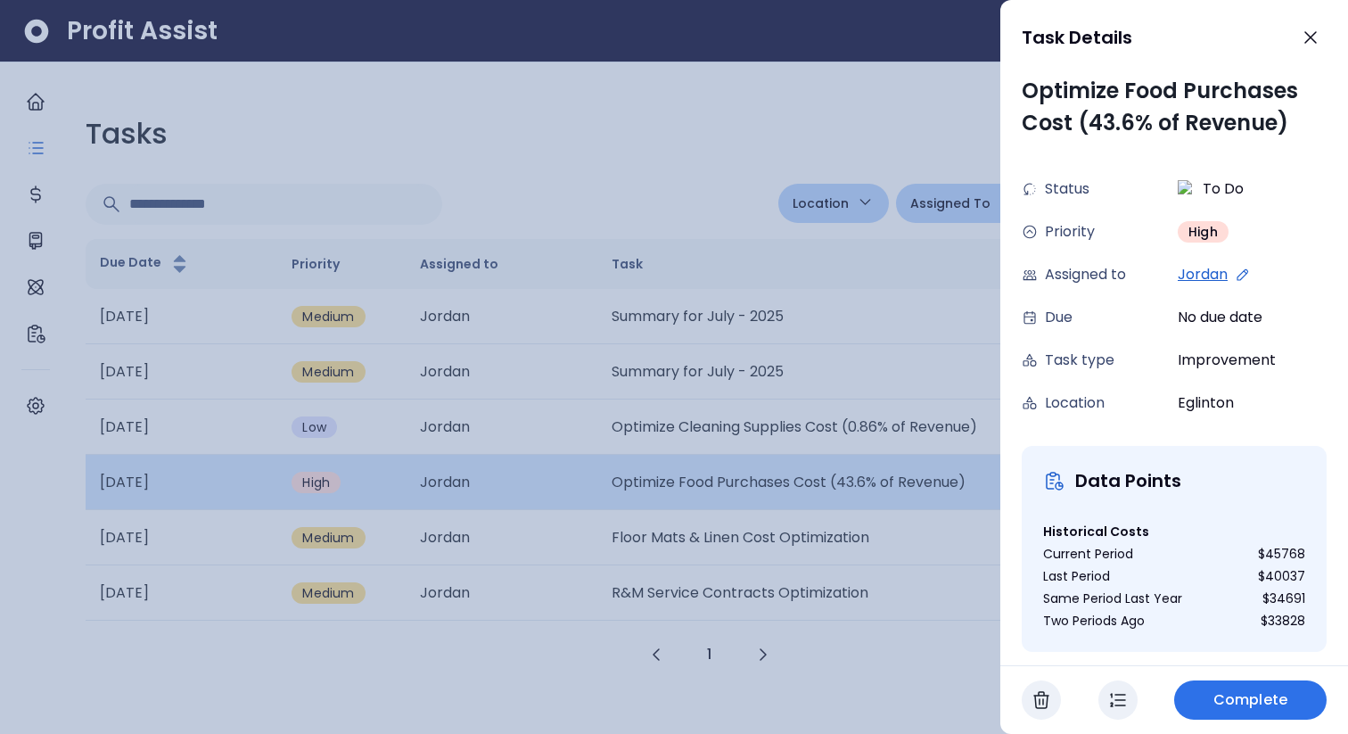
click at [801, 470] on div at bounding box center [674, 367] width 1348 height 734
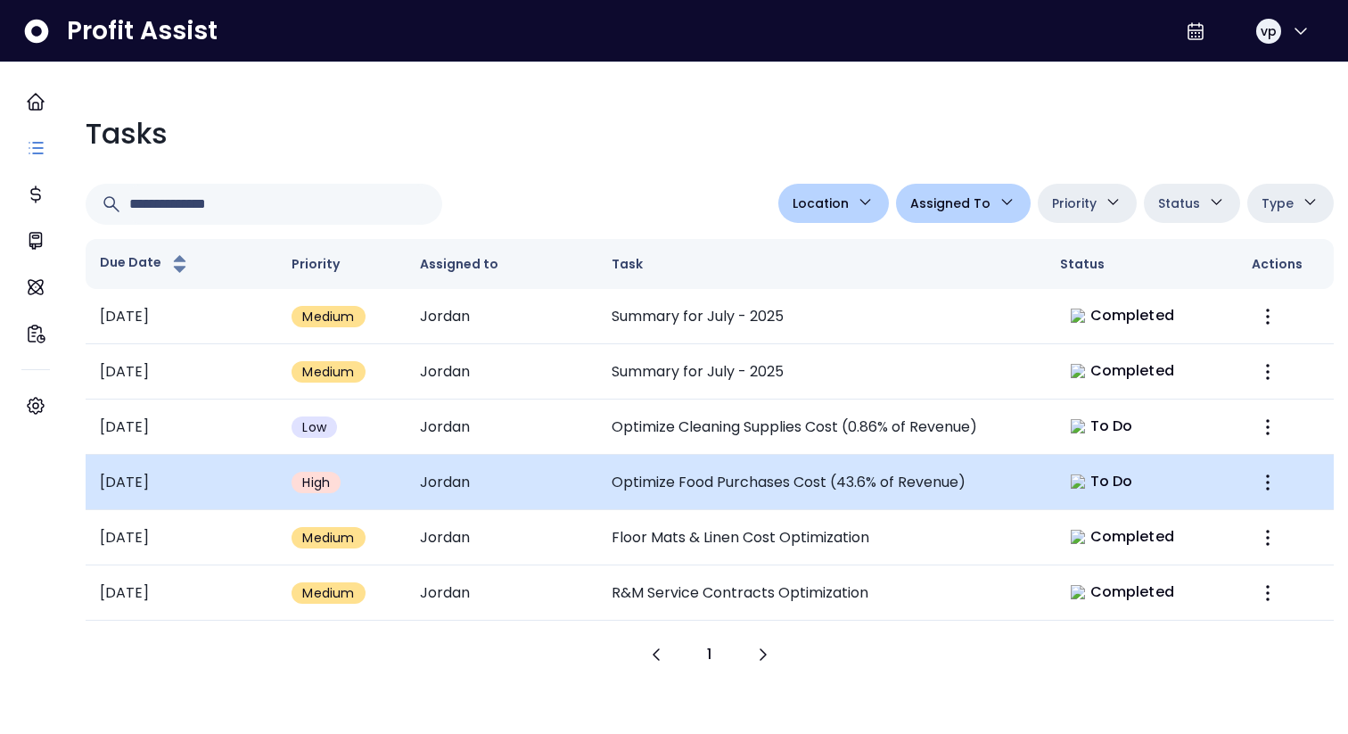
click at [801, 496] on td "Optimize Food Purchases Cost (43.6% of Revenue)" at bounding box center [821, 482] width 448 height 55
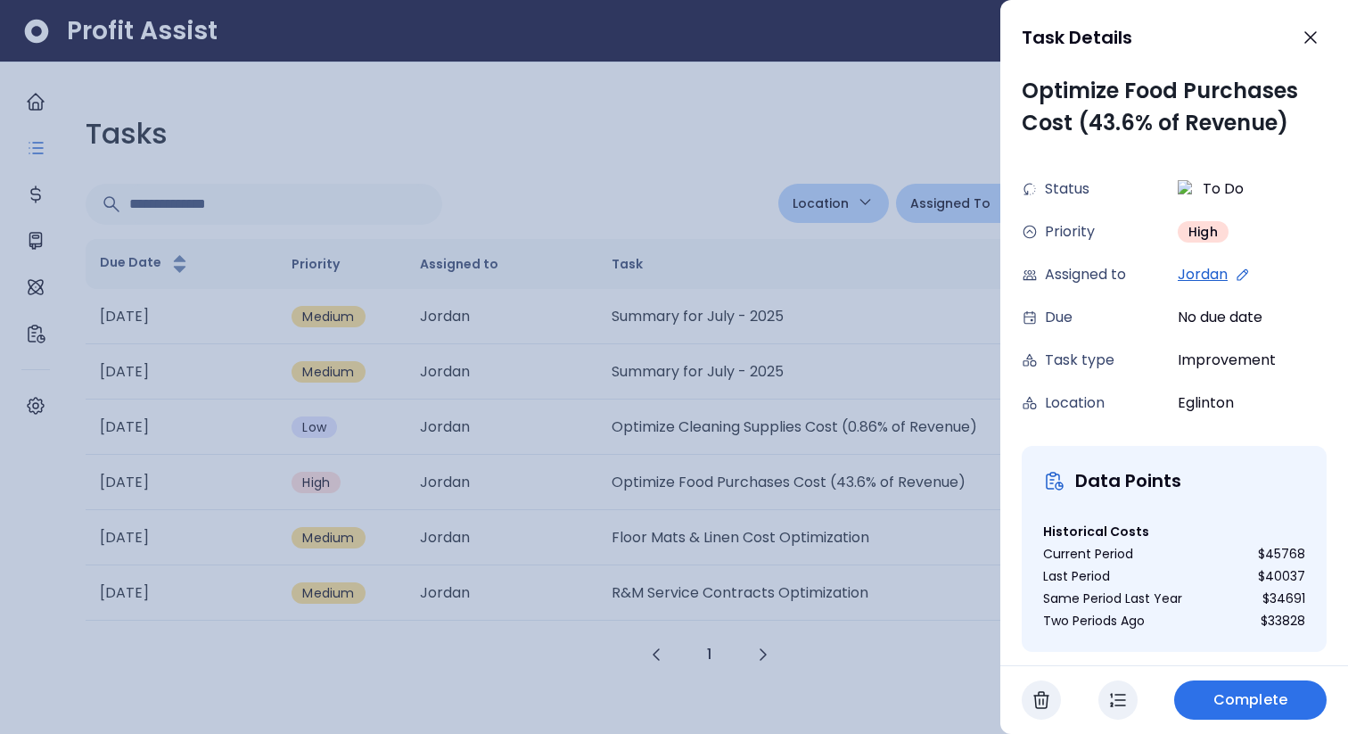
click at [805, 533] on div at bounding box center [674, 367] width 1348 height 734
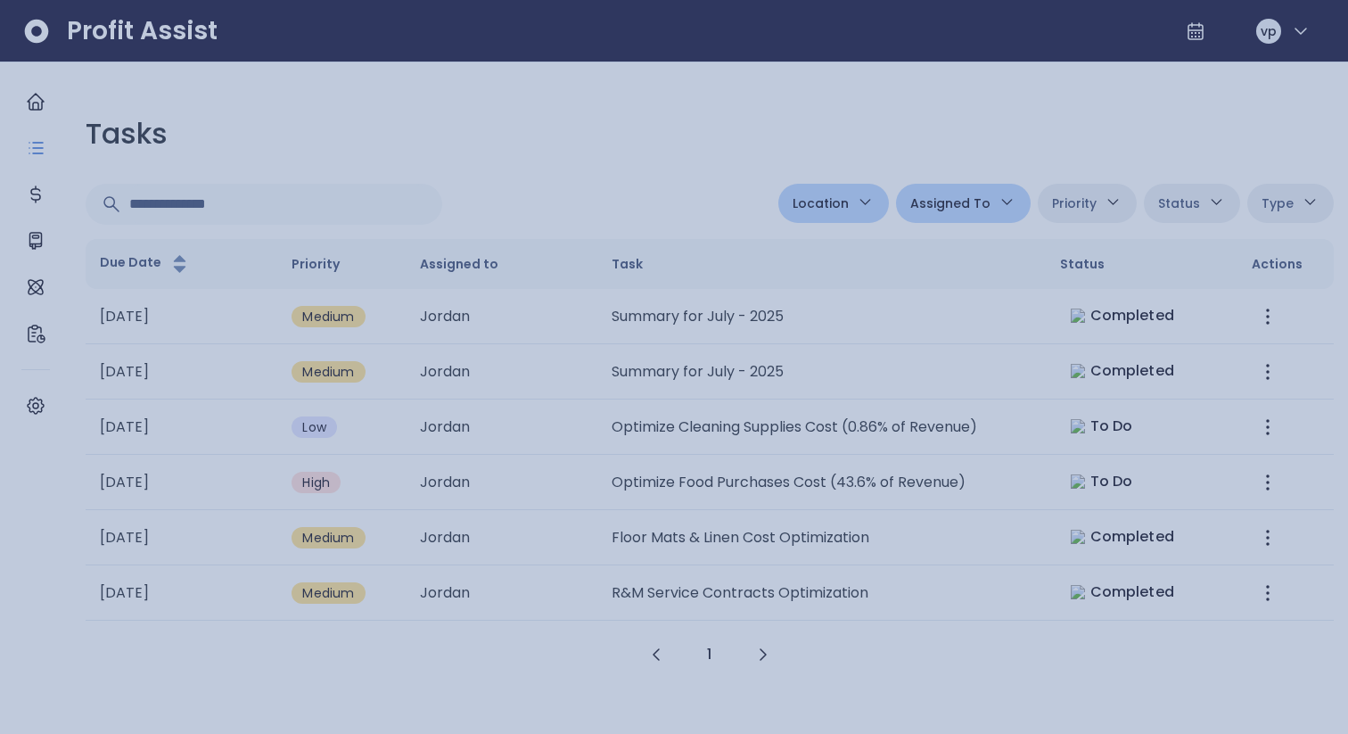
click at [805, 533] on td "Floor Mats & Linen Cost Optimization" at bounding box center [821, 537] width 448 height 55
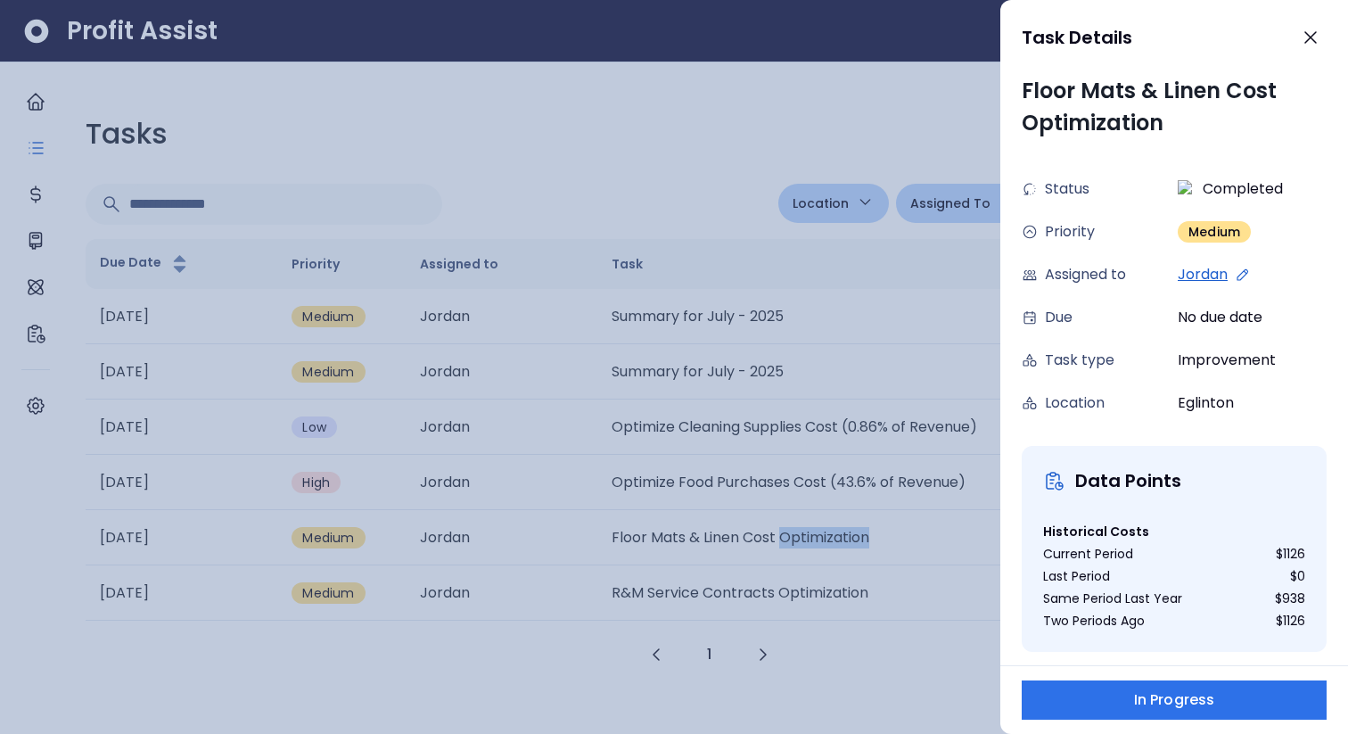
click at [804, 564] on div at bounding box center [674, 367] width 1348 height 734
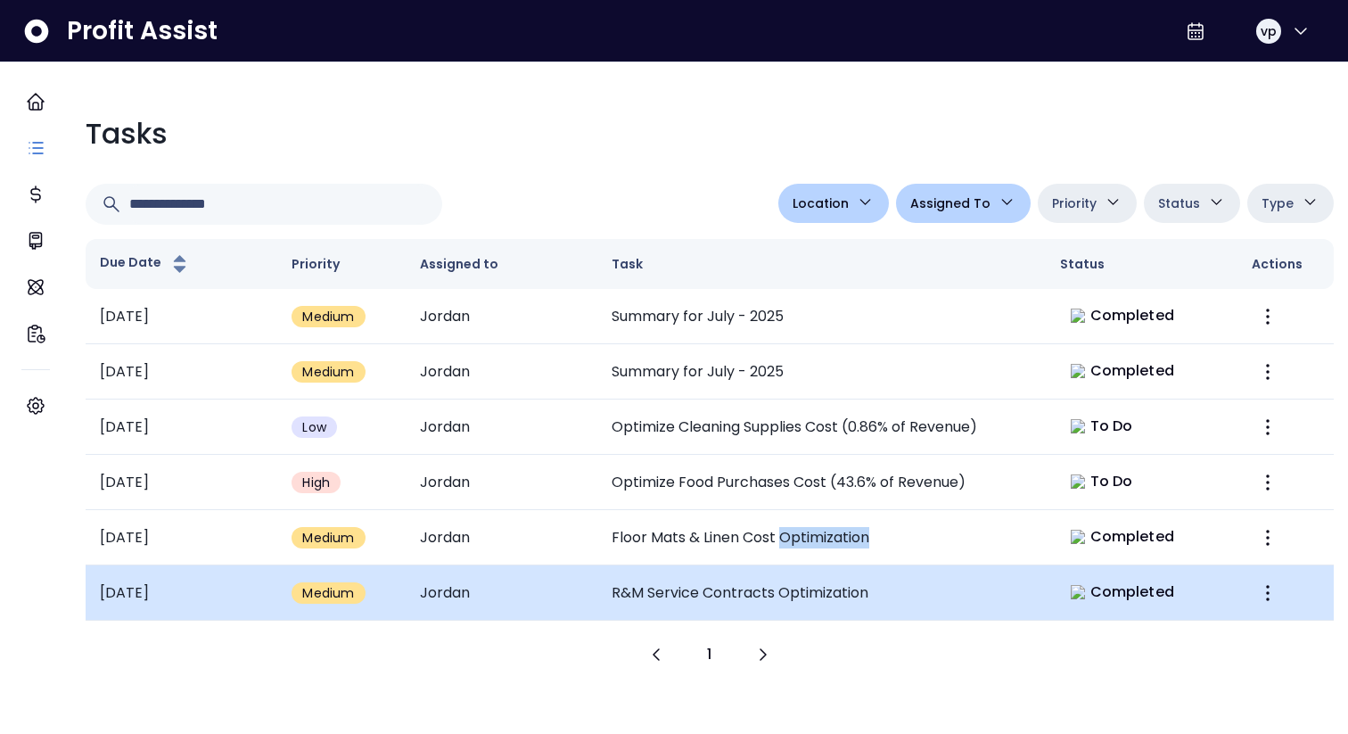
click at [806, 582] on td "R&M Service Contracts Optimization" at bounding box center [821, 592] width 448 height 55
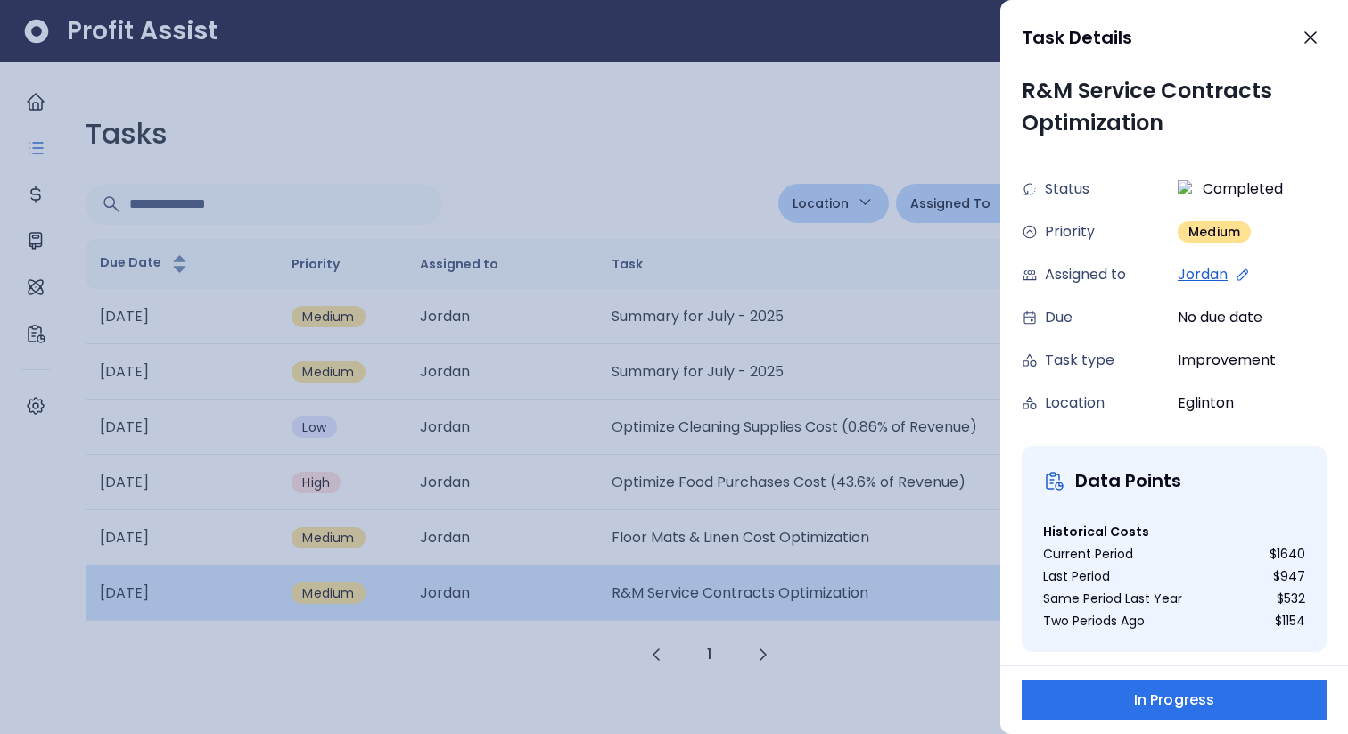
click at [806, 582] on div at bounding box center [674, 367] width 1348 height 734
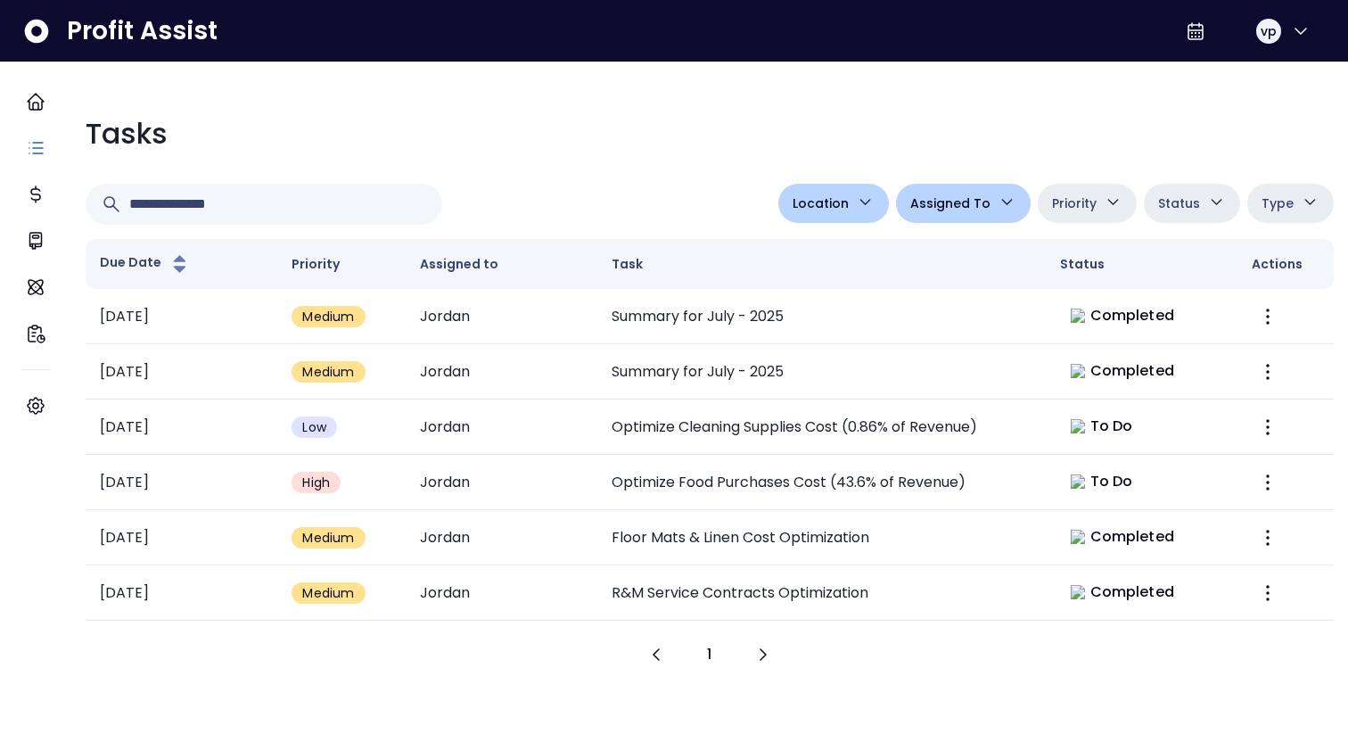
click at [829, 177] on div "**********" at bounding box center [709, 393] width 1277 height 590
click at [826, 193] on span "Location" at bounding box center [821, 203] width 56 height 21
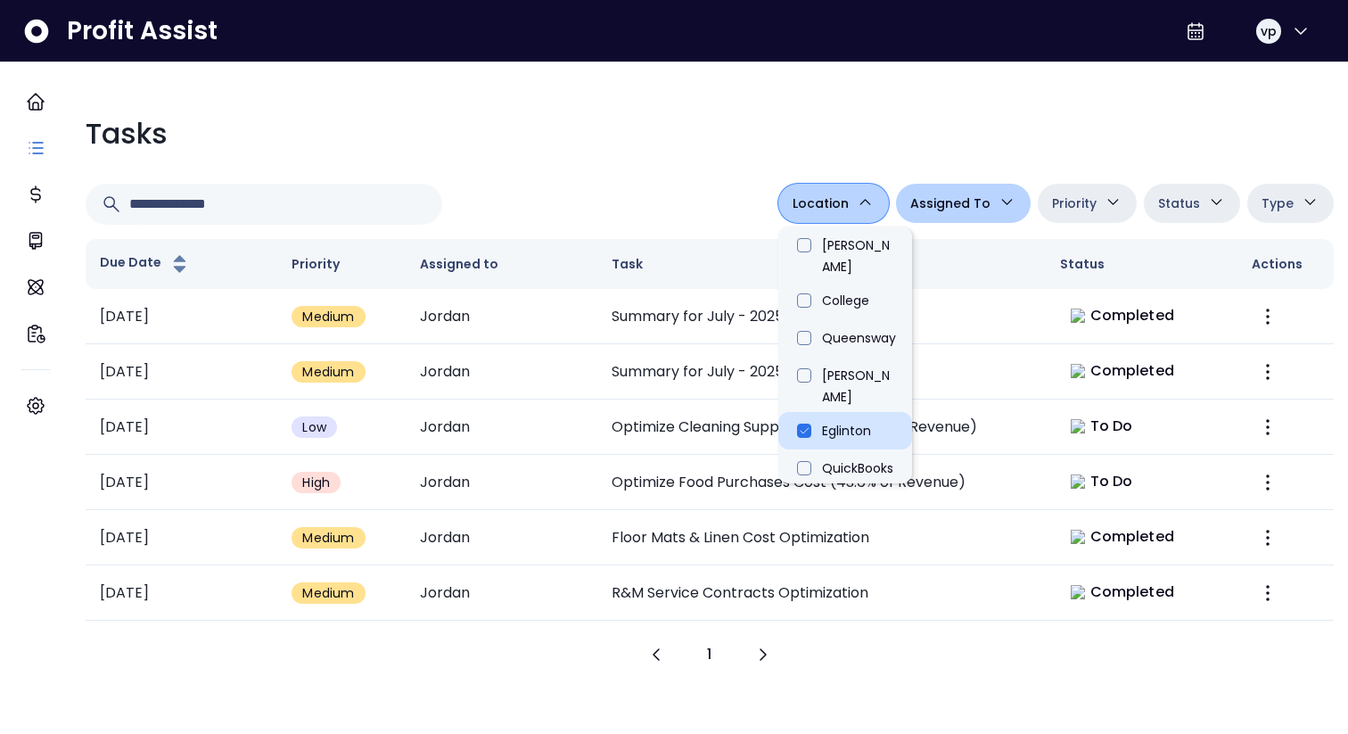
click at [810, 412] on li "Eglinton" at bounding box center [845, 430] width 134 height 37
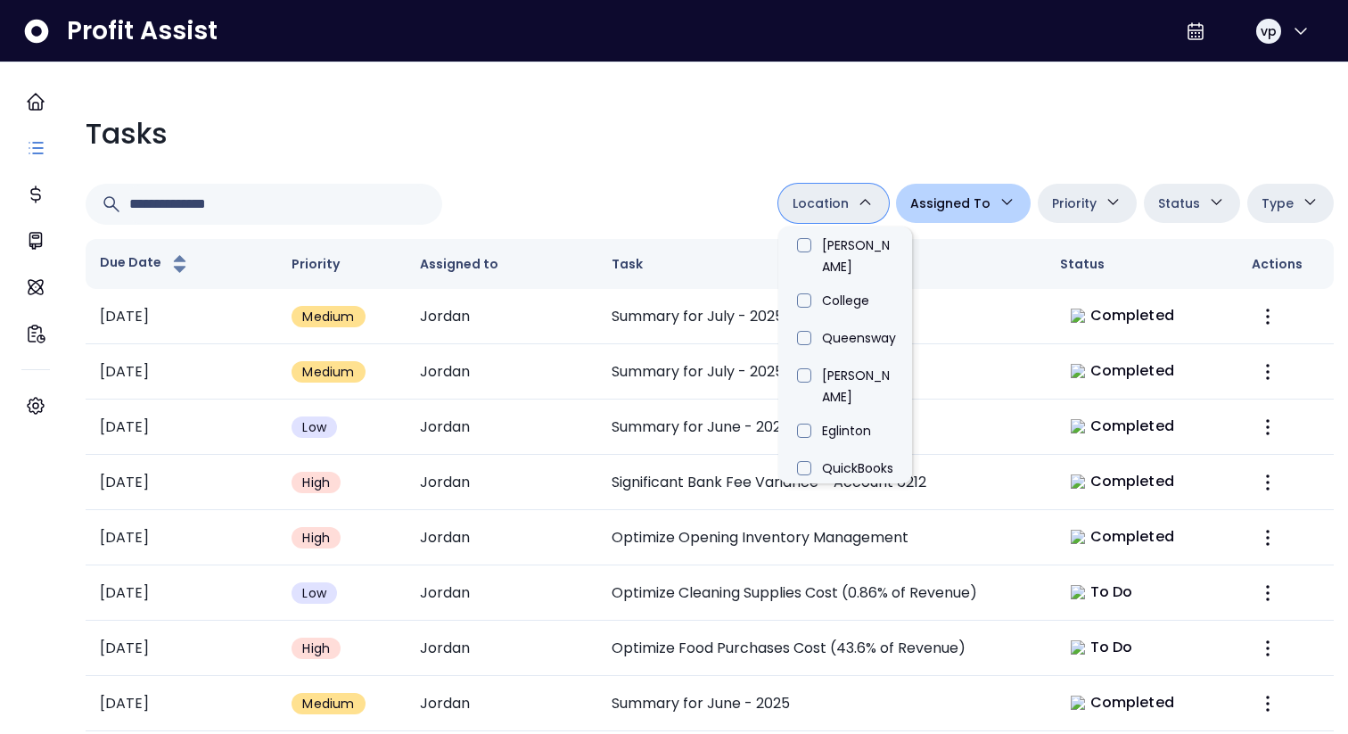
click at [728, 236] on div "Tasks Location [PERSON_NAME][GEOGRAPHIC_DATA] [GEOGRAPHIC_DATA] [PERSON_NAME] Q…" at bounding box center [709, 614] width 1277 height 1032
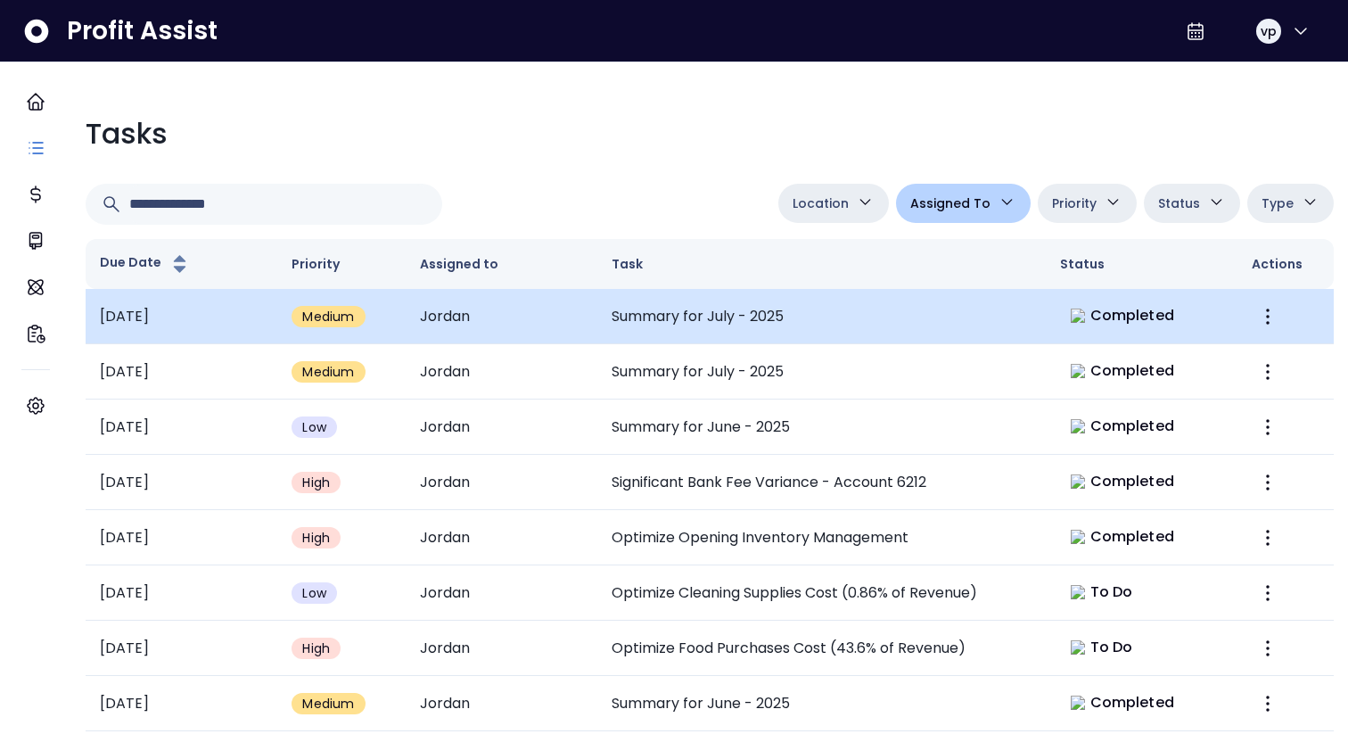
click at [718, 324] on td "Summary for July - 2025" at bounding box center [821, 316] width 448 height 55
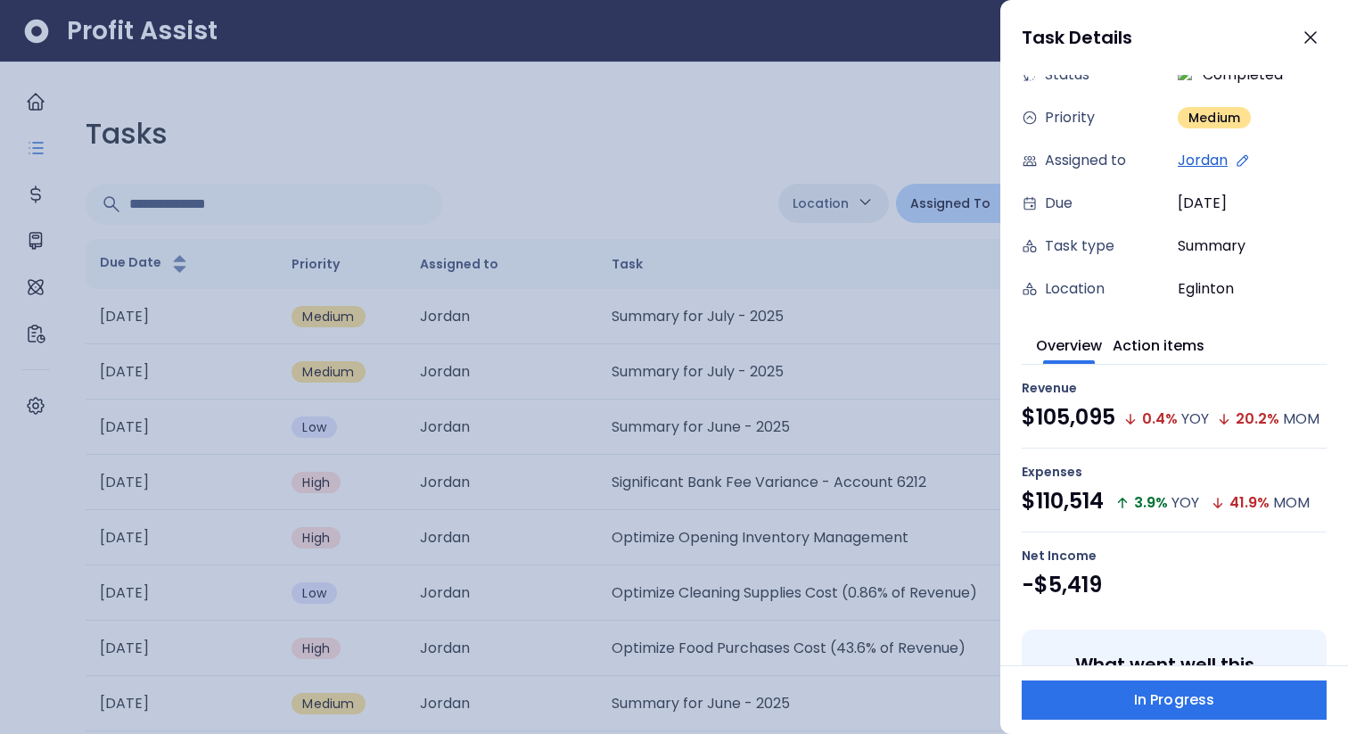
scroll to position [154, 0]
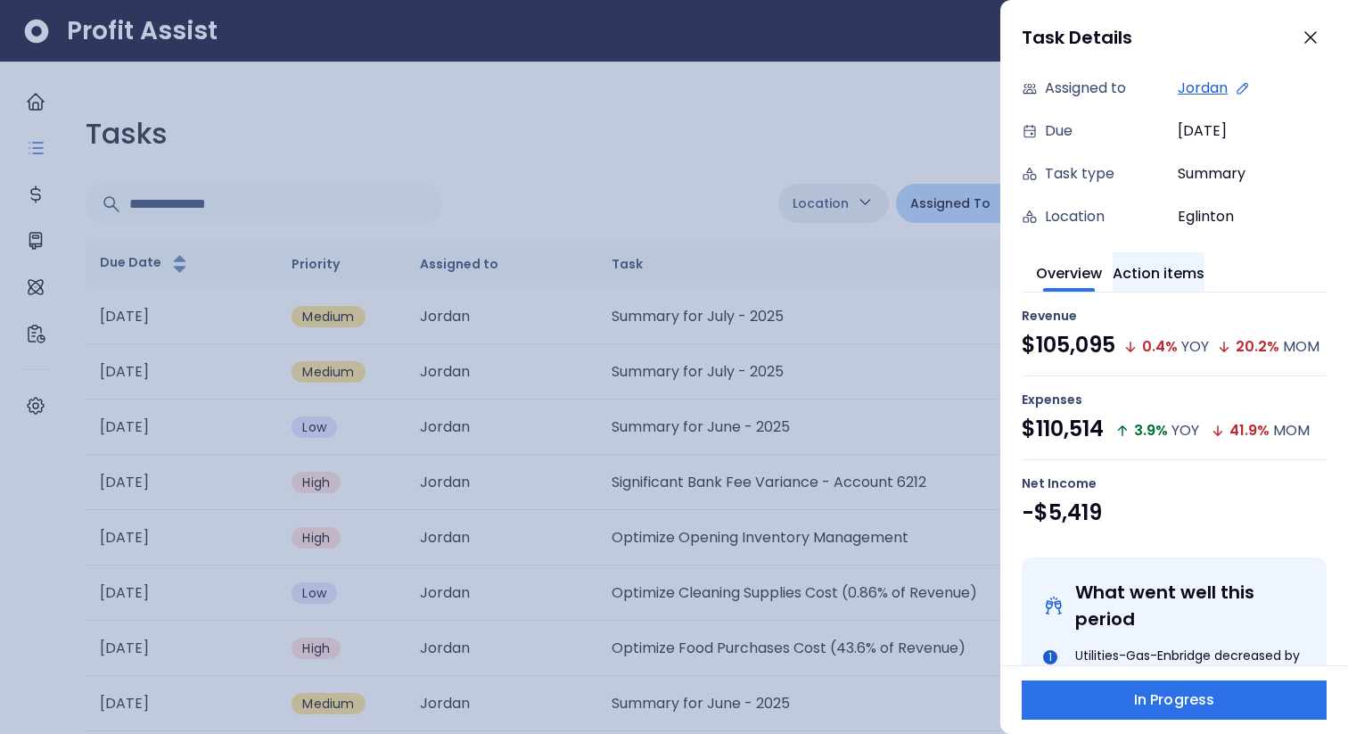
click at [1205, 276] on button "Action items" at bounding box center [1159, 271] width 92 height 39
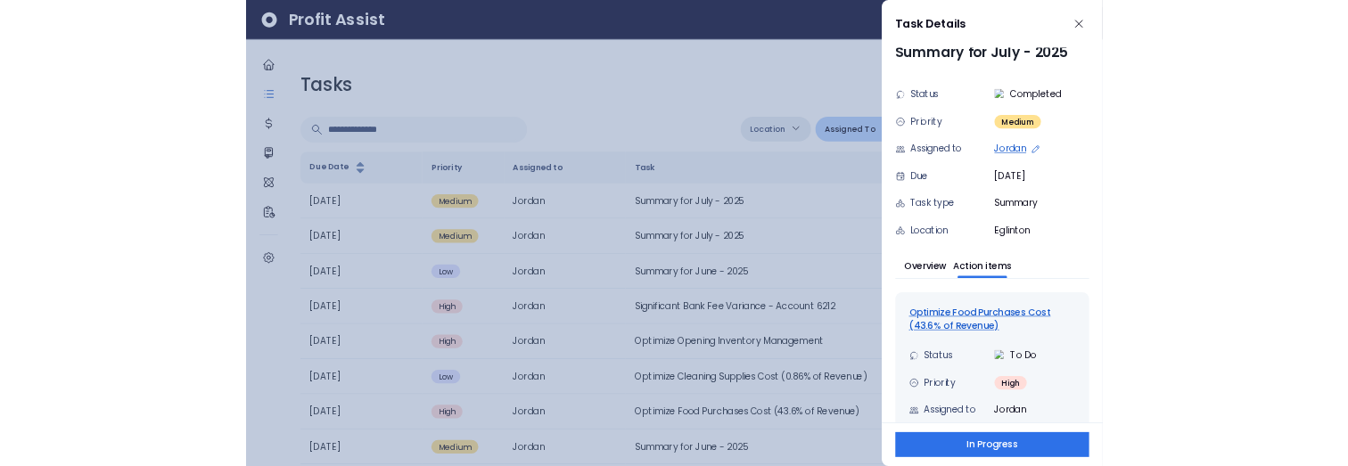
scroll to position [0, 0]
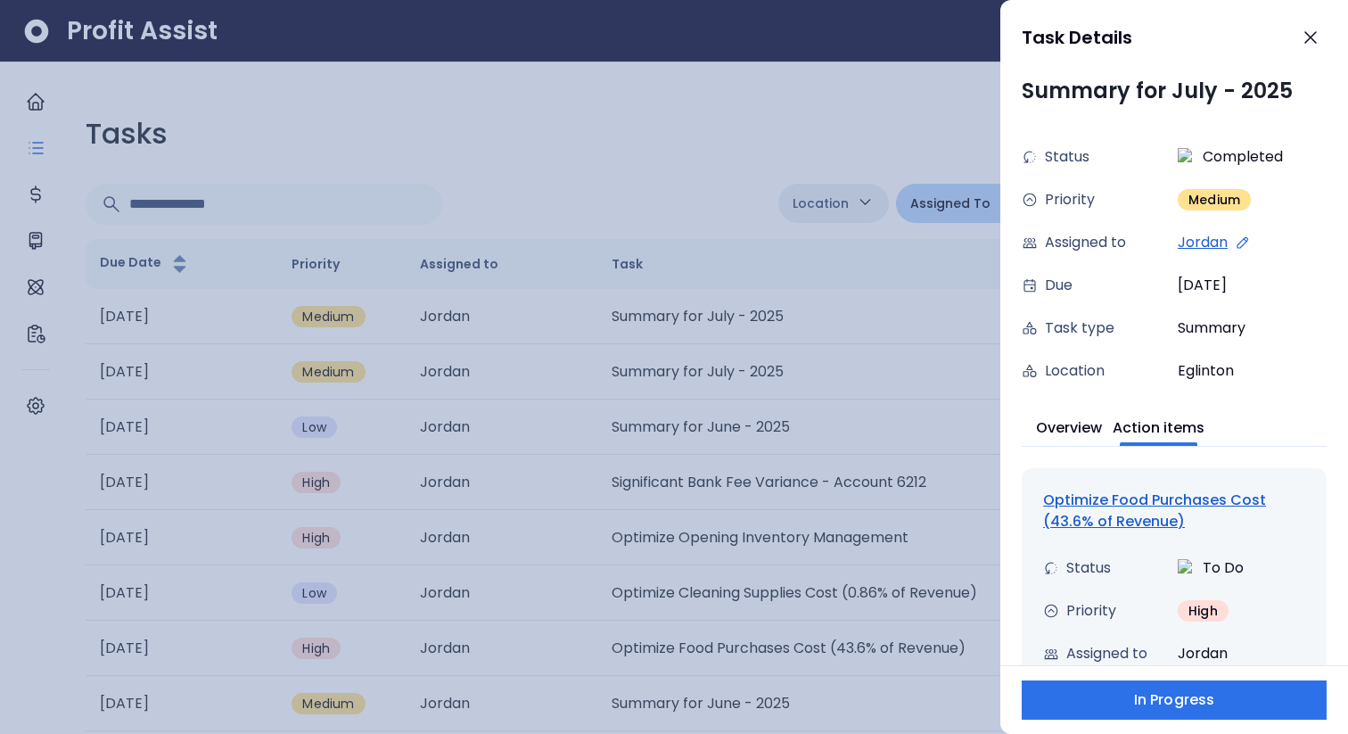
click at [1139, 513] on div "Optimize Food Purchases Cost (43.6% of Revenue)" at bounding box center [1174, 510] width 262 height 43
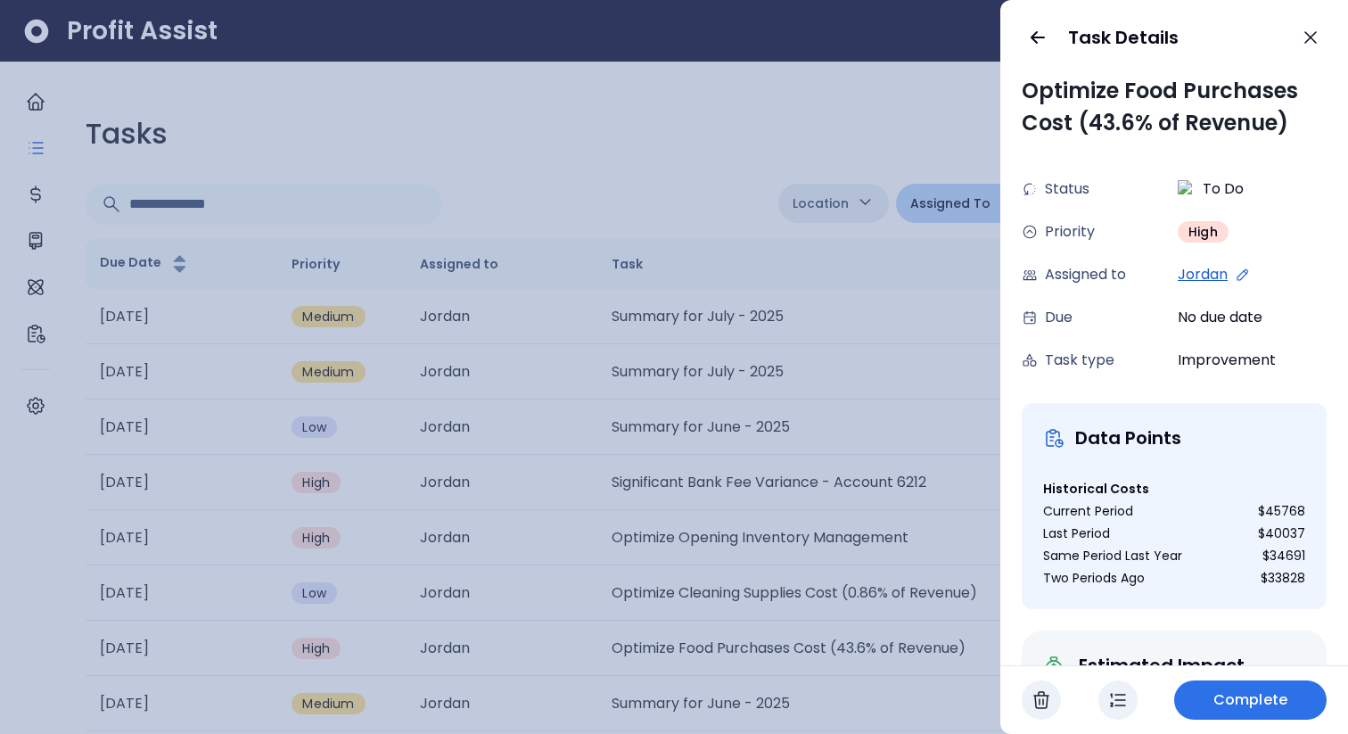
click at [1025, 50] on div "Task Details" at bounding box center [1174, 37] width 348 height 75
click at [1048, 51] on div "Task Details" at bounding box center [1174, 37] width 348 height 75
click at [1042, 40] on icon "button" at bounding box center [1037, 37] width 21 height 21
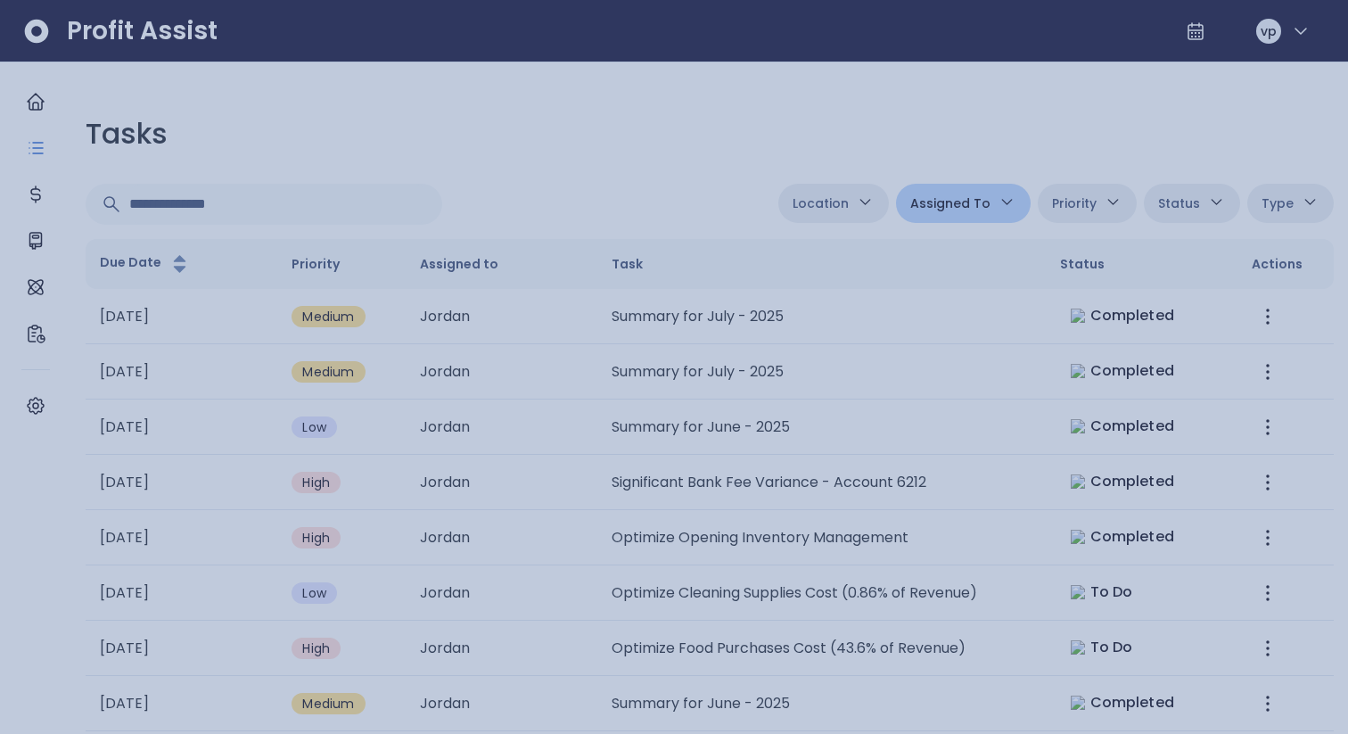
click at [496, 120] on div at bounding box center [674, 367] width 1348 height 734
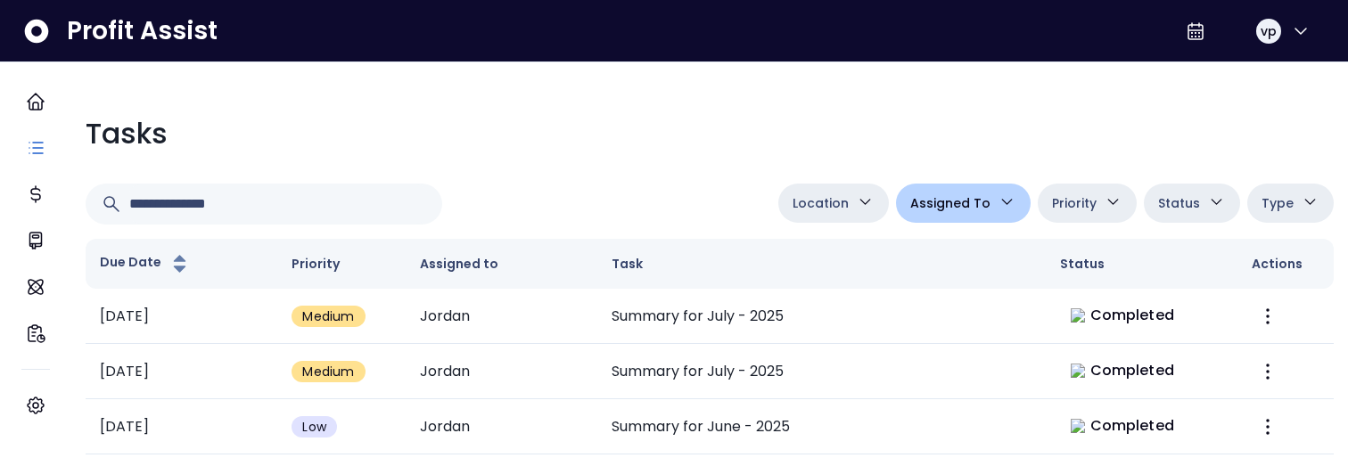
click at [974, 209] on span "Assigned To" at bounding box center [950, 203] width 80 height 21
click at [998, 201] on icon "button" at bounding box center [1007, 202] width 19 height 19
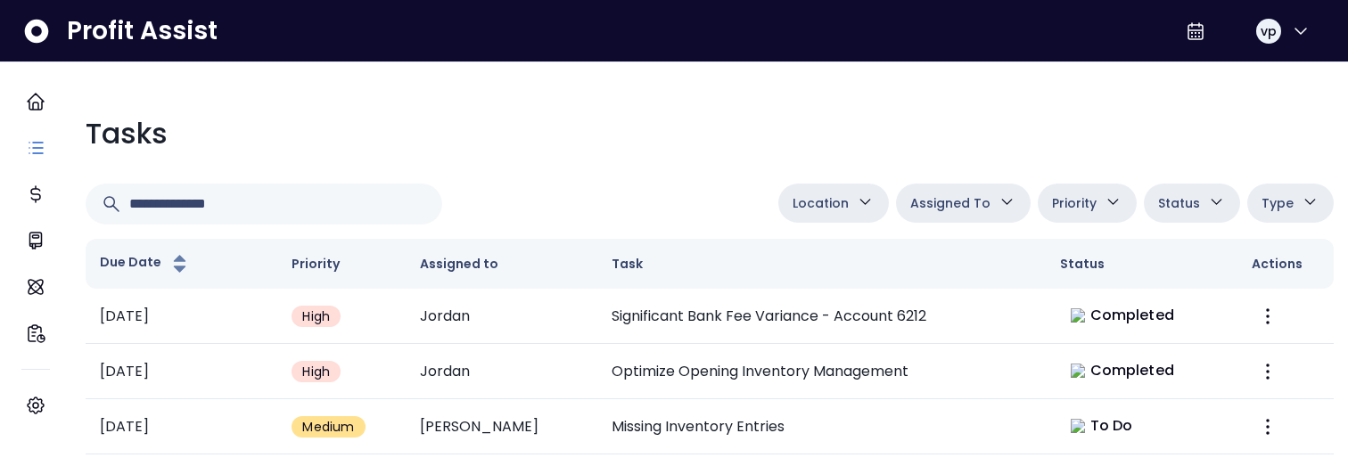
click at [955, 202] on span "Assigned To" at bounding box center [950, 203] width 80 height 21
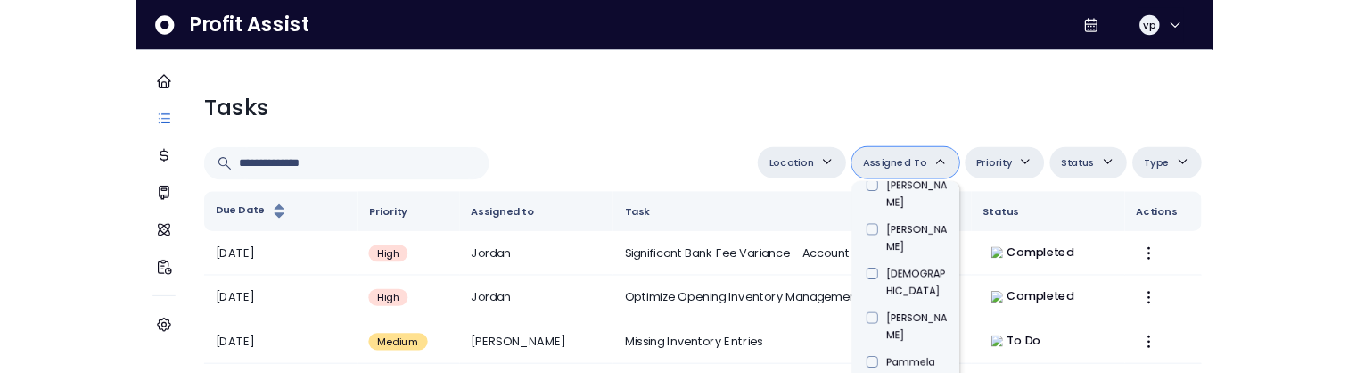
scroll to position [1016, 0]
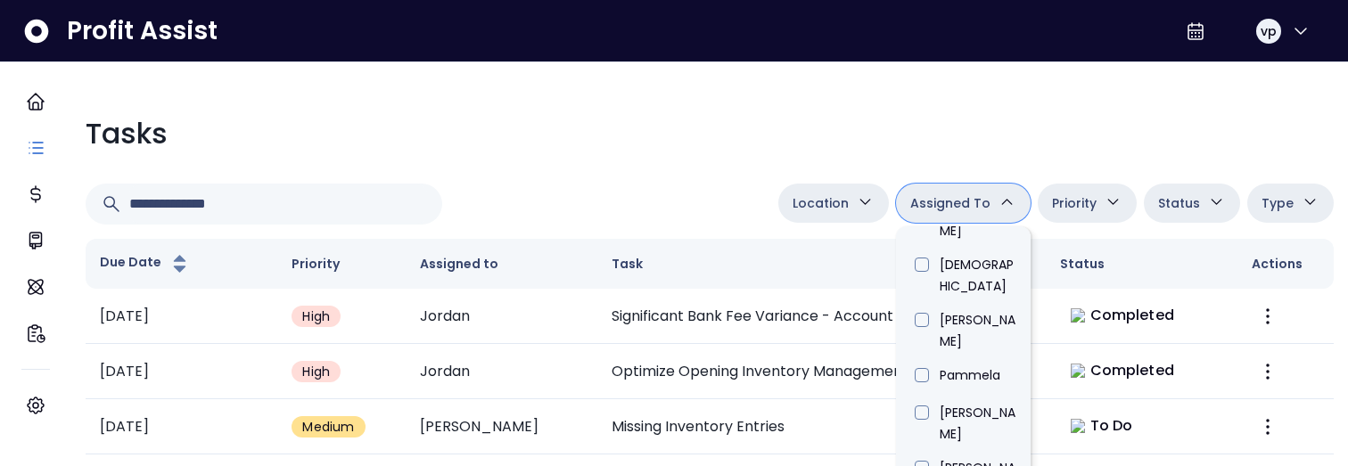
type input "*****"
